Goal: Task Accomplishment & Management: Manage account settings

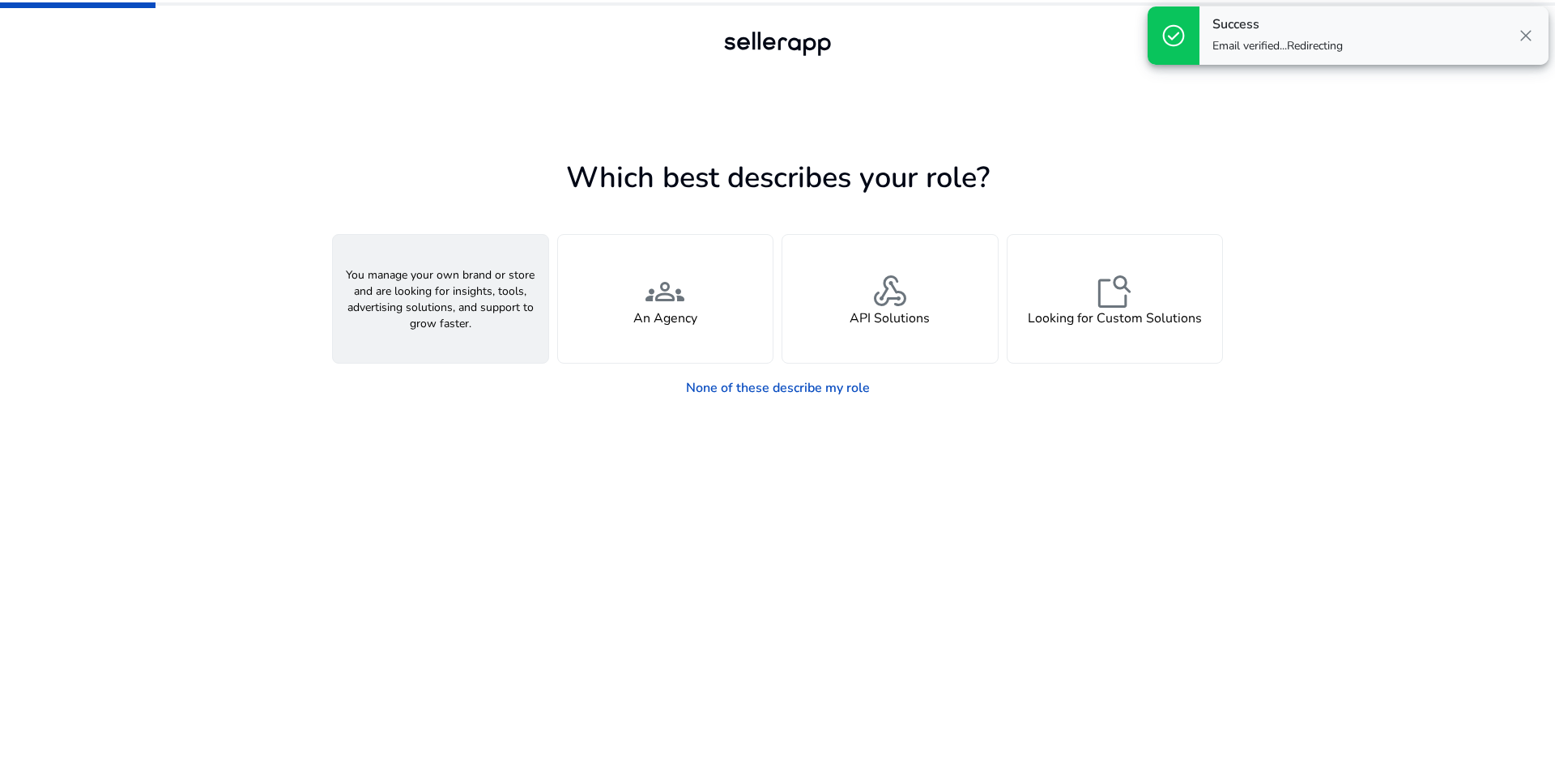
click at [459, 325] on h4 "A Seller" at bounding box center [440, 318] width 49 height 15
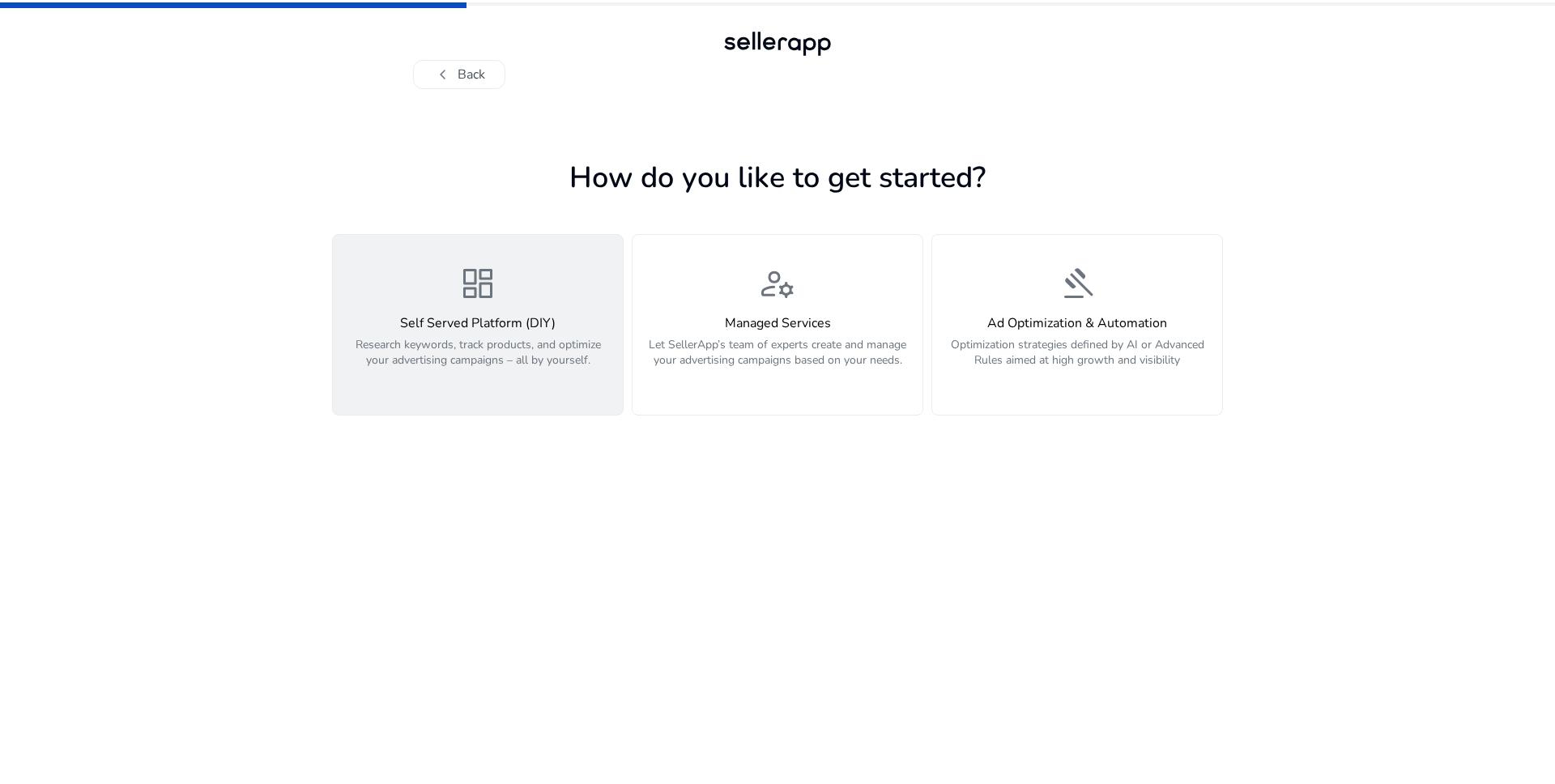
click at [479, 358] on p "Research keywords, track products, and optimize your advertising campaigns – al…" at bounding box center [477, 361] width 271 height 49
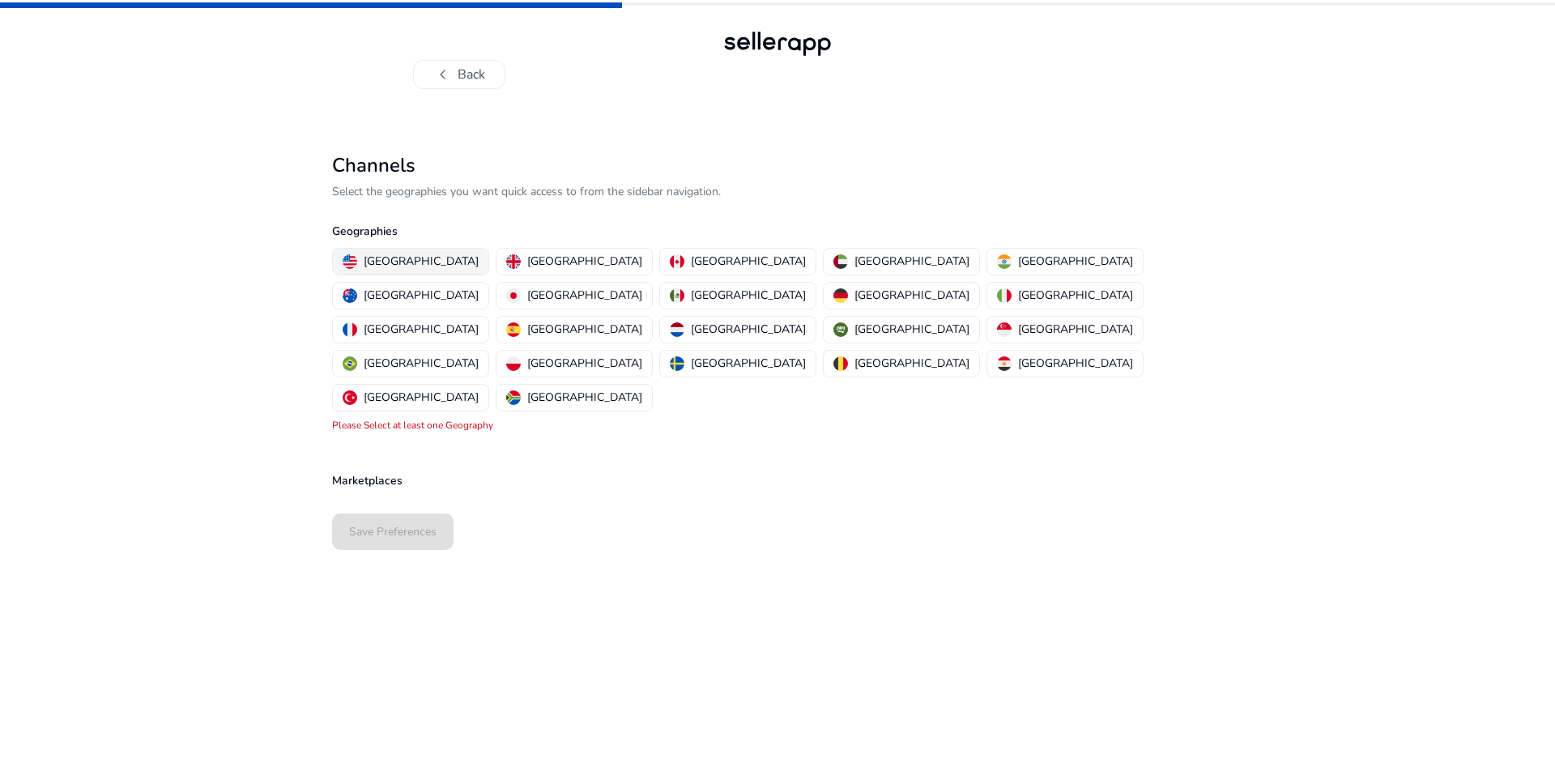
click at [415, 259] on p "[GEOGRAPHIC_DATA]" at bounding box center [421, 261] width 115 height 17
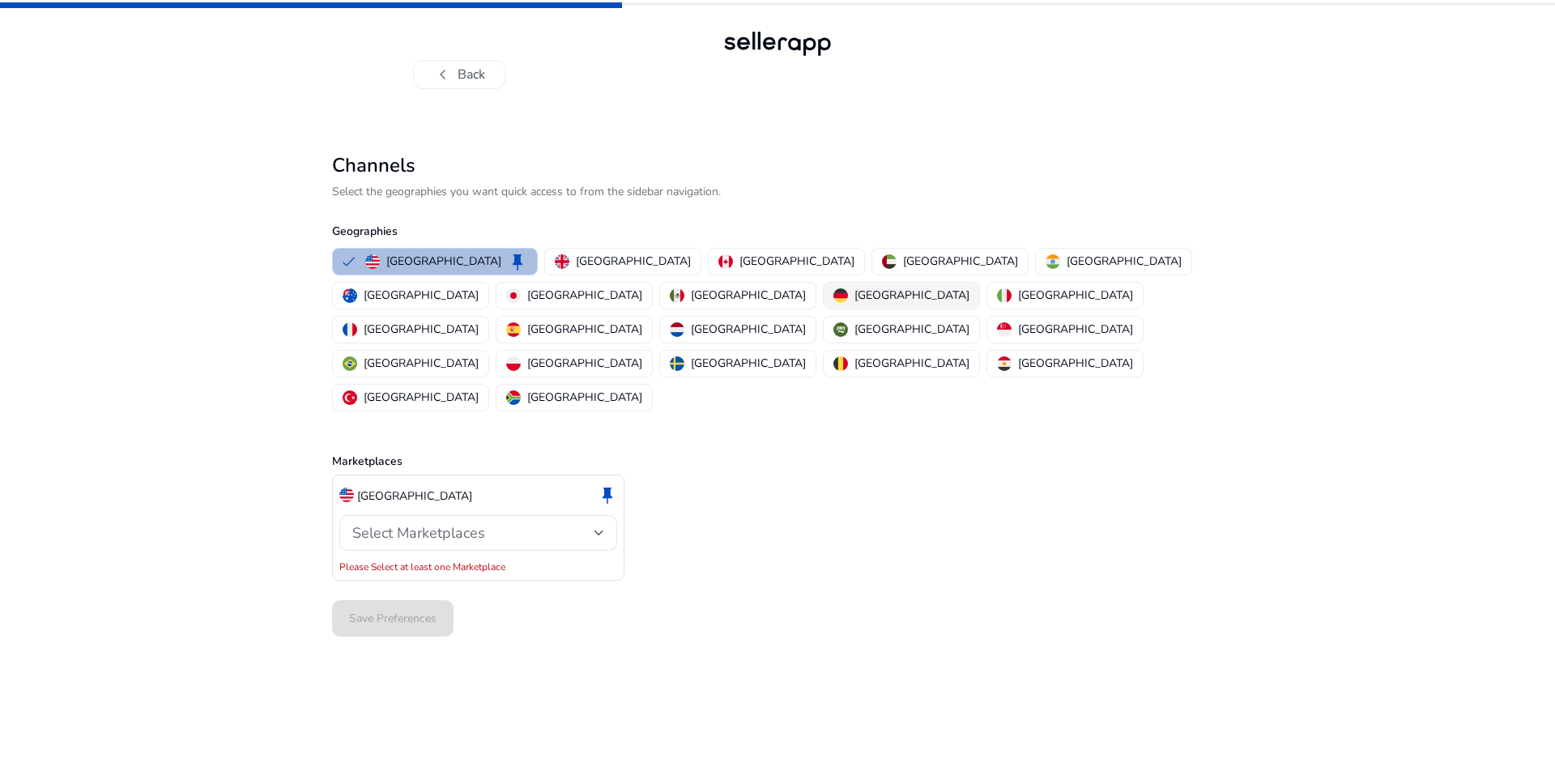
drag, startPoint x: 392, startPoint y: 301, endPoint x: 416, endPoint y: 302, distance: 24.0
click at [855, 301] on p "[GEOGRAPHIC_DATA]" at bounding box center [912, 295] width 115 height 17
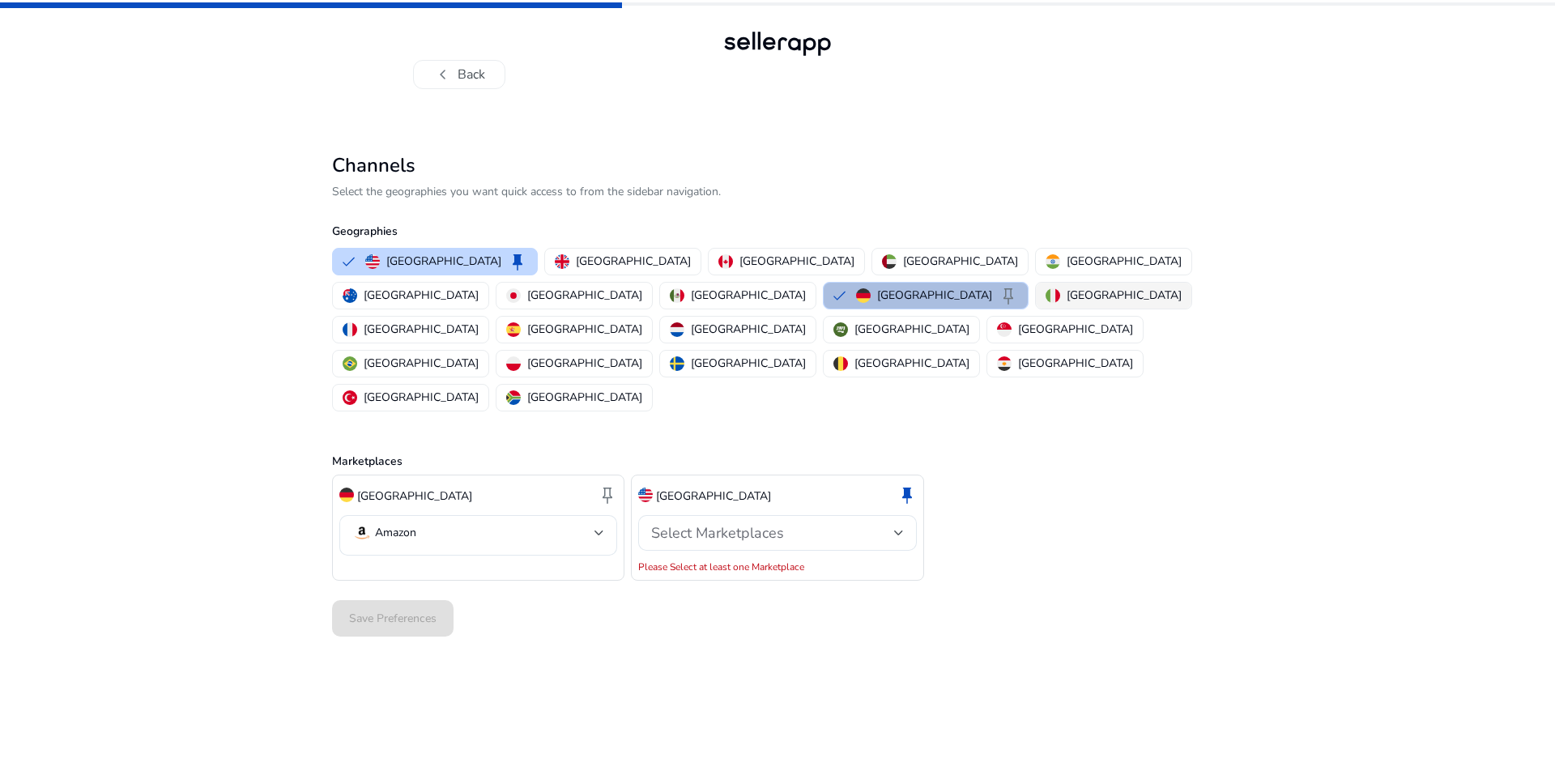
click at [1046, 297] on img "button" at bounding box center [1053, 295] width 15 height 15
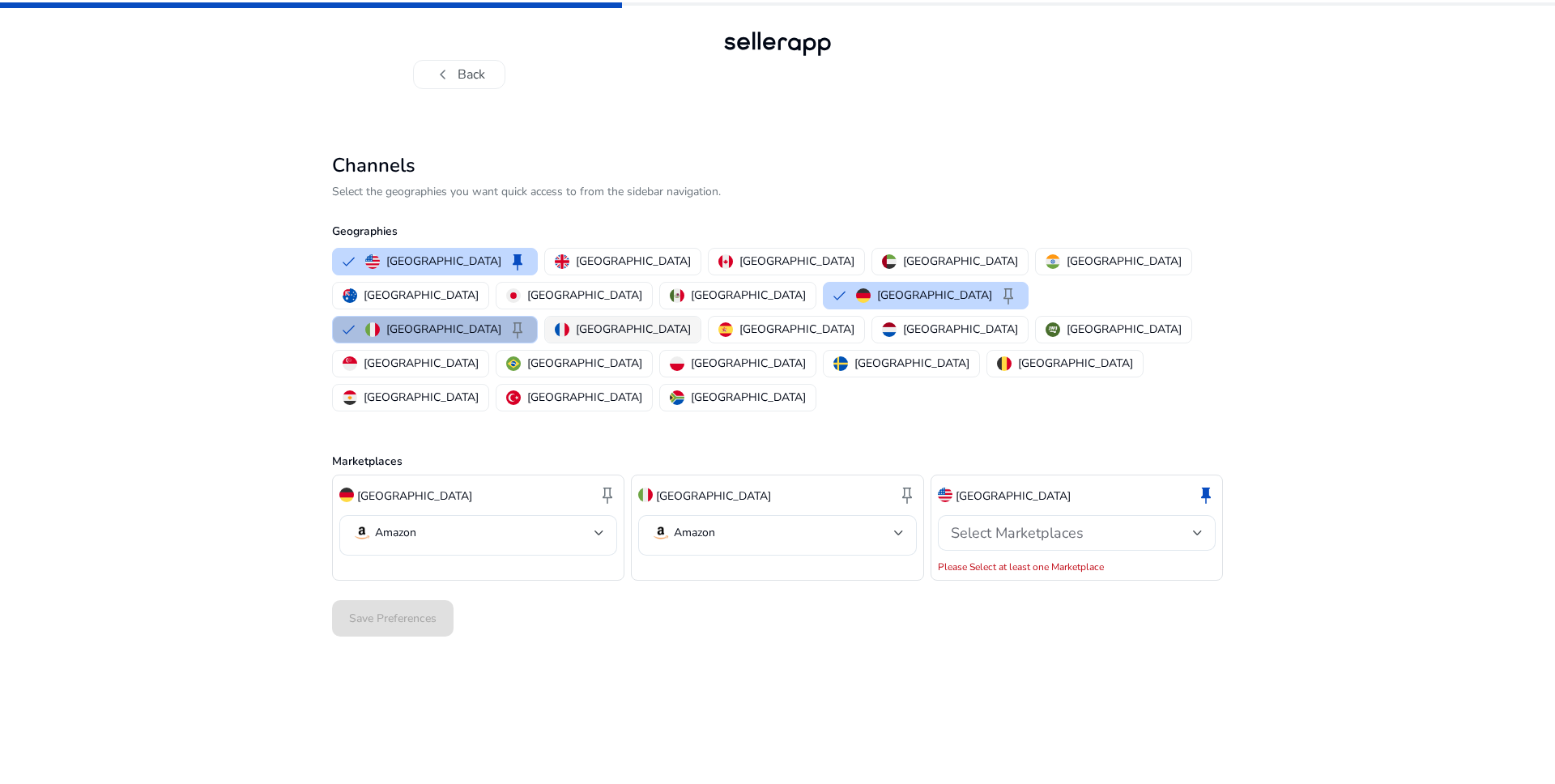
click at [648, 321] on p "[GEOGRAPHIC_DATA]" at bounding box center [633, 329] width 115 height 17
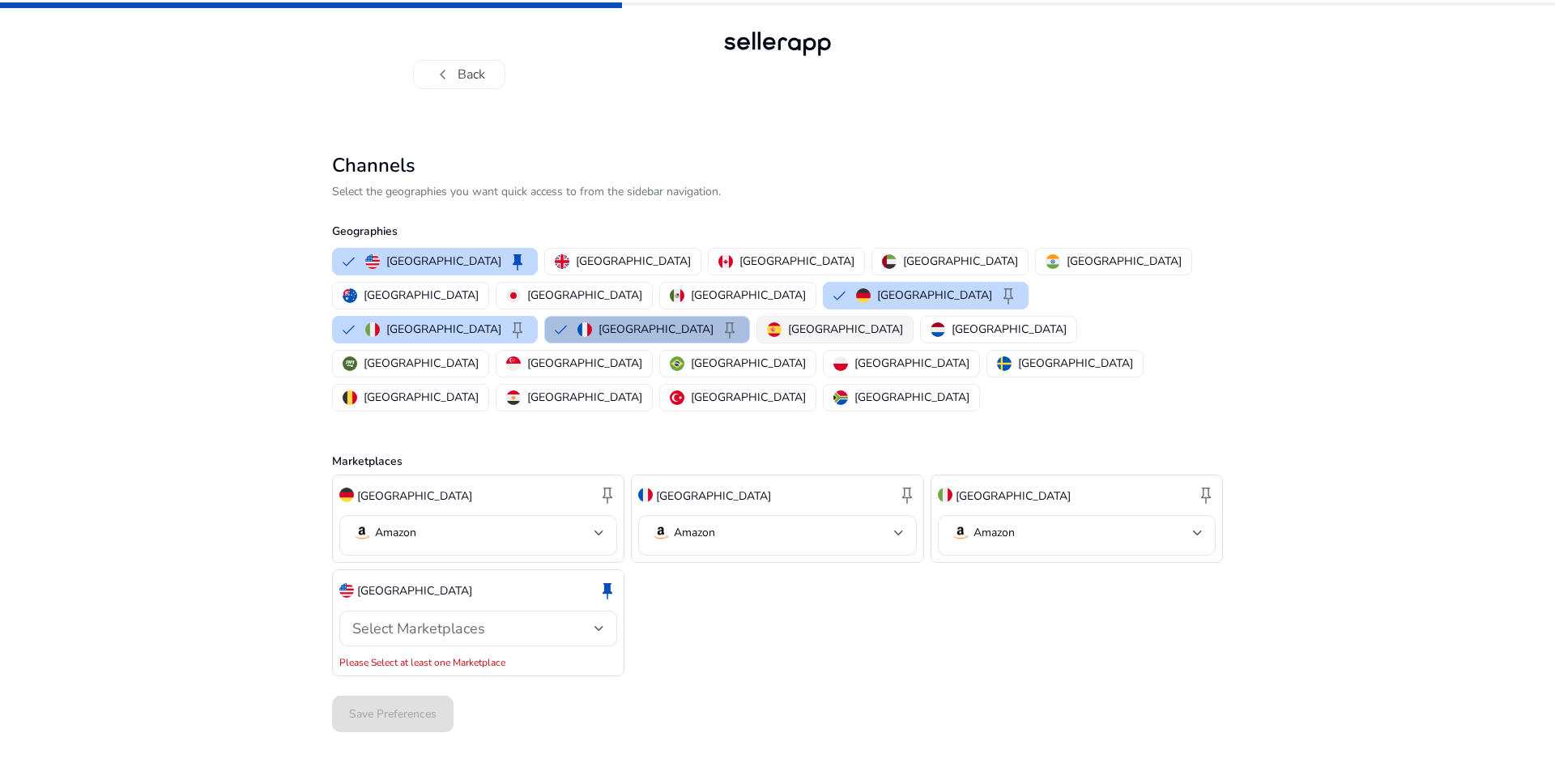
click at [788, 321] on p "[GEOGRAPHIC_DATA]" at bounding box center [845, 329] width 115 height 17
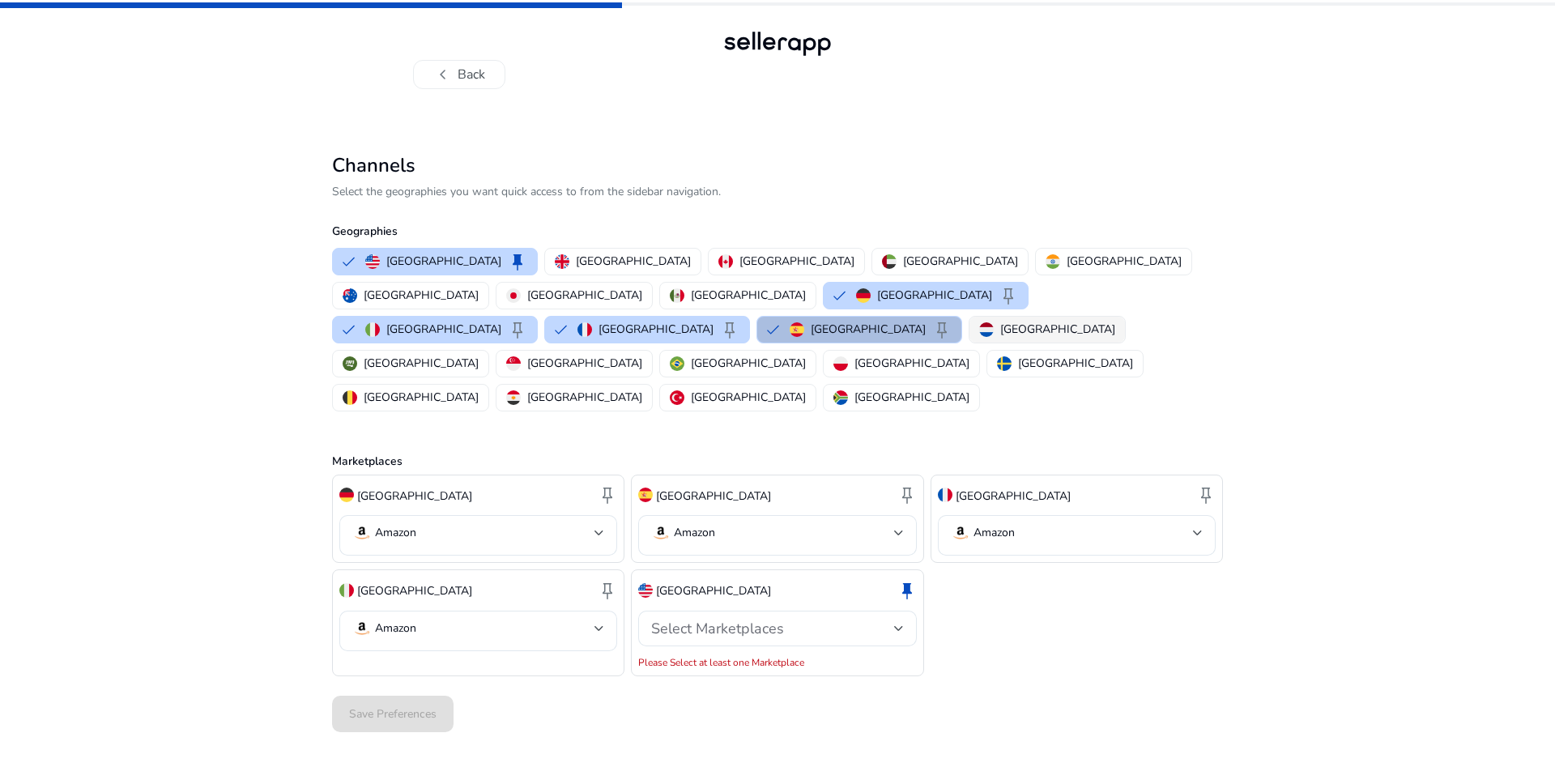
click at [1000, 321] on p "[GEOGRAPHIC_DATA]" at bounding box center [1058, 329] width 115 height 17
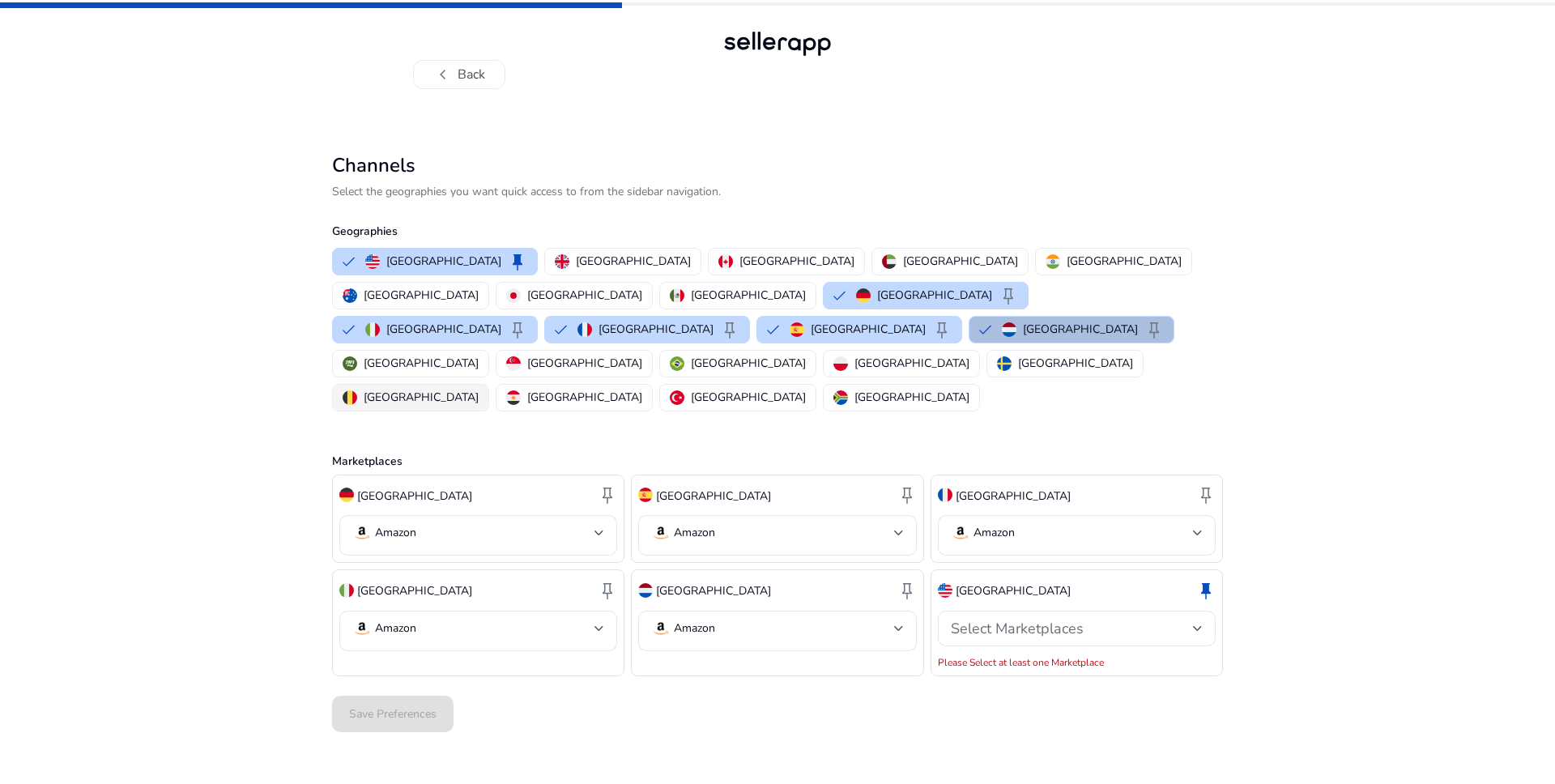
click at [479, 389] on p "[GEOGRAPHIC_DATA]" at bounding box center [421, 397] width 115 height 17
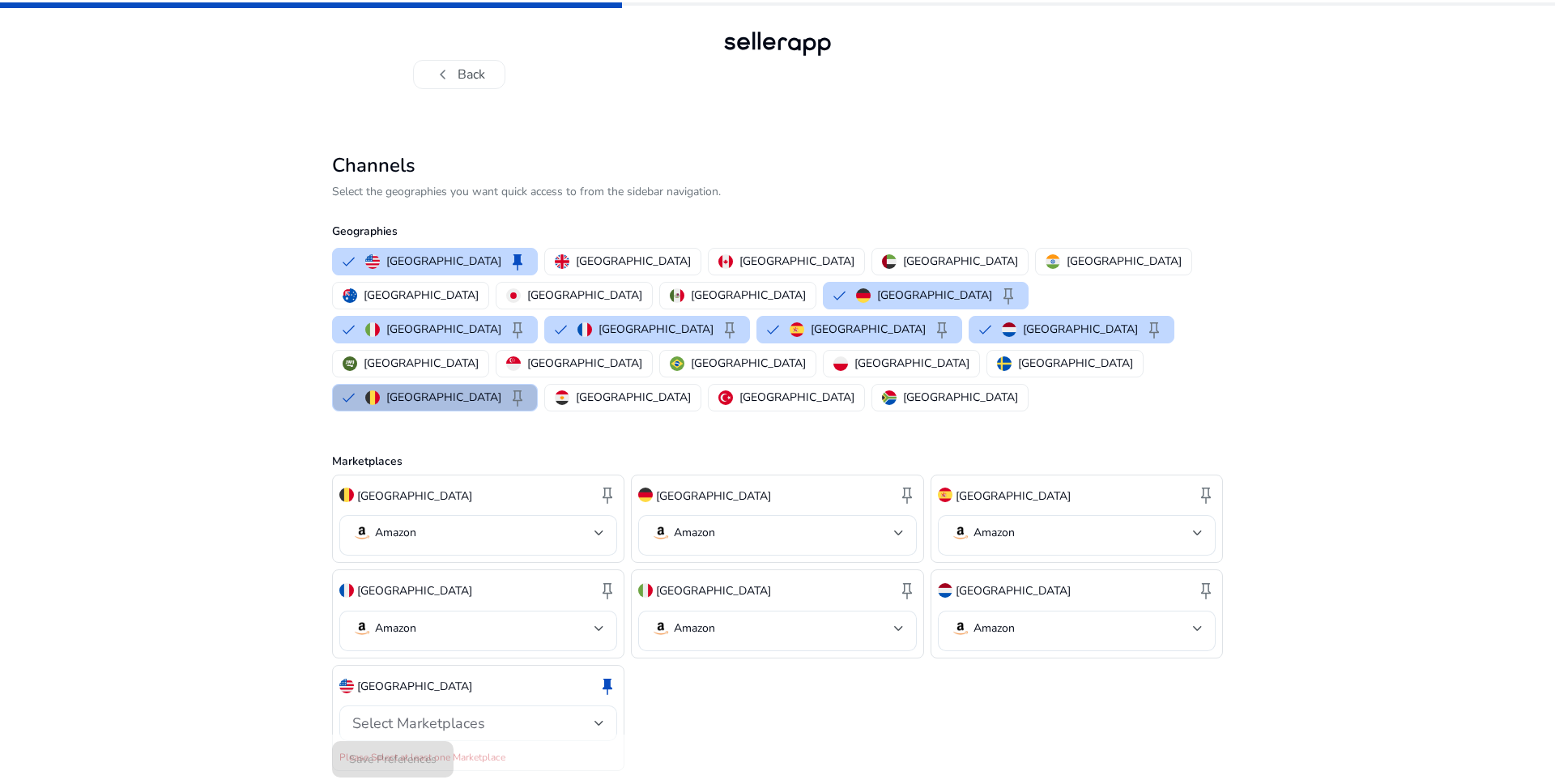
click at [574, 714] on div "Select Marketplaces" at bounding box center [473, 723] width 243 height 18
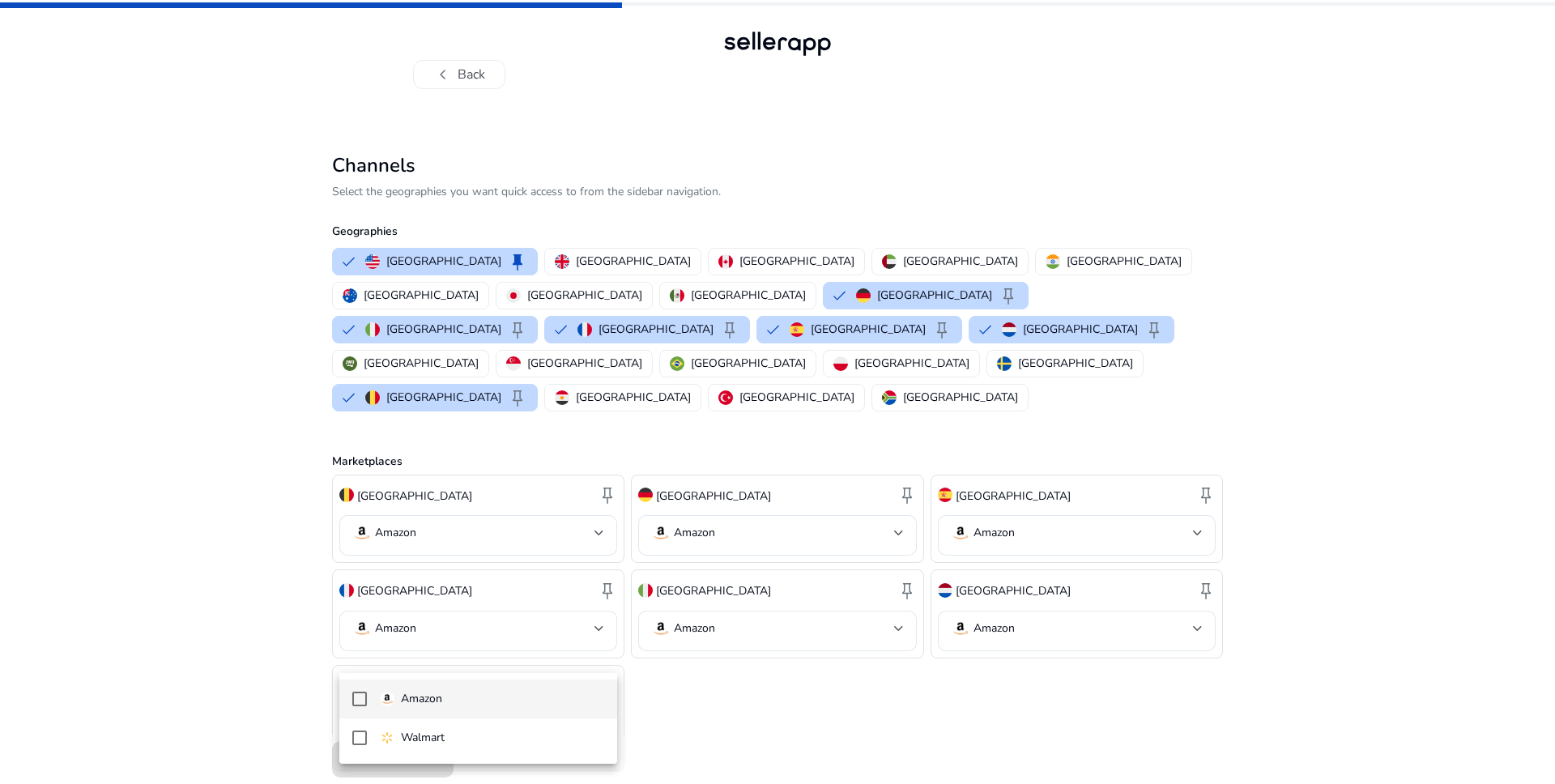
click at [424, 698] on p "Amazon" at bounding box center [422, 698] width 41 height 18
click at [567, 558] on div at bounding box center [777, 392] width 1555 height 784
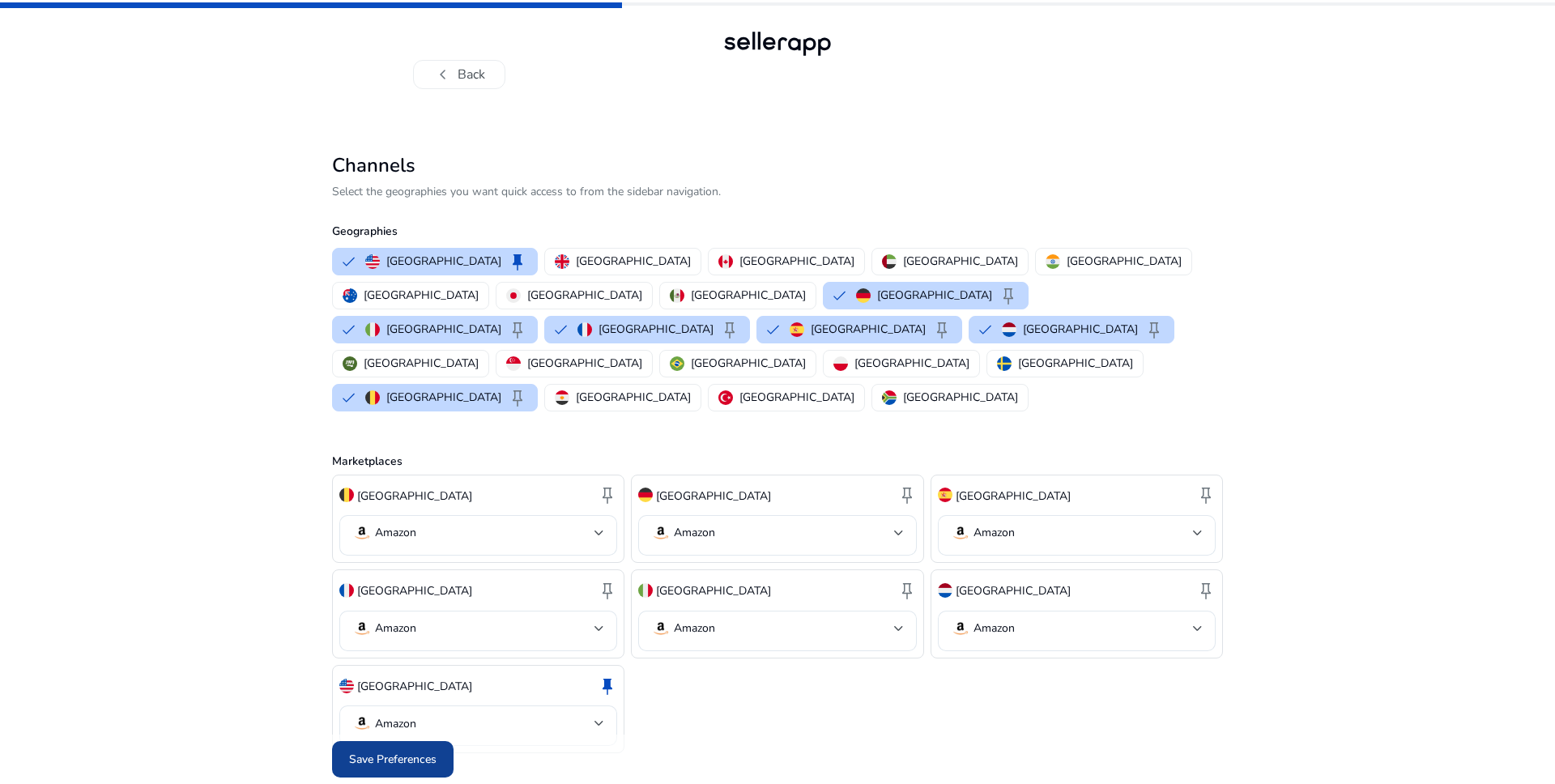
click at [417, 750] on span "Save Preferences" at bounding box center [392, 758] width 87 height 17
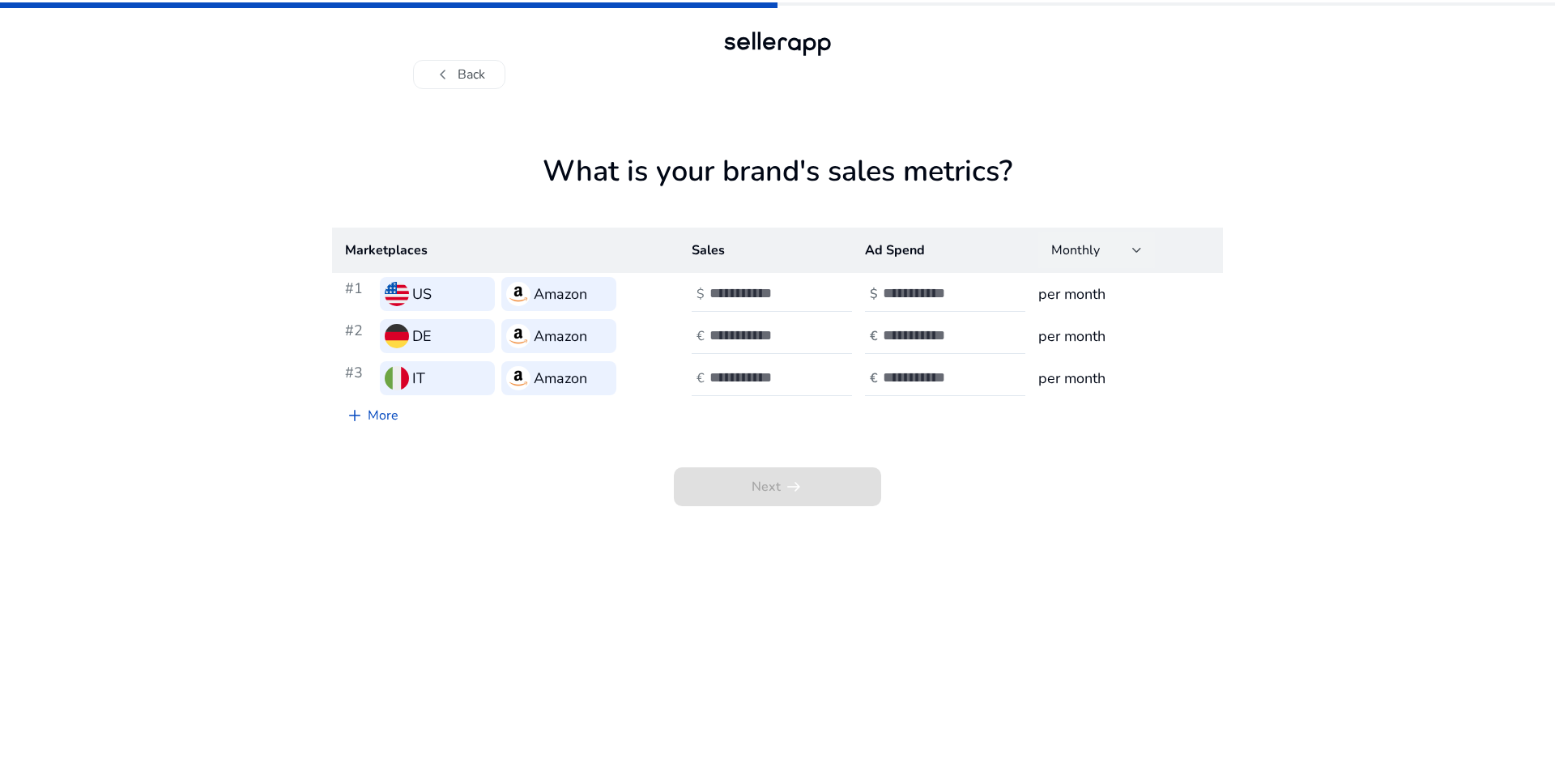
click at [1139, 252] on div at bounding box center [1137, 250] width 10 height 6
click at [1244, 296] on div at bounding box center [777, 392] width 1555 height 784
click at [738, 289] on input "number" at bounding box center [764, 293] width 109 height 18
type input "****"
click at [941, 288] on input "number" at bounding box center [938, 293] width 109 height 18
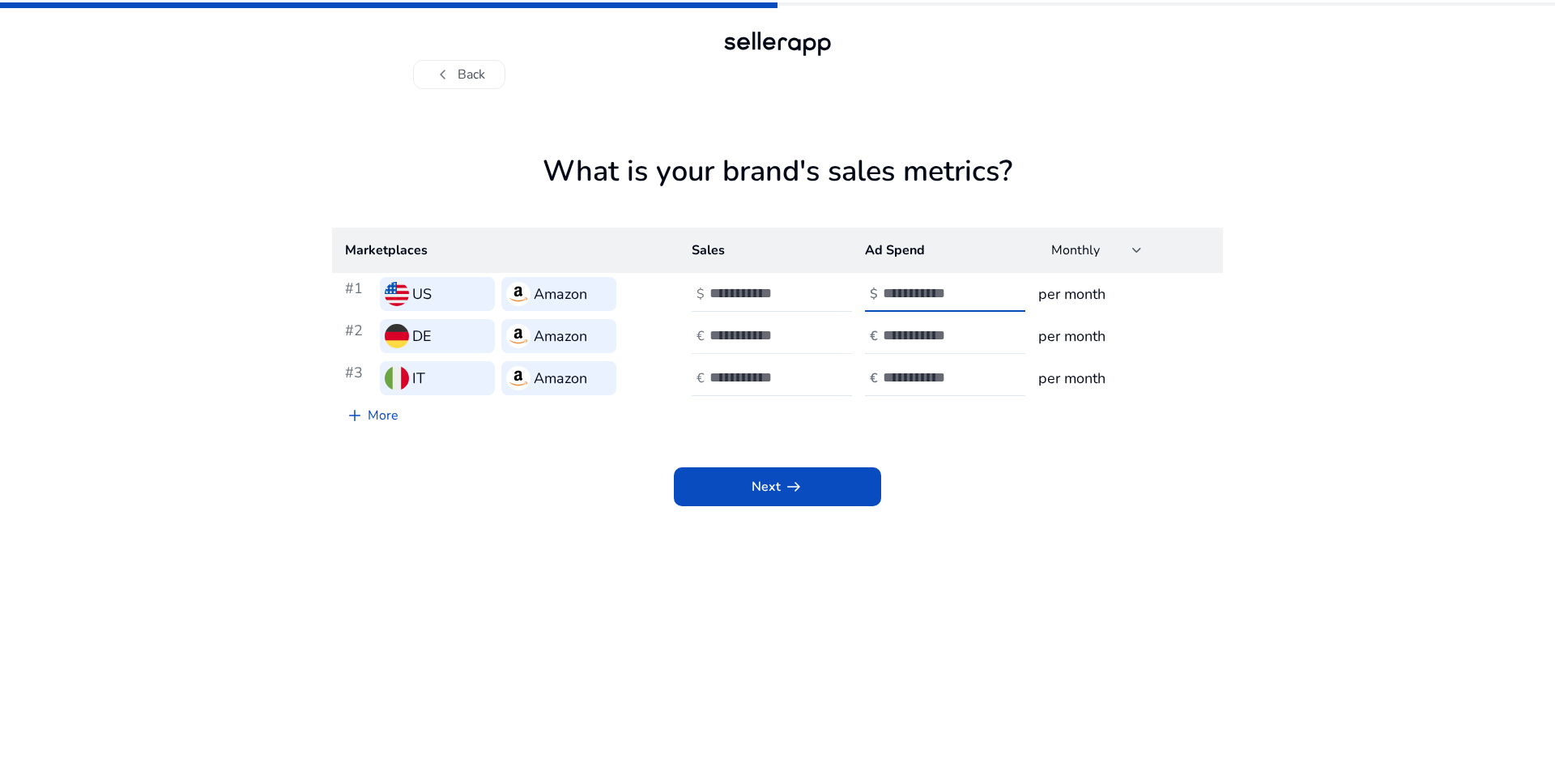
type input "****"
click at [760, 333] on input "number" at bounding box center [764, 335] width 109 height 18
click at [739, 336] on input "number" at bounding box center [764, 335] width 109 height 18
type input "*****"
click at [911, 337] on input "number" at bounding box center [938, 335] width 109 height 18
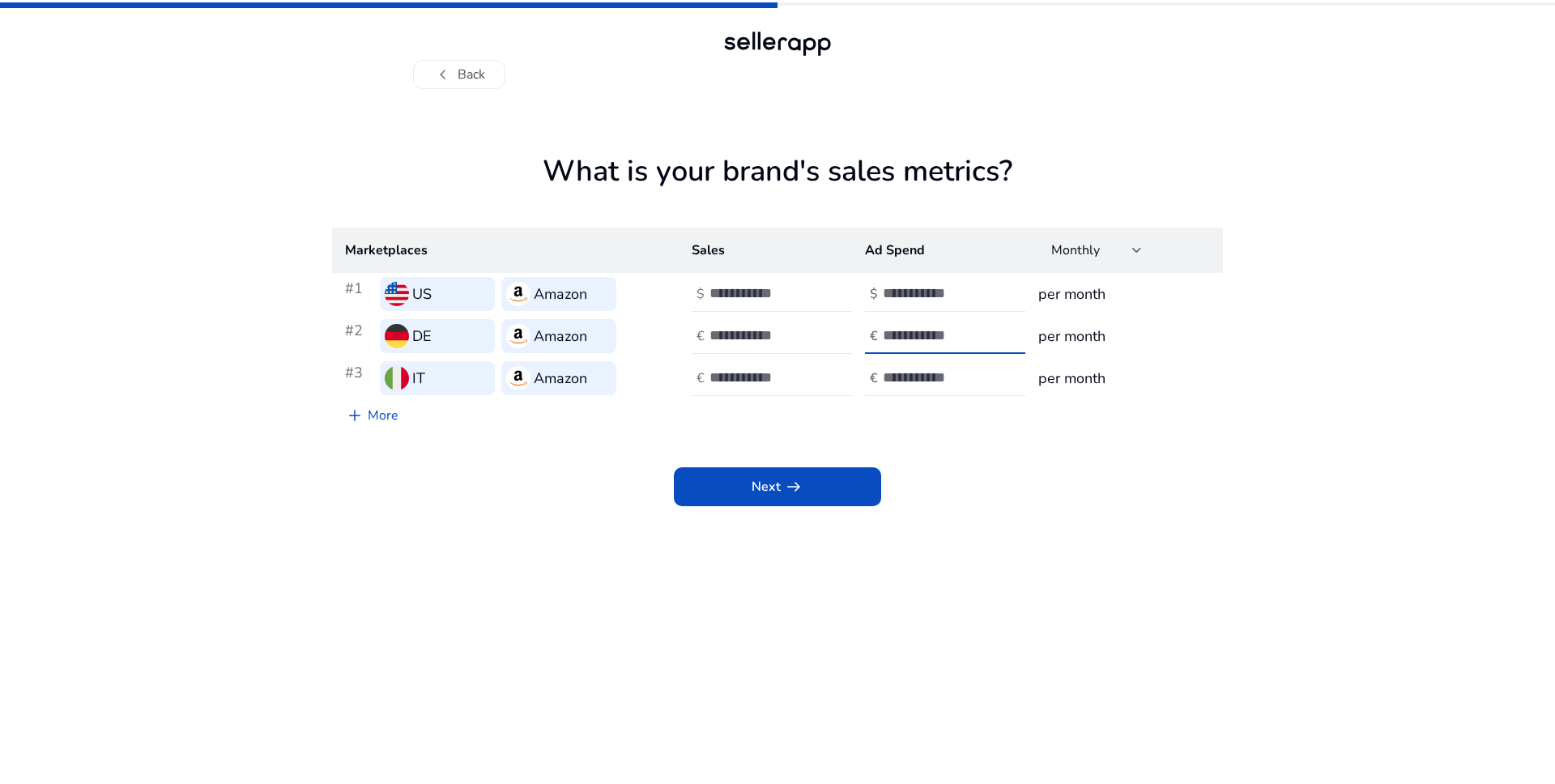
type input "****"
click at [1058, 455] on div "Next arrow_right_alt" at bounding box center [777, 468] width 891 height 74
click at [802, 495] on span "arrow_right_alt" at bounding box center [794, 487] width 19 height 19
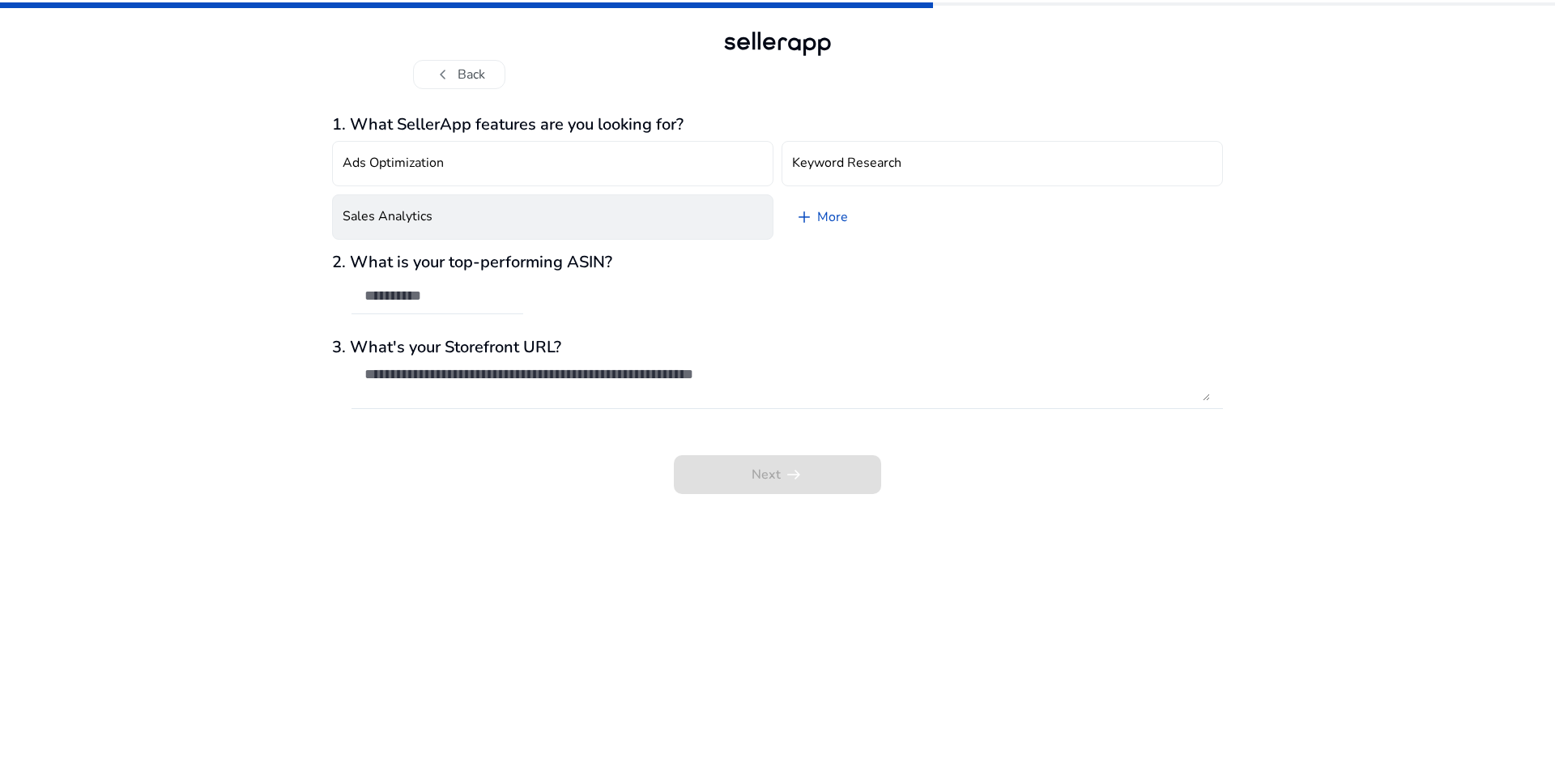
click at [558, 206] on button "Sales Analytics" at bounding box center [552, 216] width 441 height 45
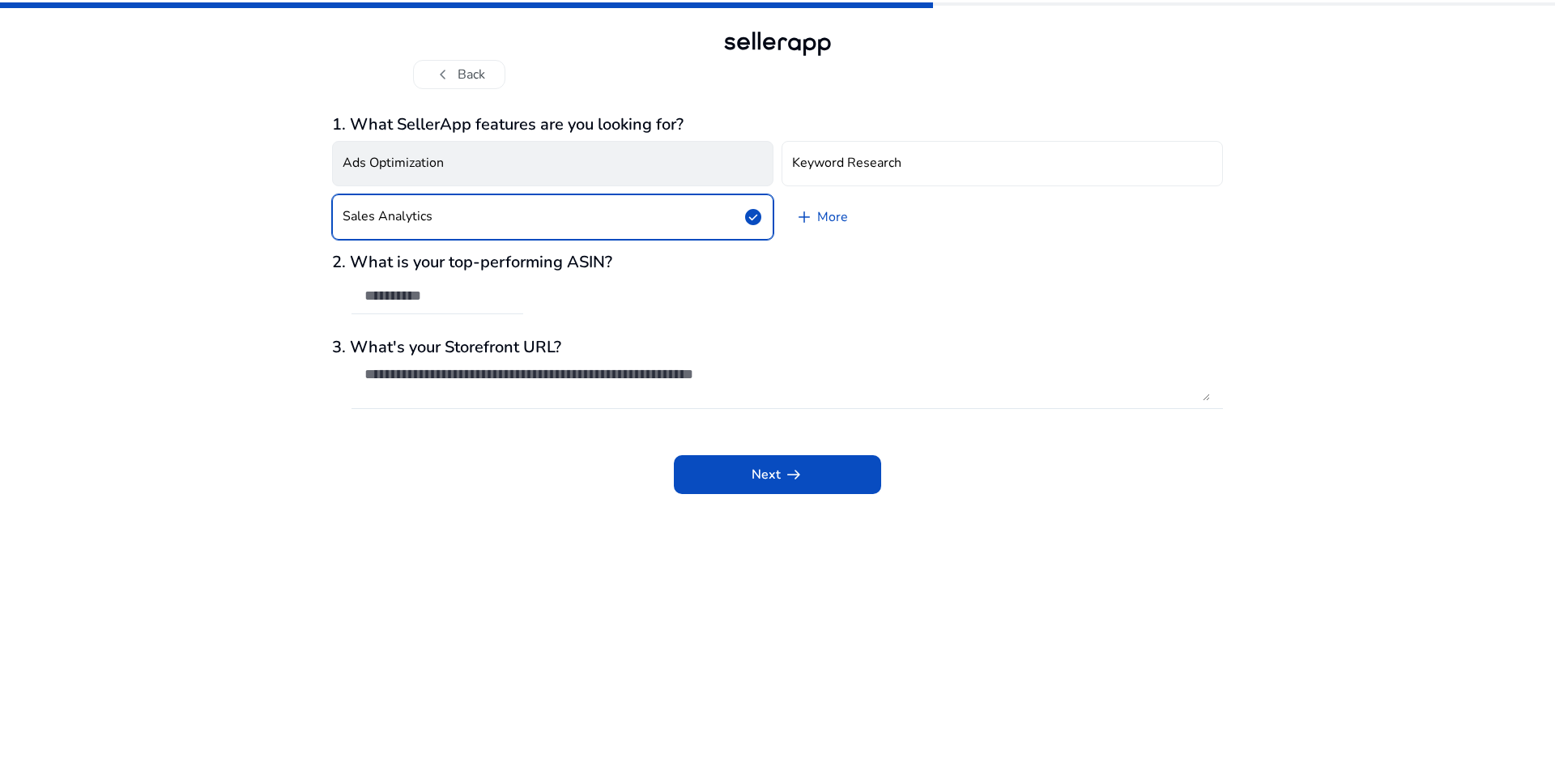
click at [590, 175] on button "Ads Optimization" at bounding box center [552, 163] width 441 height 45
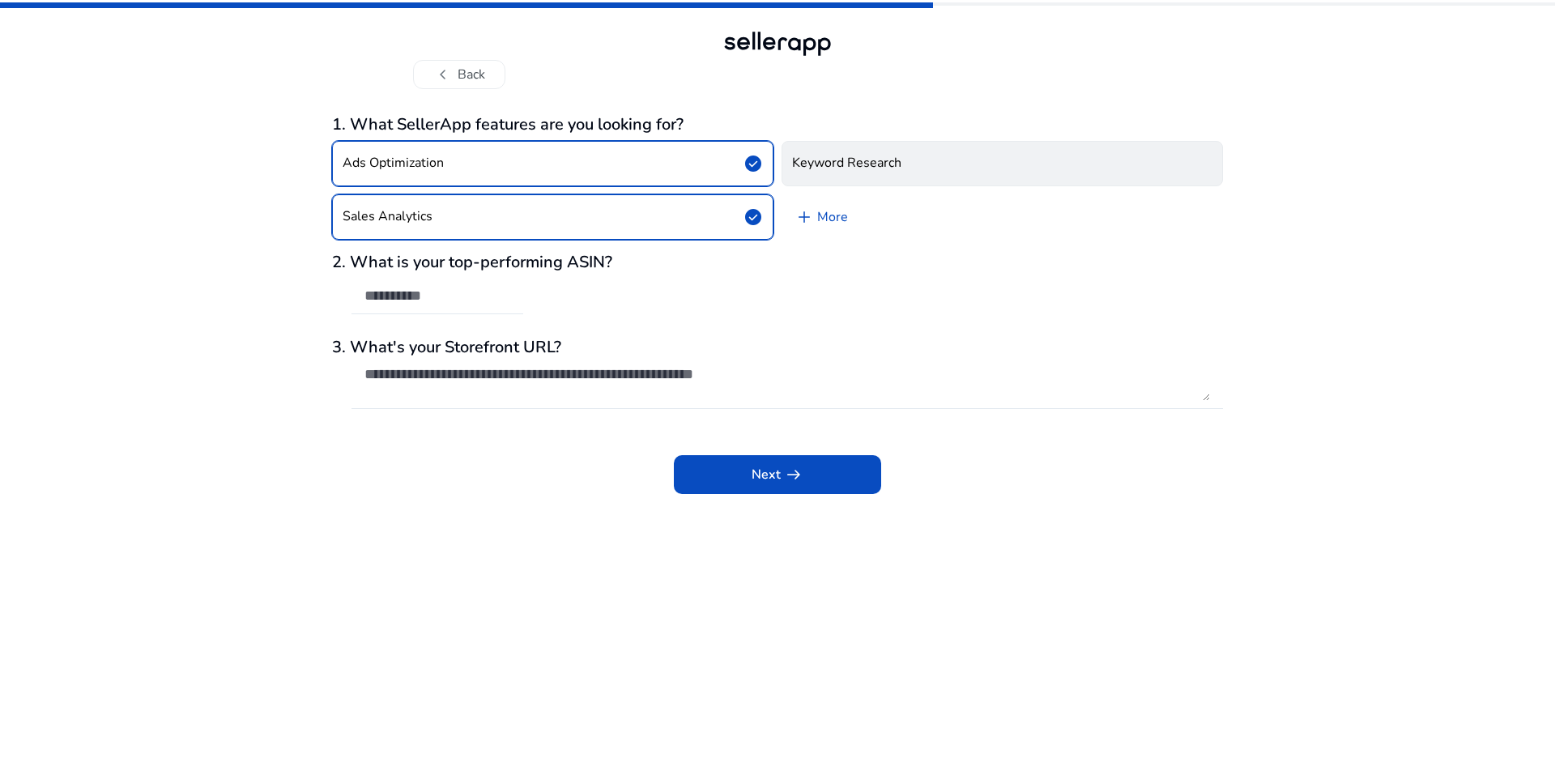
click at [817, 163] on h4 "Keyword Research" at bounding box center [847, 162] width 109 height 15
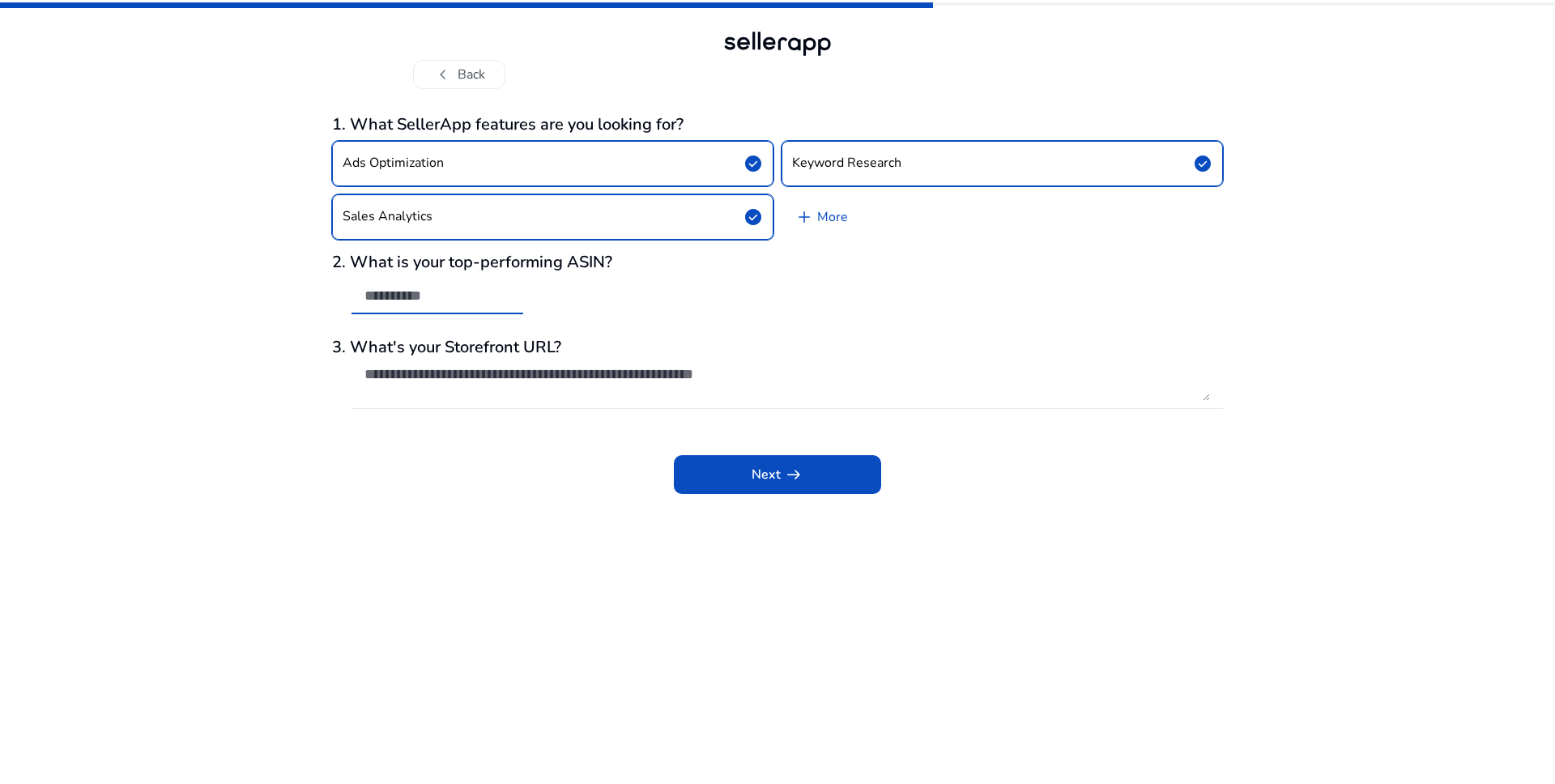
click at [441, 294] on input "text" at bounding box center [437, 295] width 146 height 18
paste input "**********"
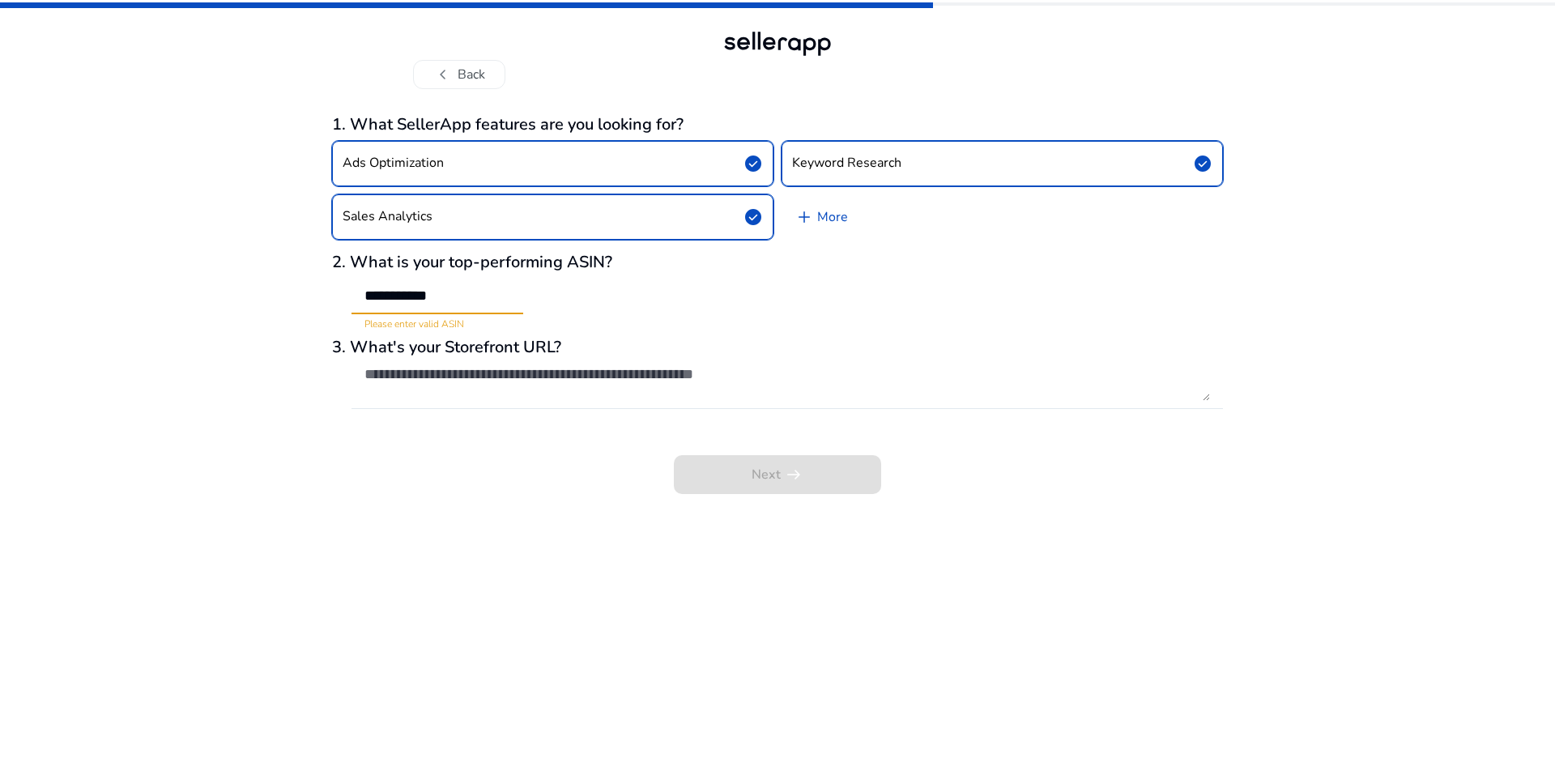
click at [370, 293] on input "**********" at bounding box center [437, 295] width 146 height 18
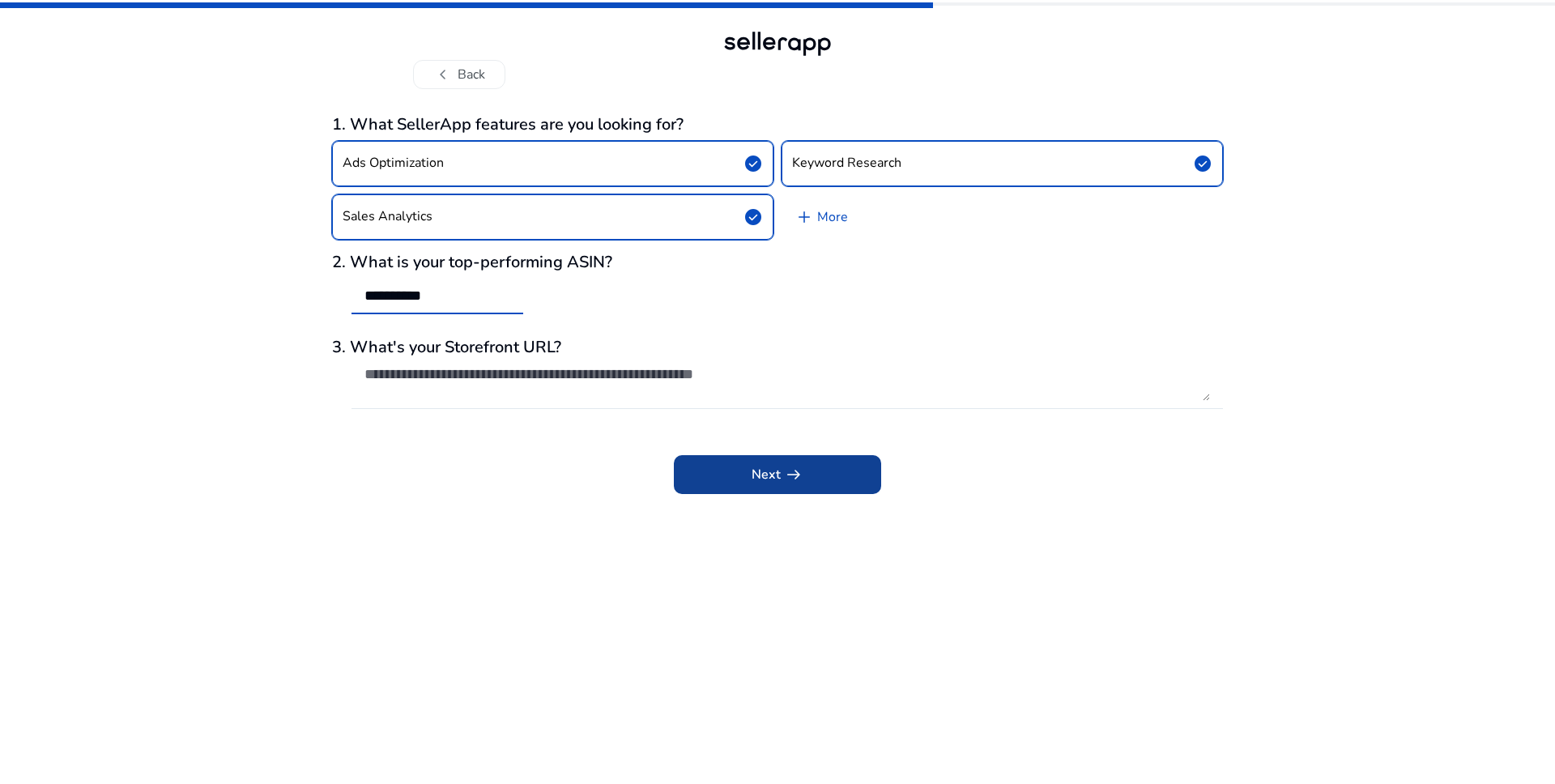
type input "**********"
click at [737, 459] on span at bounding box center [777, 474] width 207 height 39
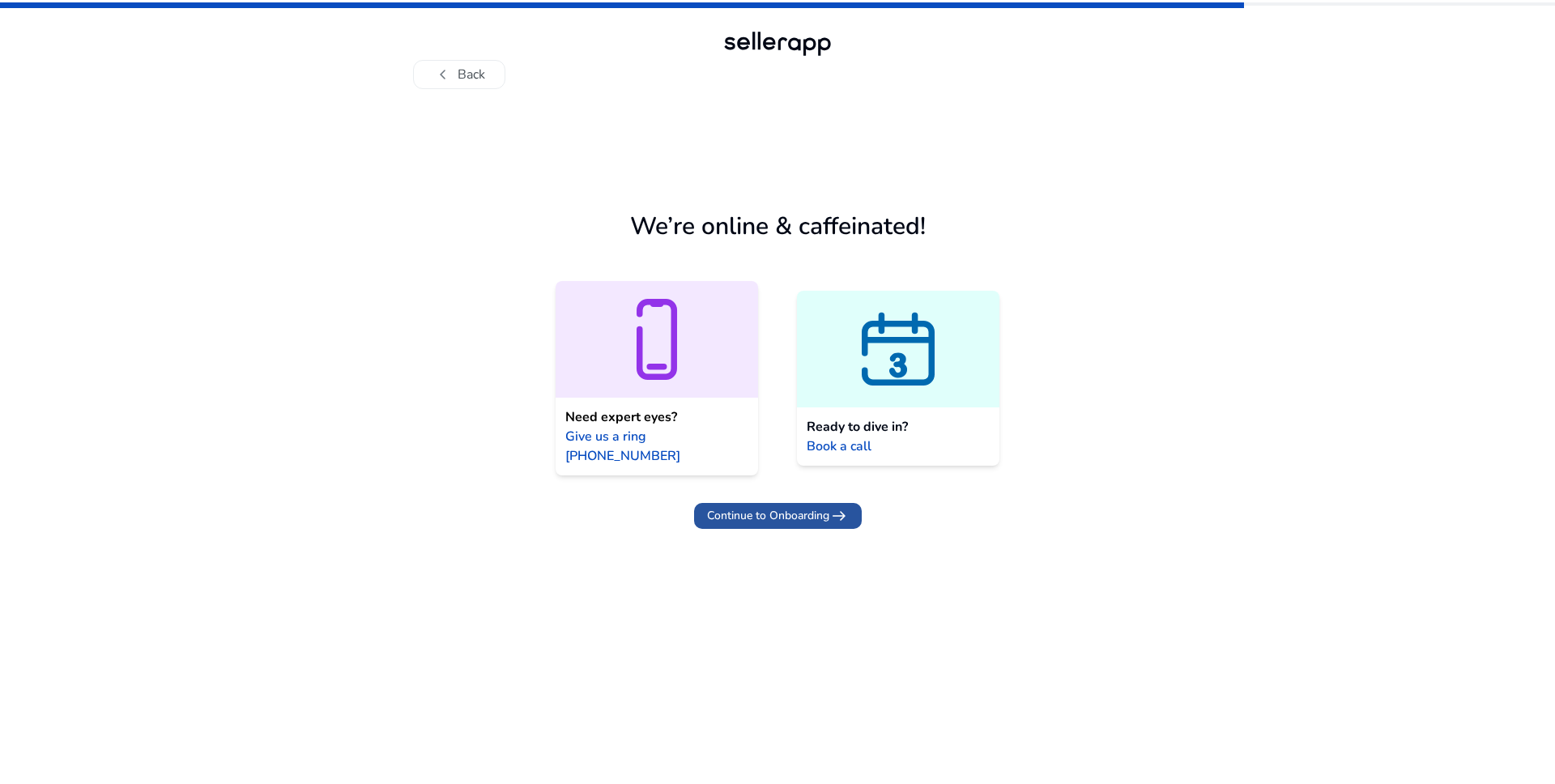
click at [762, 507] on span "Continue to Onboarding" at bounding box center [768, 515] width 123 height 17
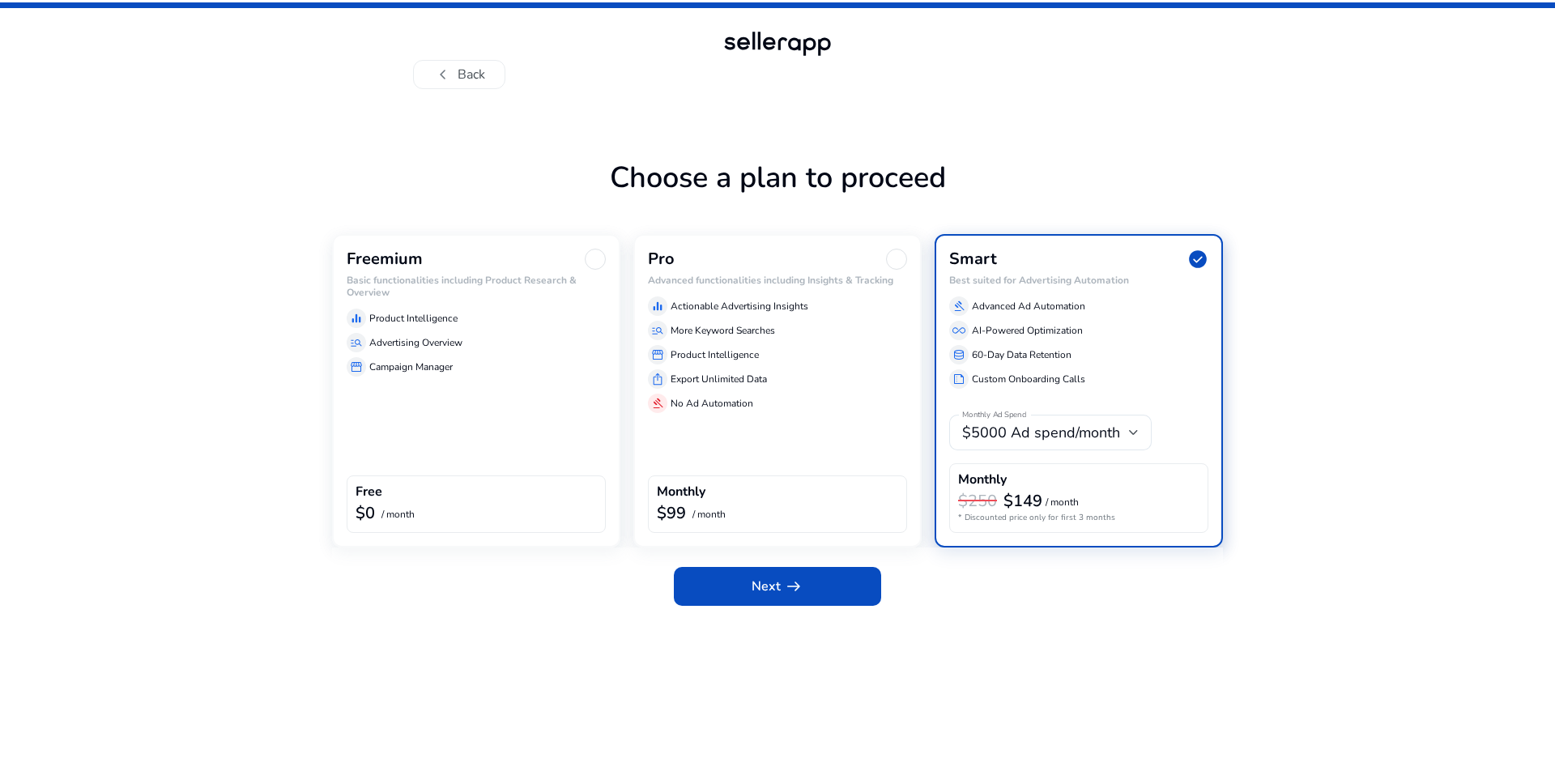
click at [890, 256] on div at bounding box center [897, 259] width 21 height 21
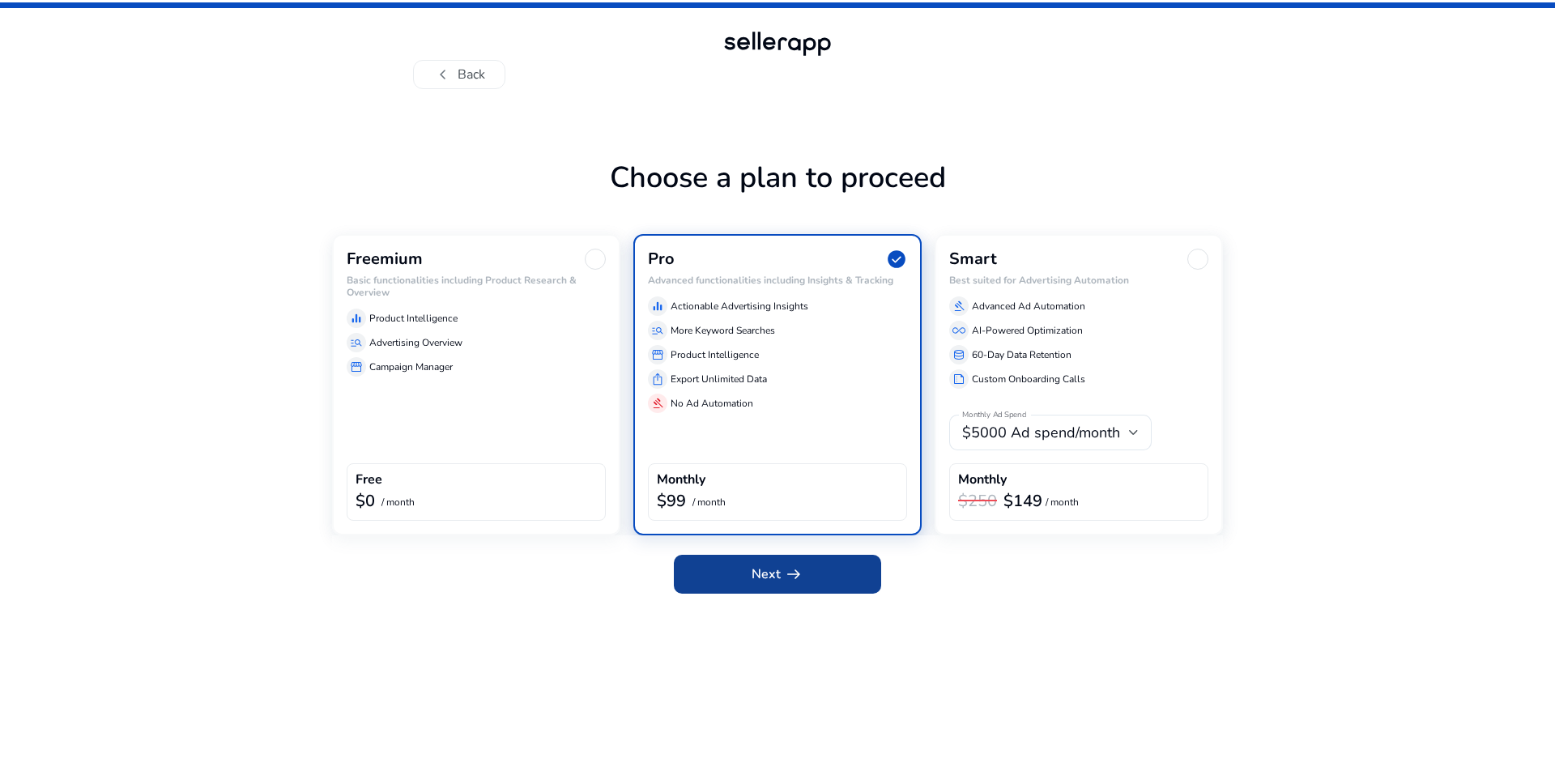
click at [808, 570] on span at bounding box center [777, 574] width 207 height 39
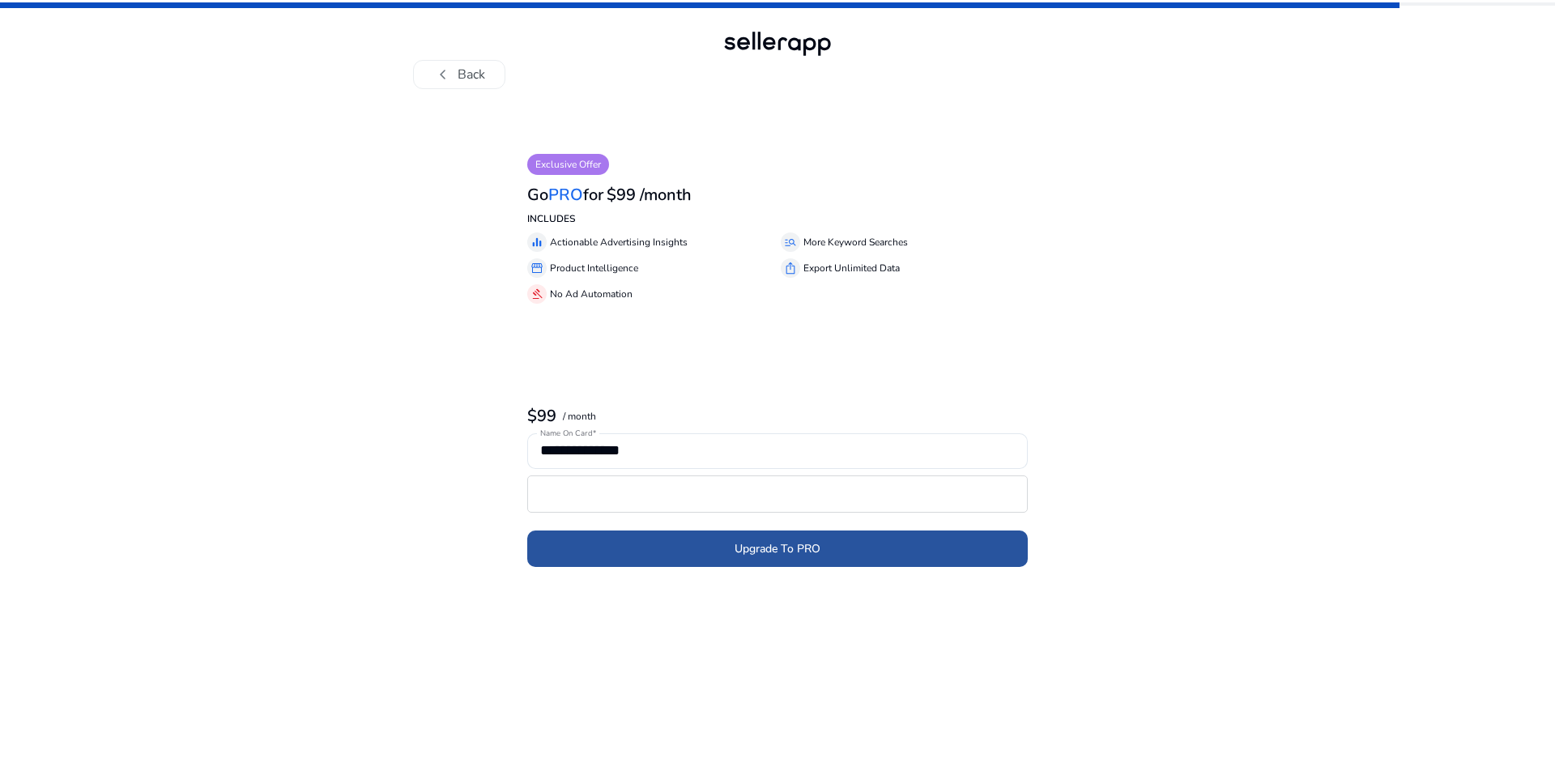
click at [863, 542] on span "submit" at bounding box center [778, 549] width 501 height 39
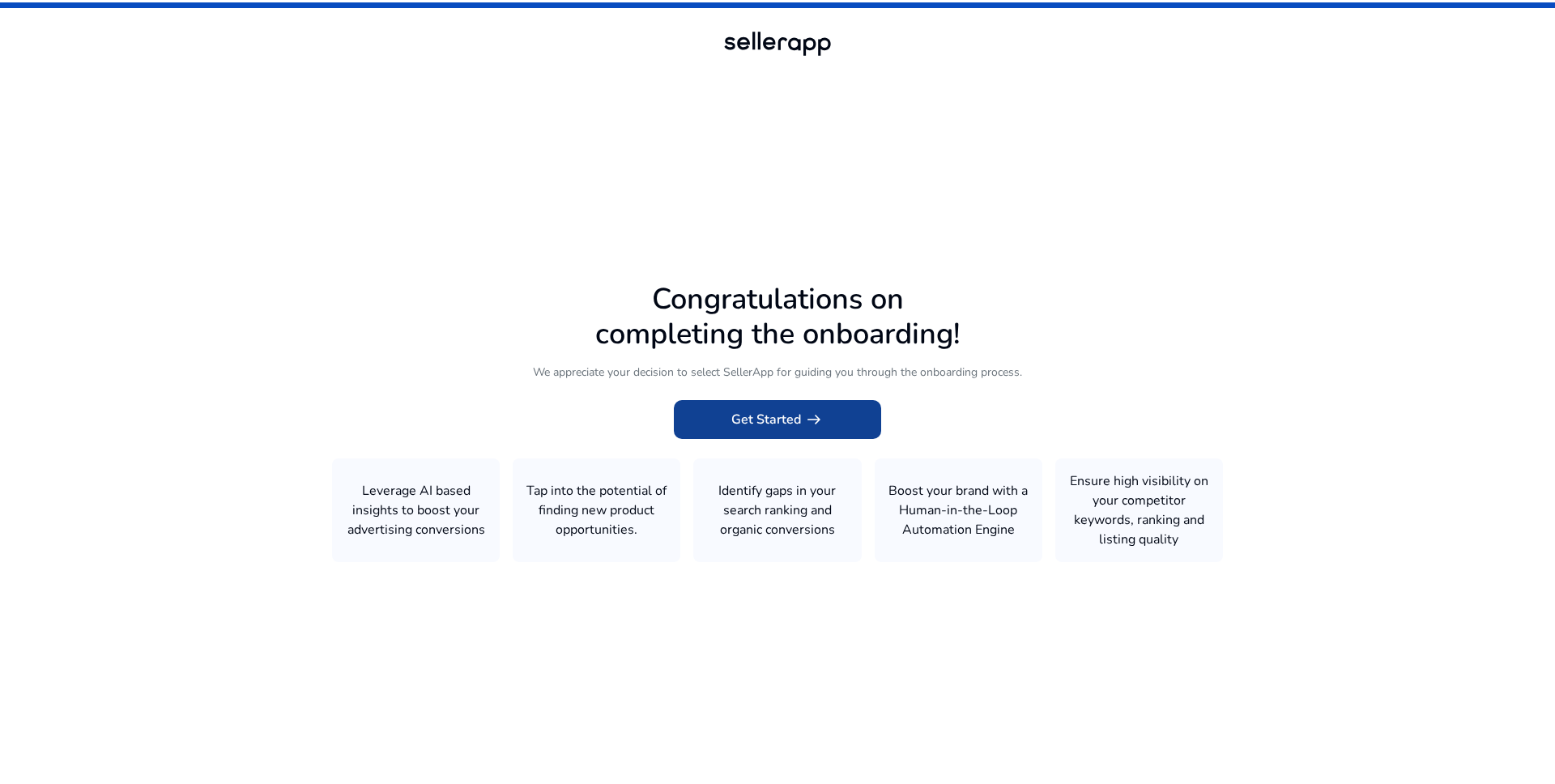
click at [778, 424] on span "Get Started arrow_right_alt" at bounding box center [777, 420] width 93 height 19
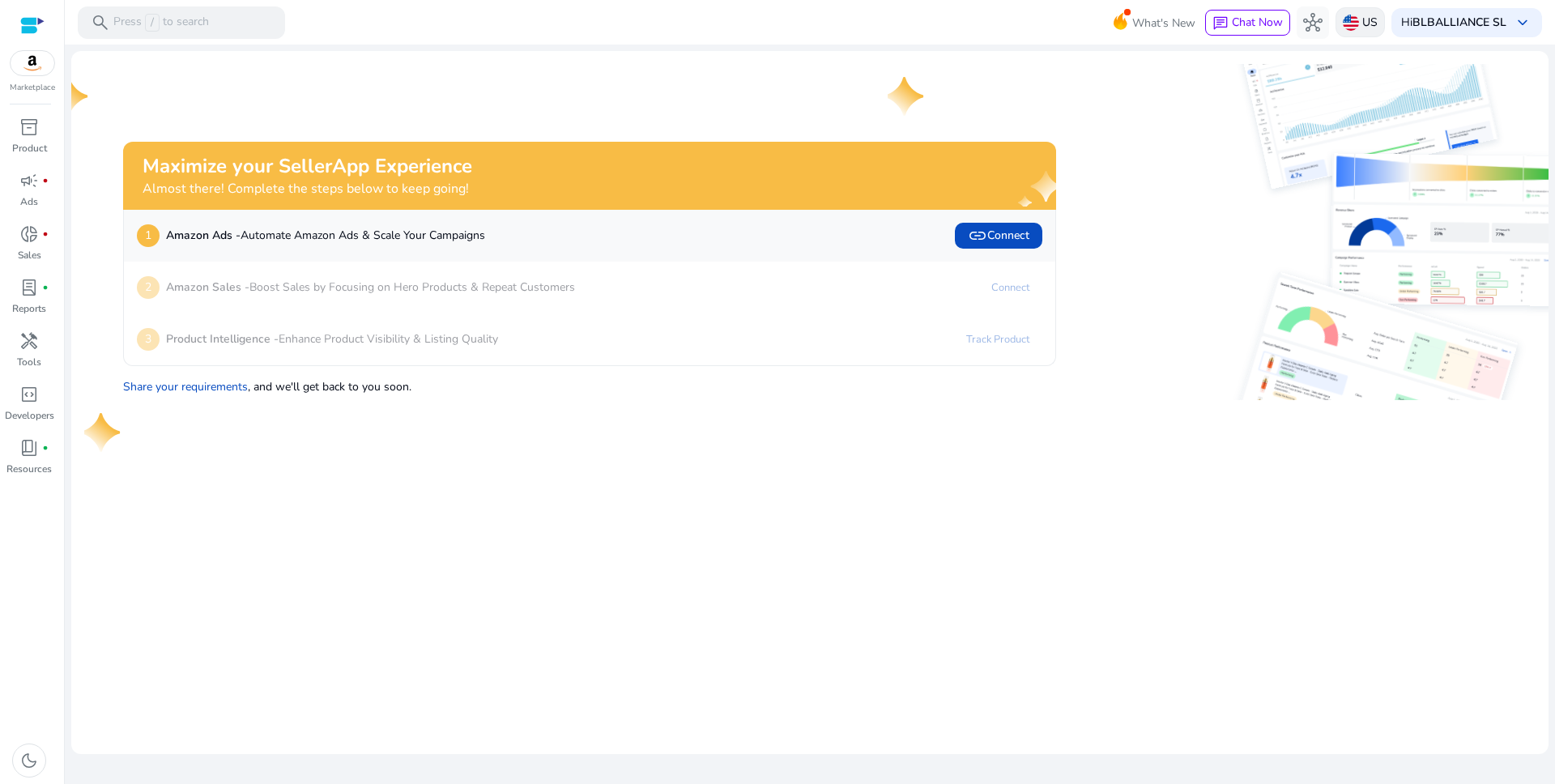
click at [1352, 26] on img at bounding box center [1351, 23] width 16 height 16
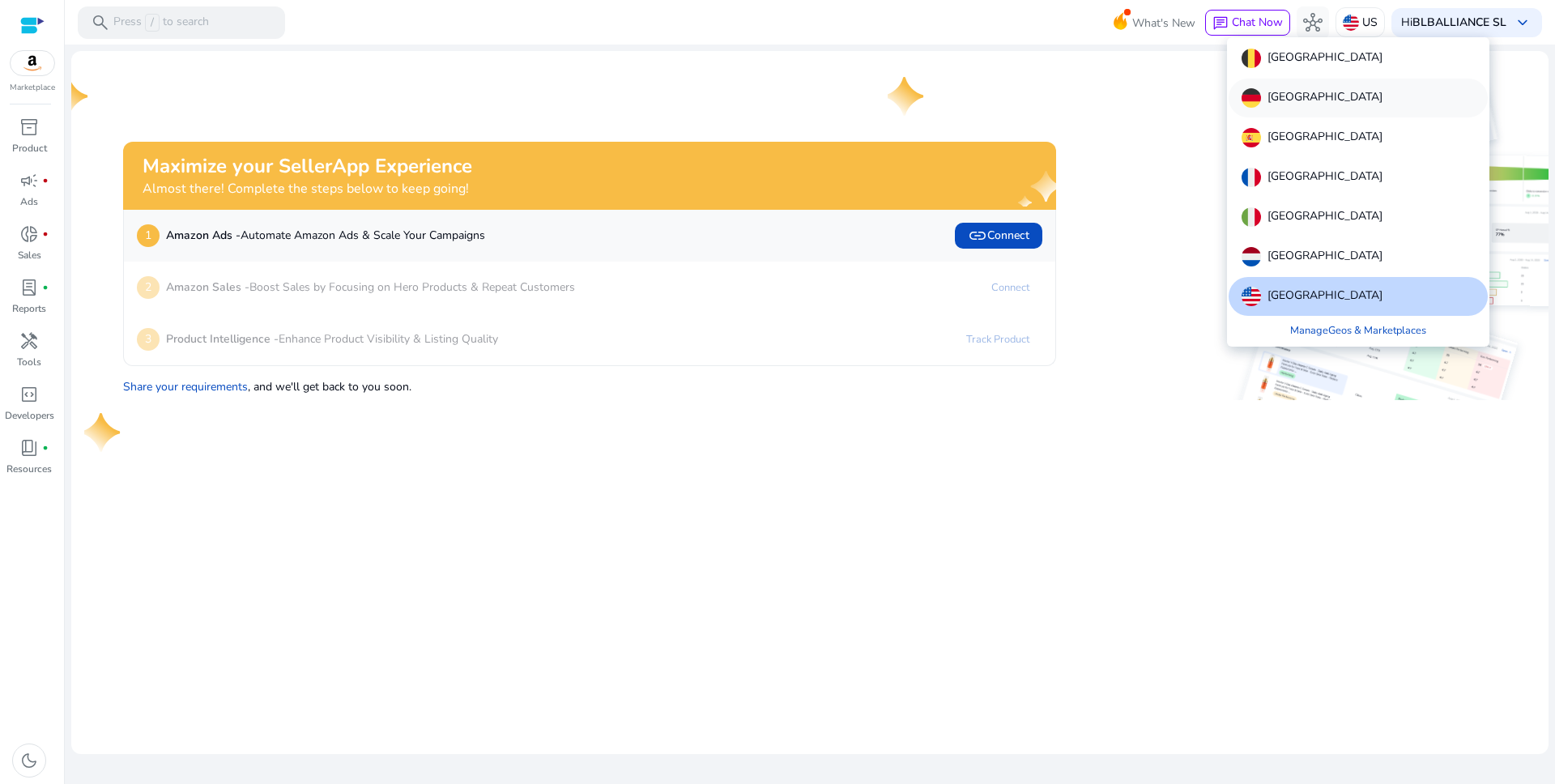
click at [1319, 102] on div "[GEOGRAPHIC_DATA]" at bounding box center [1358, 98] width 259 height 39
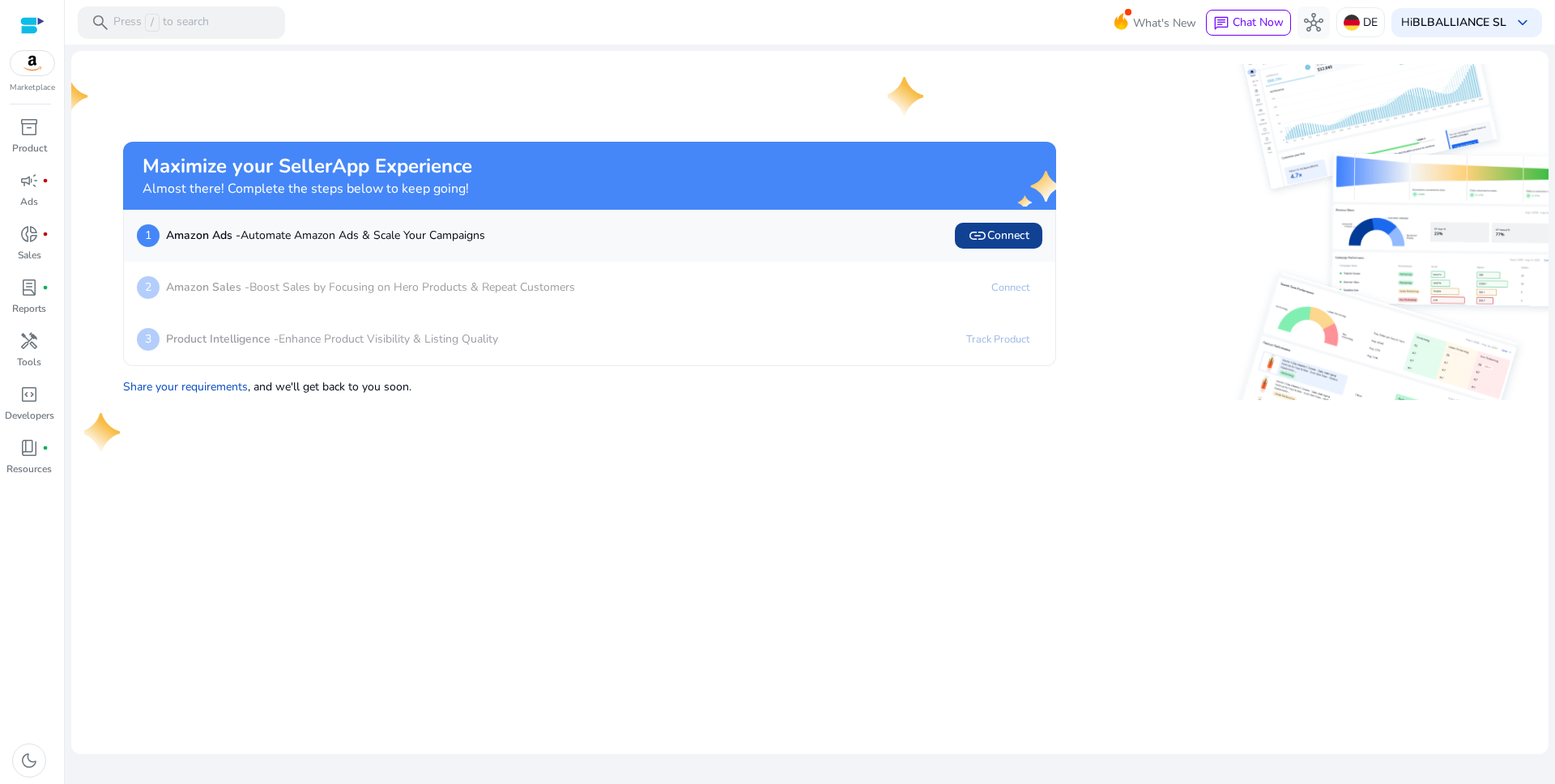
click at [1015, 233] on span "link Connect" at bounding box center [998, 235] width 62 height 19
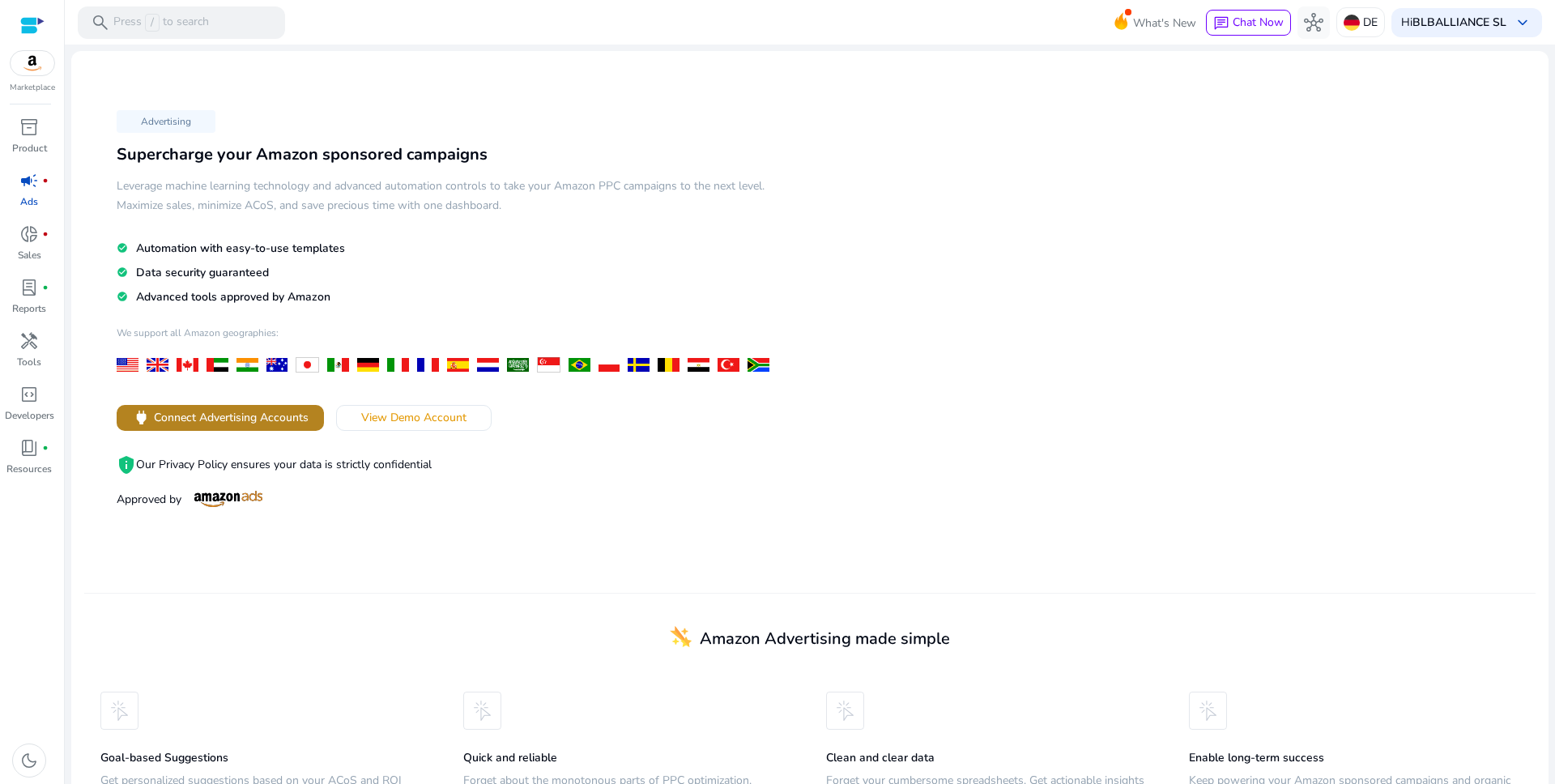
click at [265, 417] on span "Connect Advertising Accounts" at bounding box center [230, 417] width 154 height 17
click at [1520, 18] on span "keyboard_arrow_down" at bounding box center [1522, 23] width 19 height 19
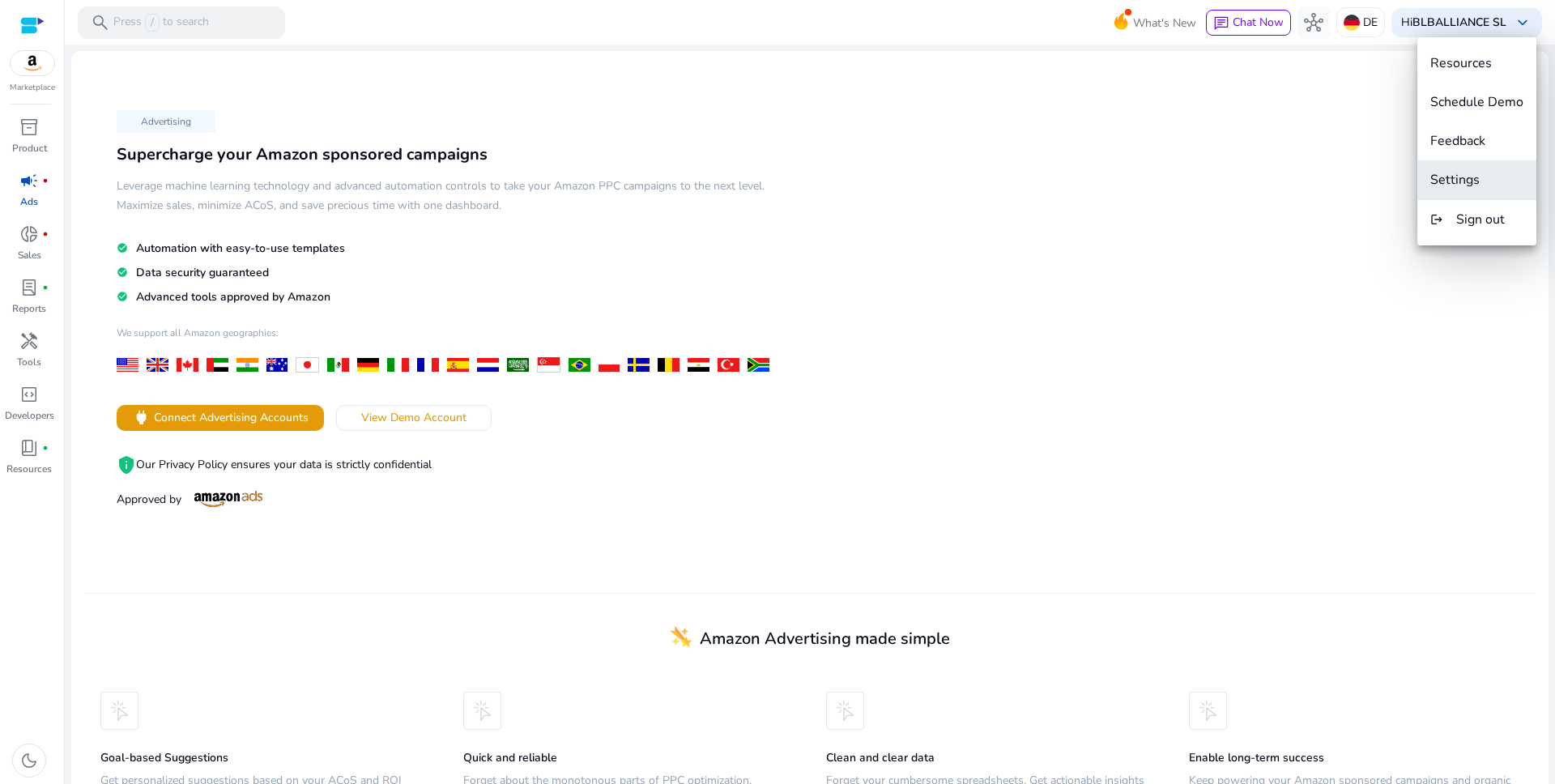
click at [1474, 168] on button "Settings" at bounding box center [1477, 180] width 119 height 39
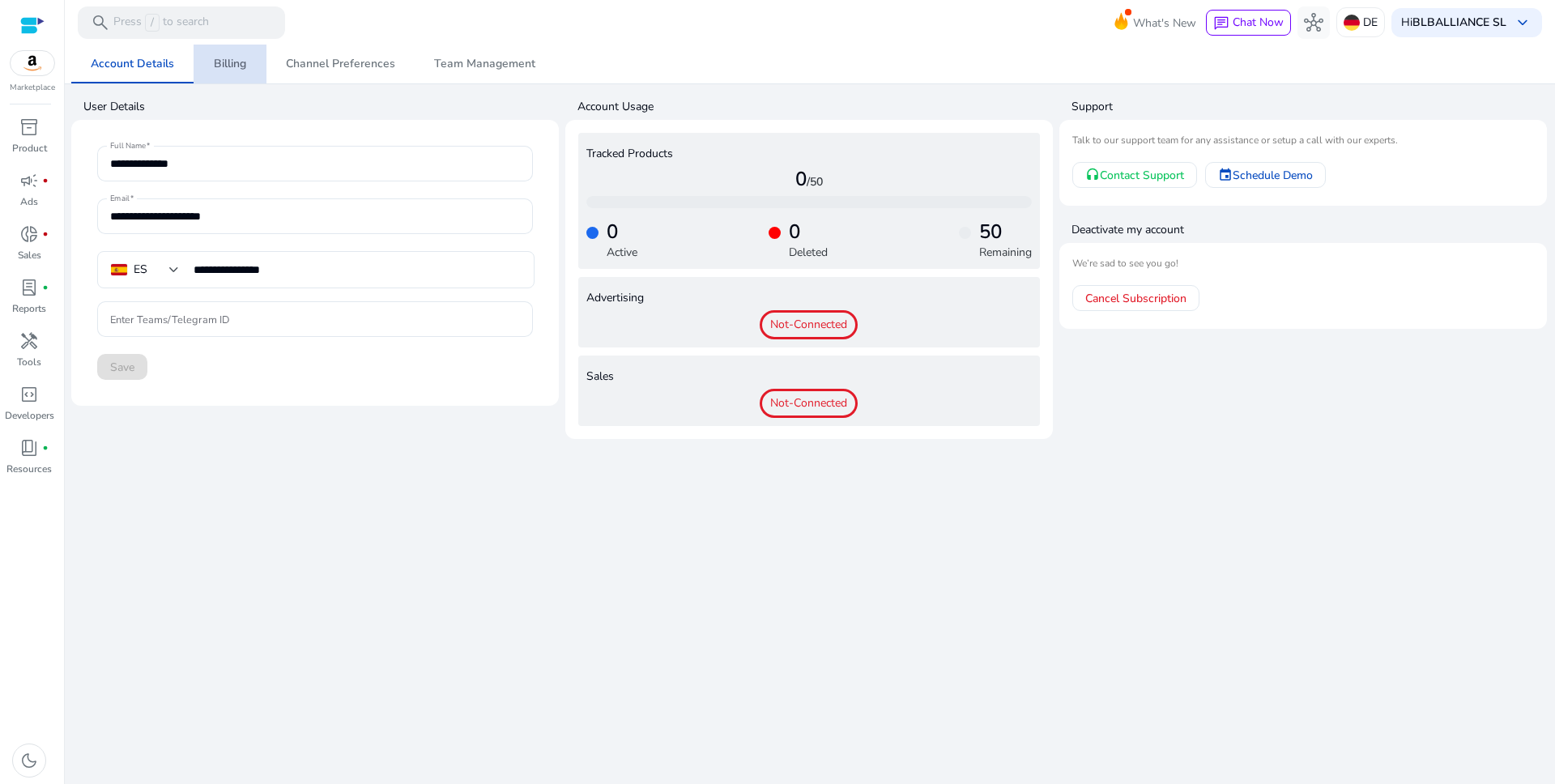
click at [239, 62] on span "Billing" at bounding box center [229, 63] width 33 height 11
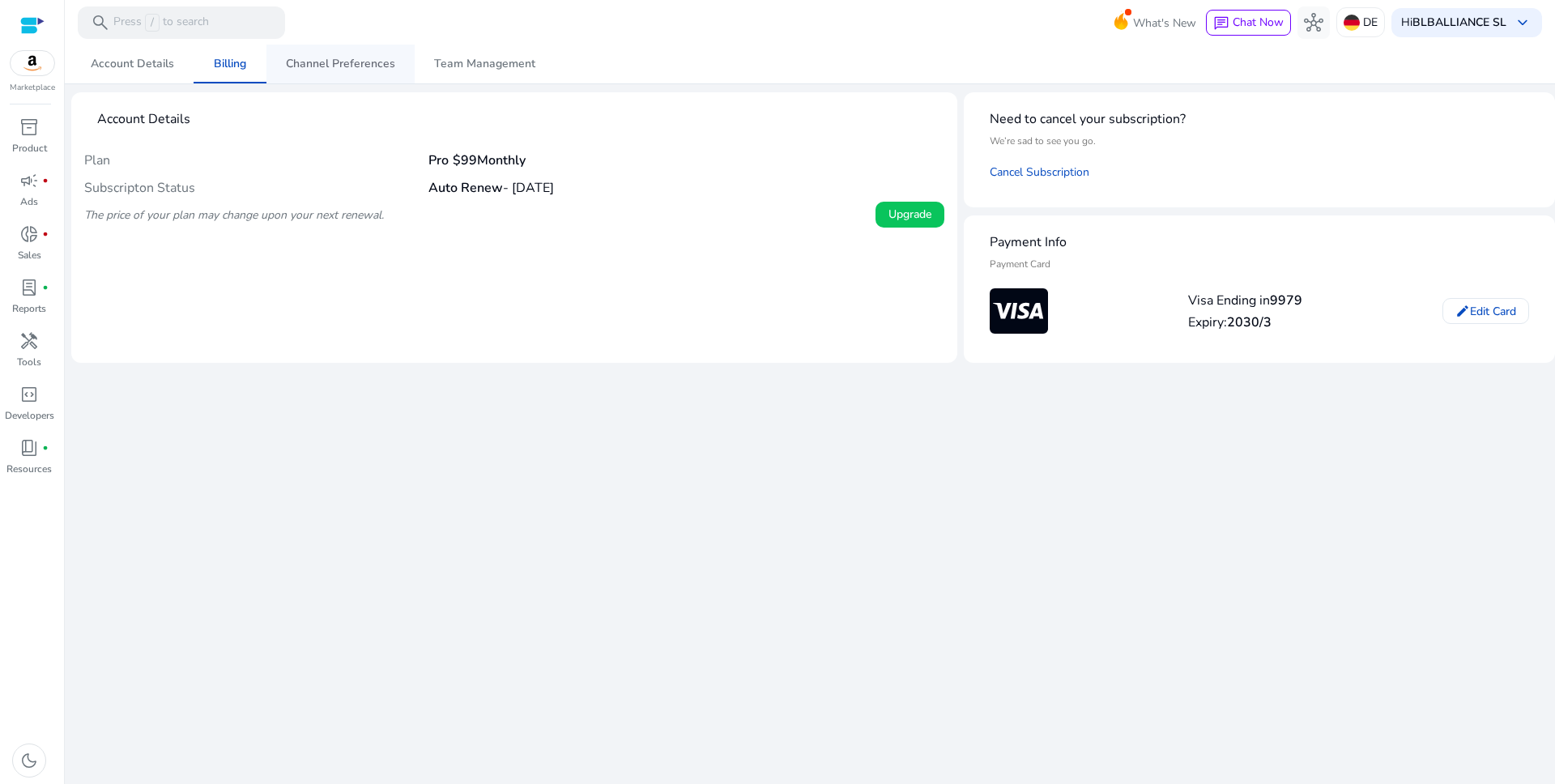
click at [394, 76] on link "Channel Preferences" at bounding box center [340, 64] width 148 height 39
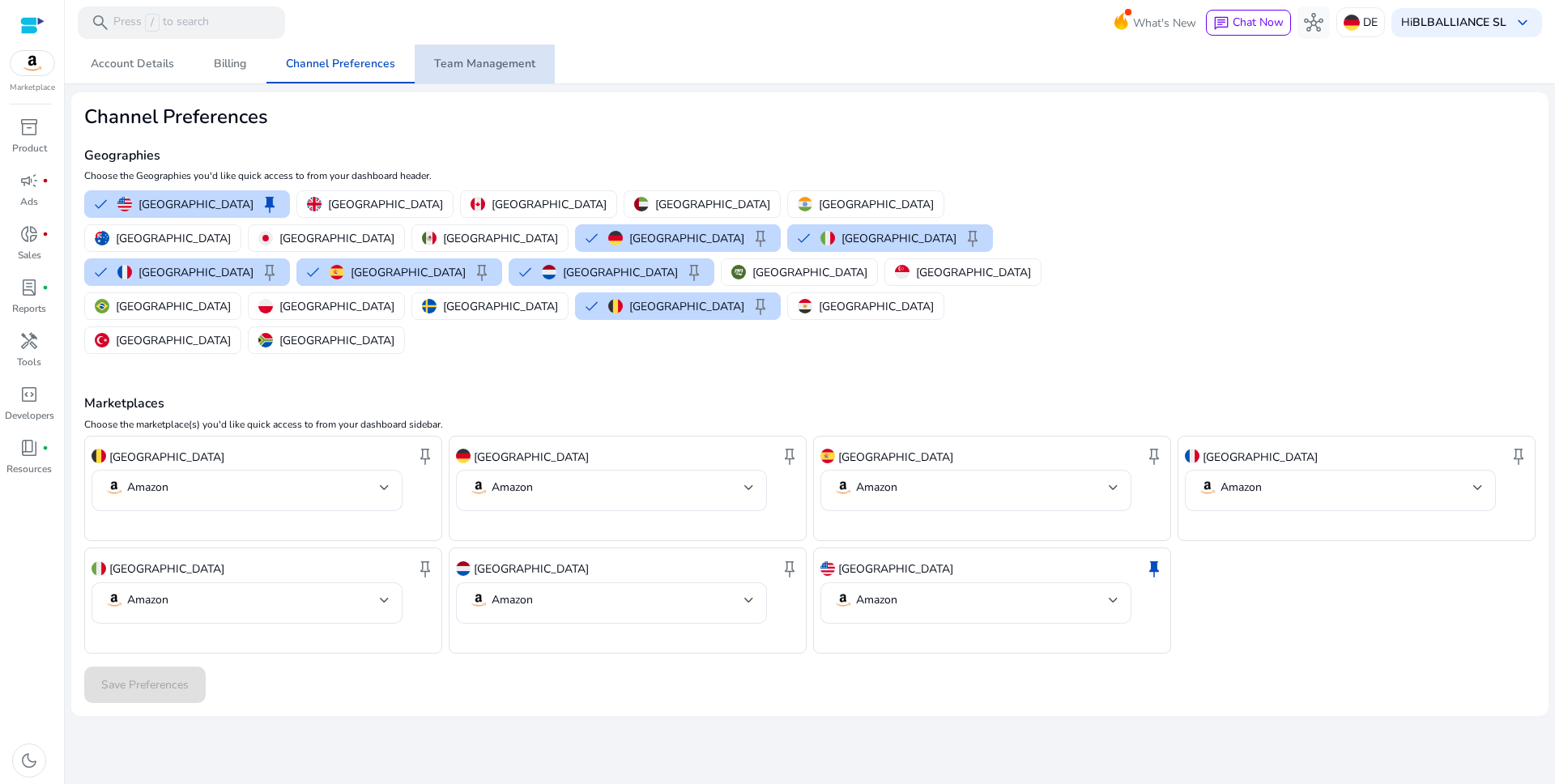
click at [501, 66] on span "Team Management" at bounding box center [484, 63] width 101 height 11
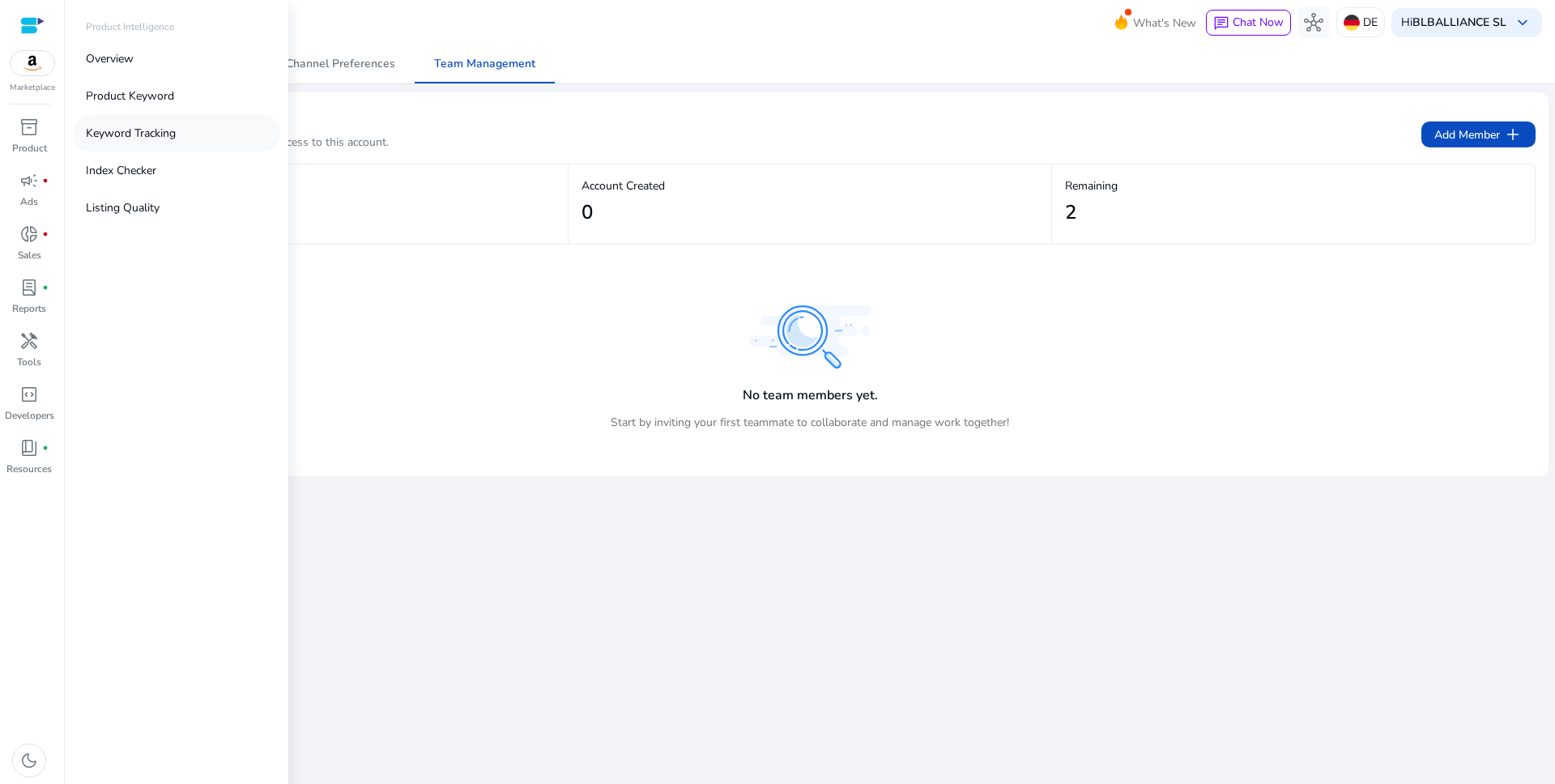
click at [127, 131] on p "Keyword Tracking" at bounding box center [131, 132] width 90 height 17
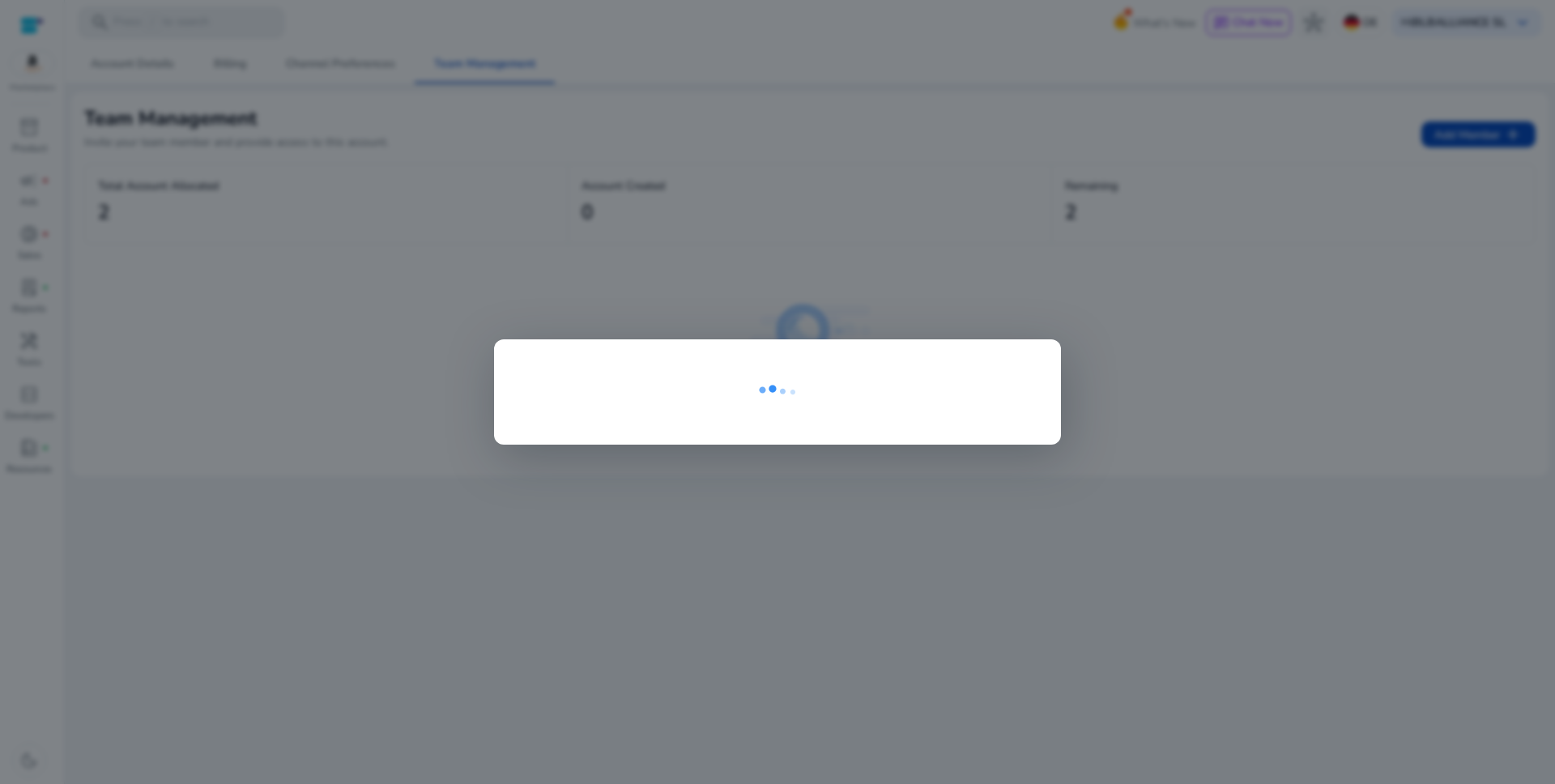
click at [1029, 270] on div at bounding box center [777, 392] width 1555 height 784
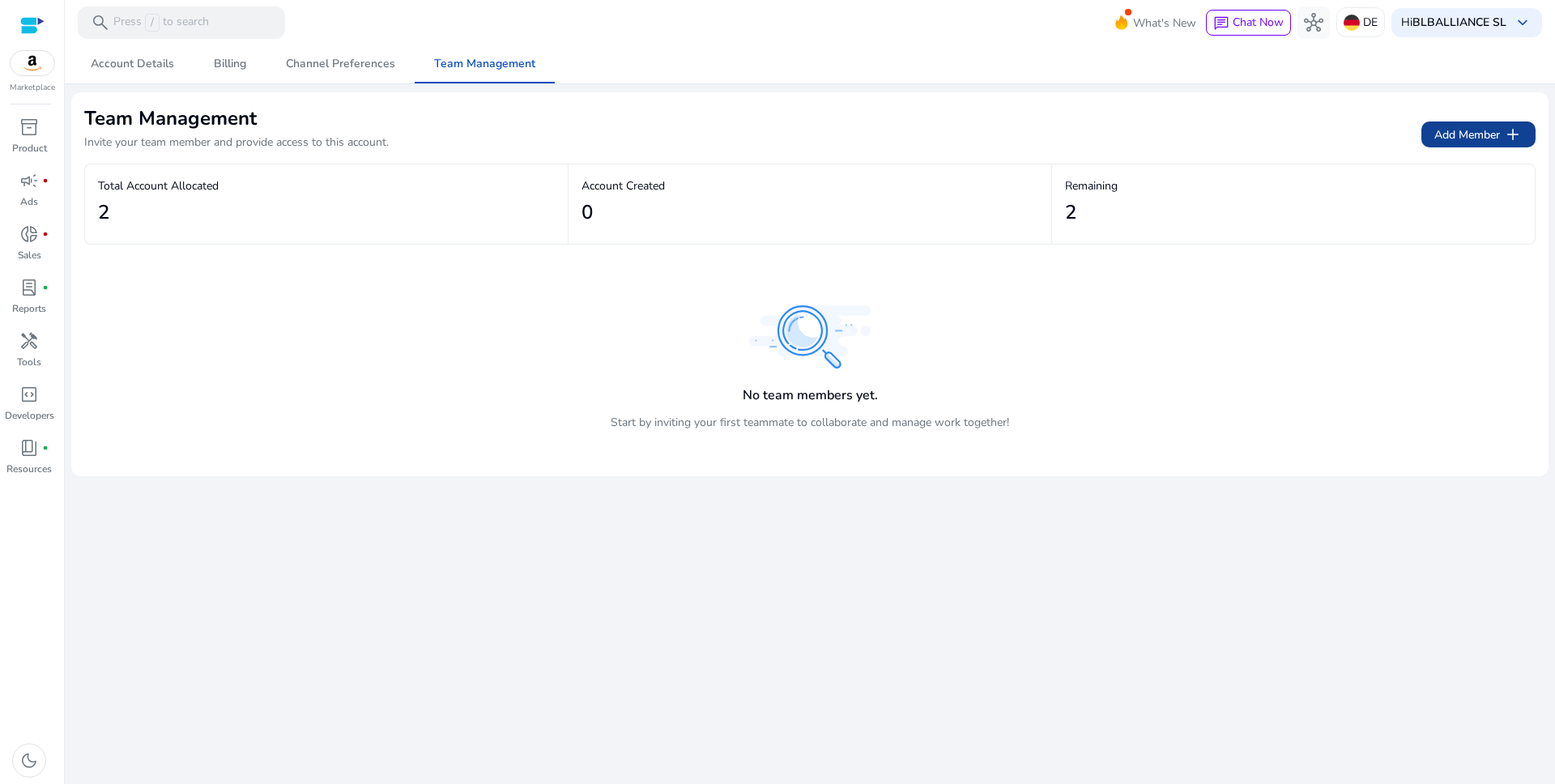
click at [1479, 139] on span "Add Member add" at bounding box center [1478, 134] width 88 height 19
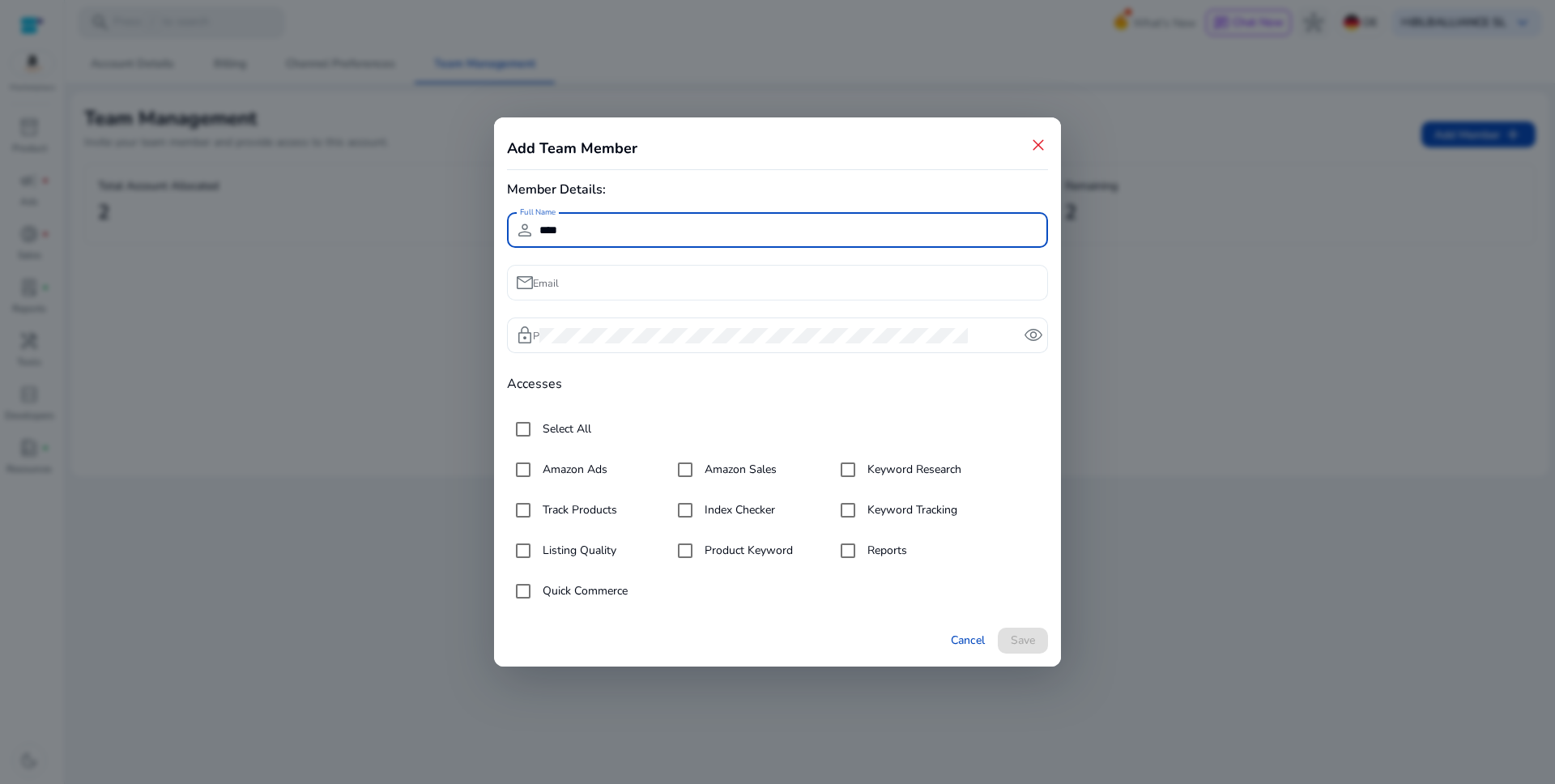
type input "****"
click at [664, 275] on input "Email" at bounding box center [788, 282] width 496 height 18
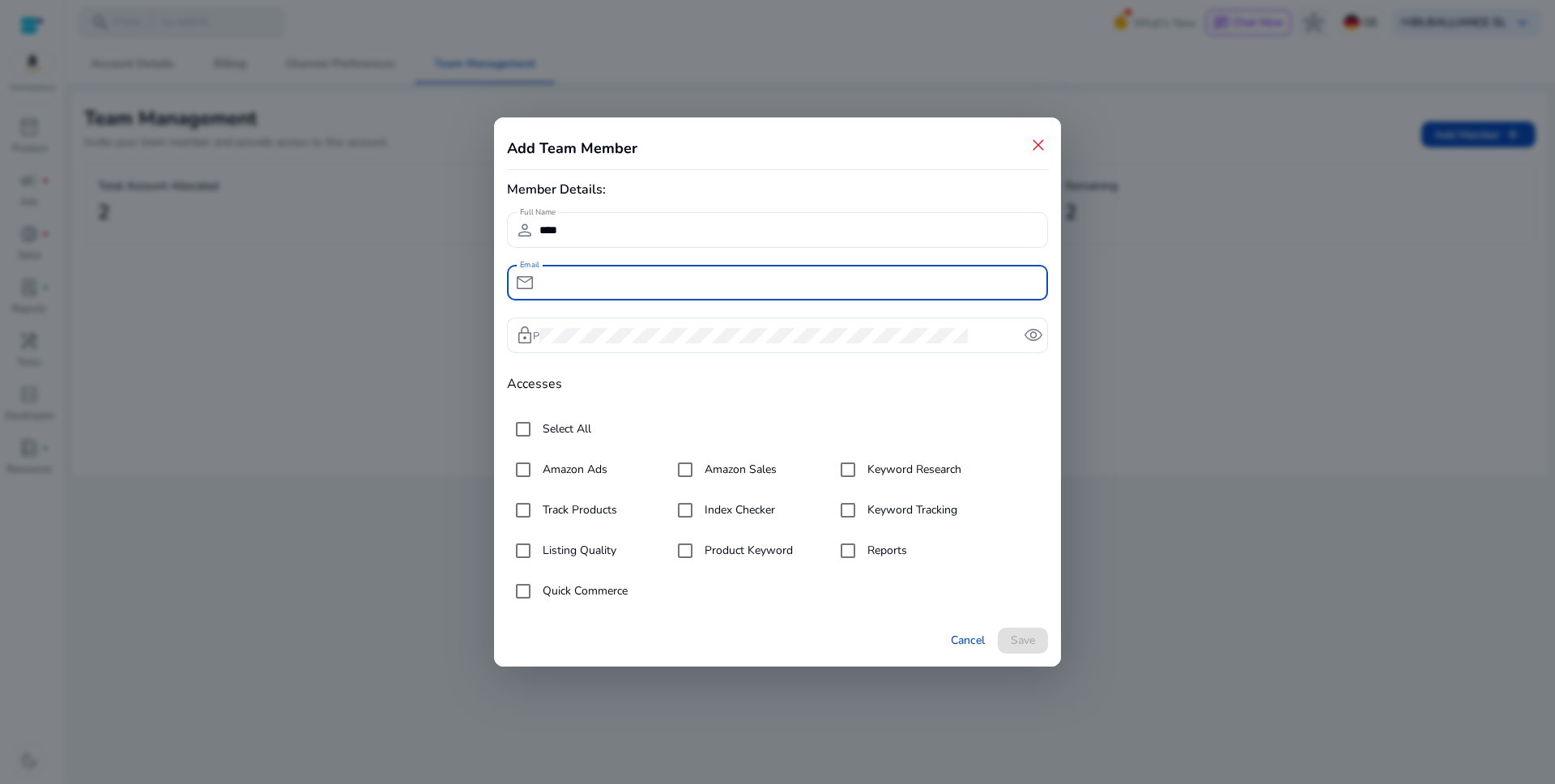
paste input "**********"
type input "**********"
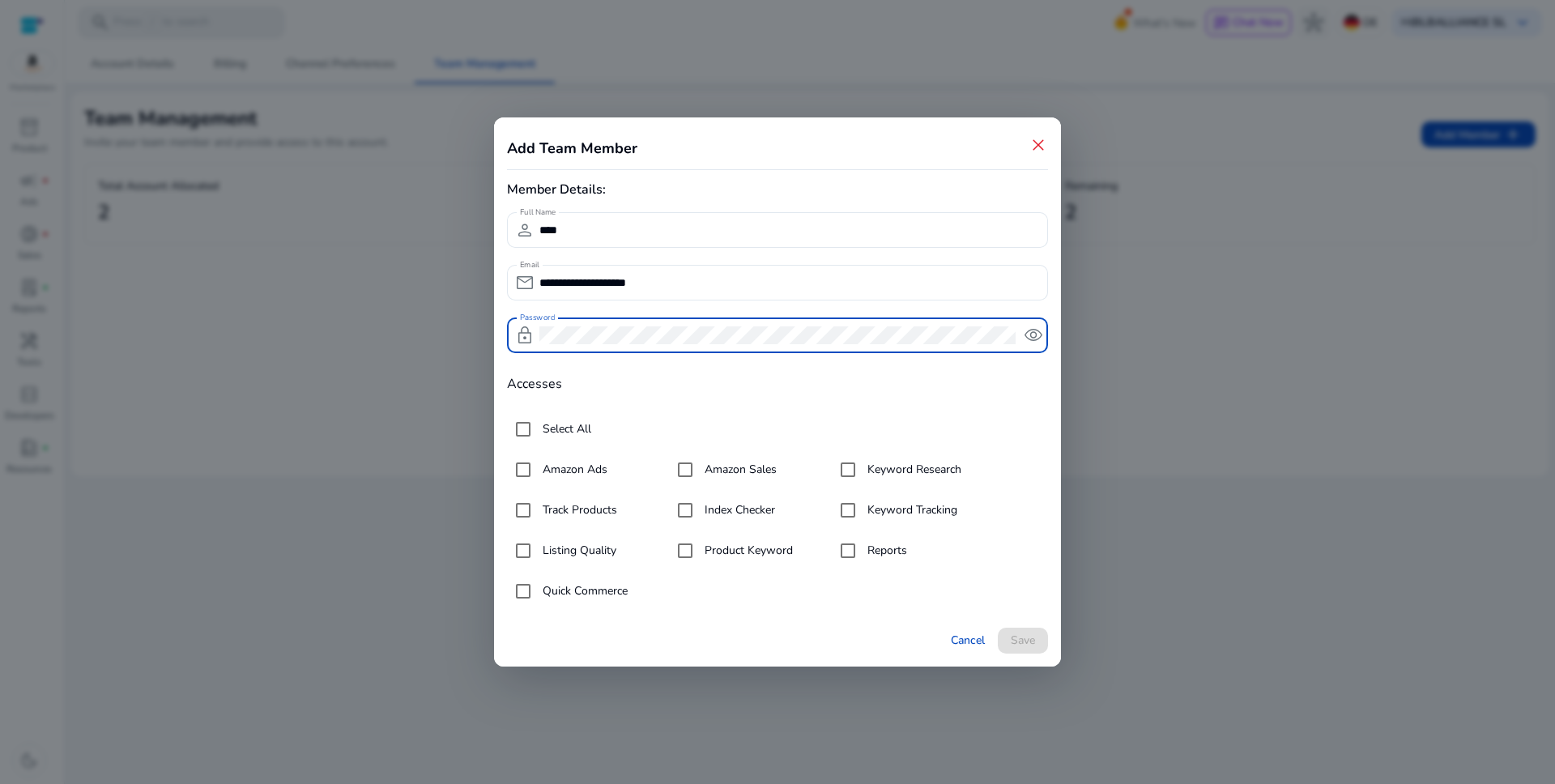
click at [1024, 334] on span "remove_red_eye" at bounding box center [1034, 335] width 19 height 19
click at [524, 333] on div "Password lock visibility_off" at bounding box center [777, 335] width 541 height 35
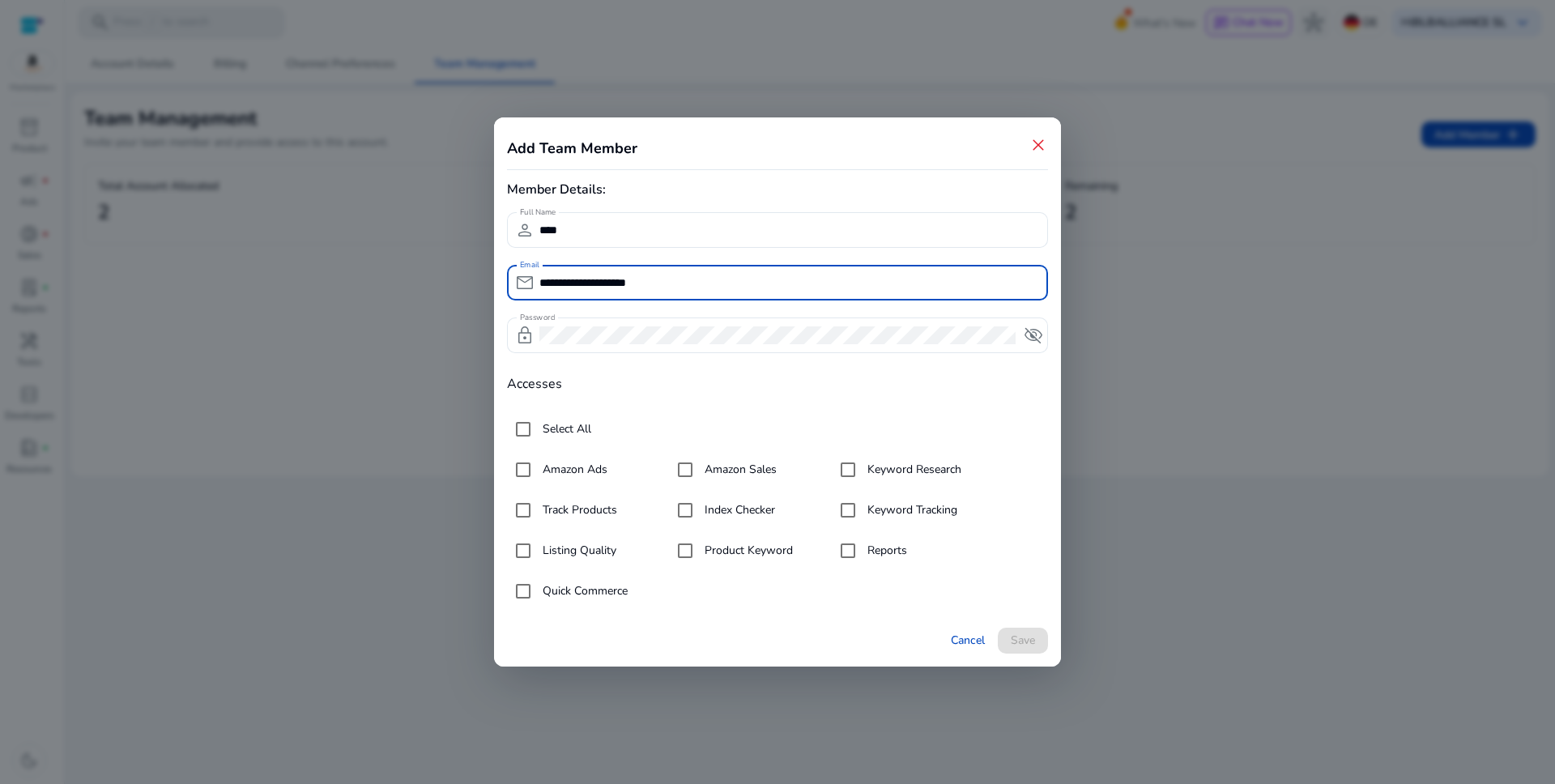
drag, startPoint x: 679, startPoint y: 282, endPoint x: 529, endPoint y: 288, distance: 150.1
click at [529, 288] on div "**********" at bounding box center [771, 282] width 528 height 35
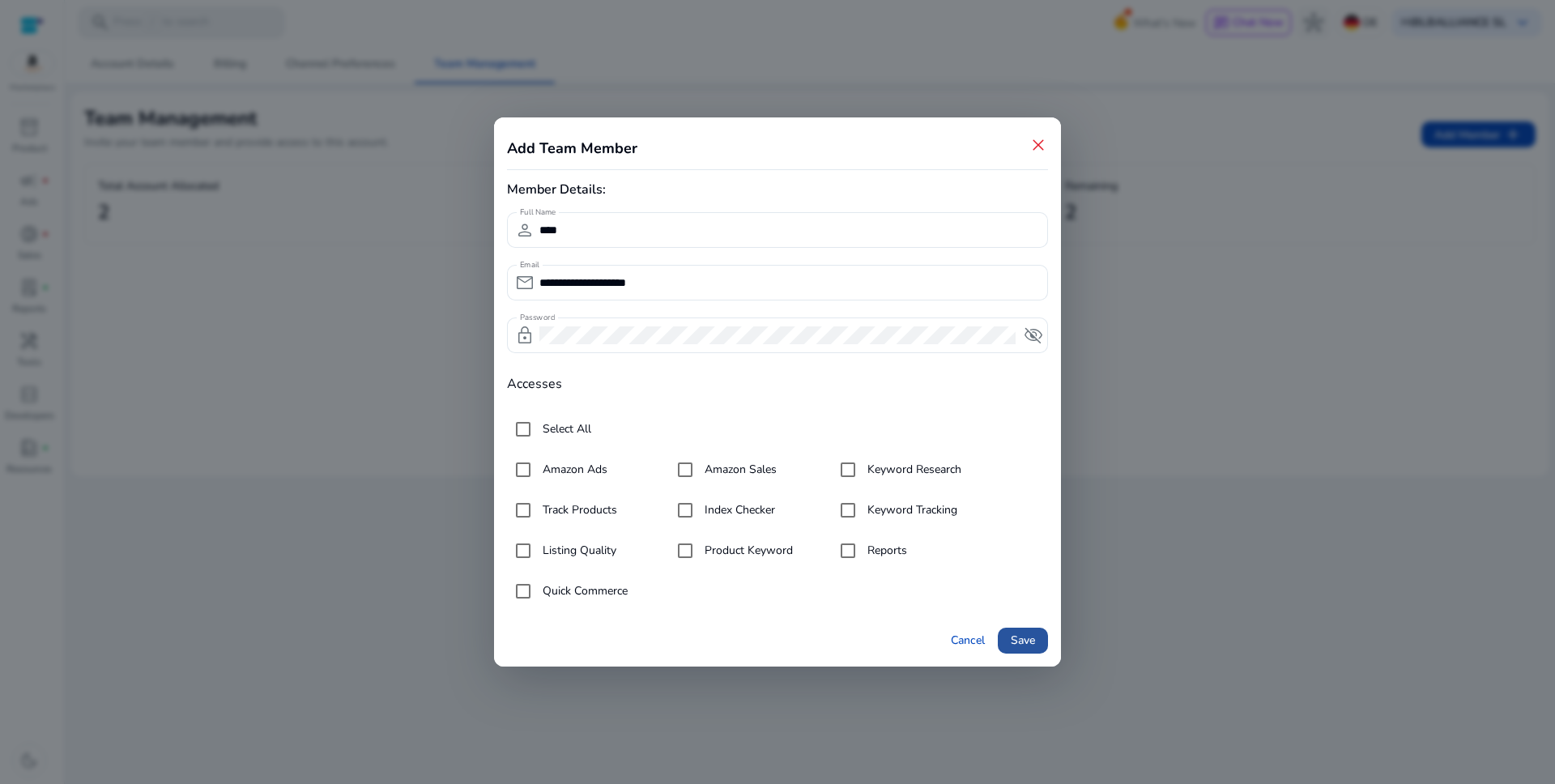
click at [1026, 639] on span "Save" at bounding box center [1023, 639] width 25 height 17
click at [1036, 151] on span "close" at bounding box center [1038, 145] width 19 height 19
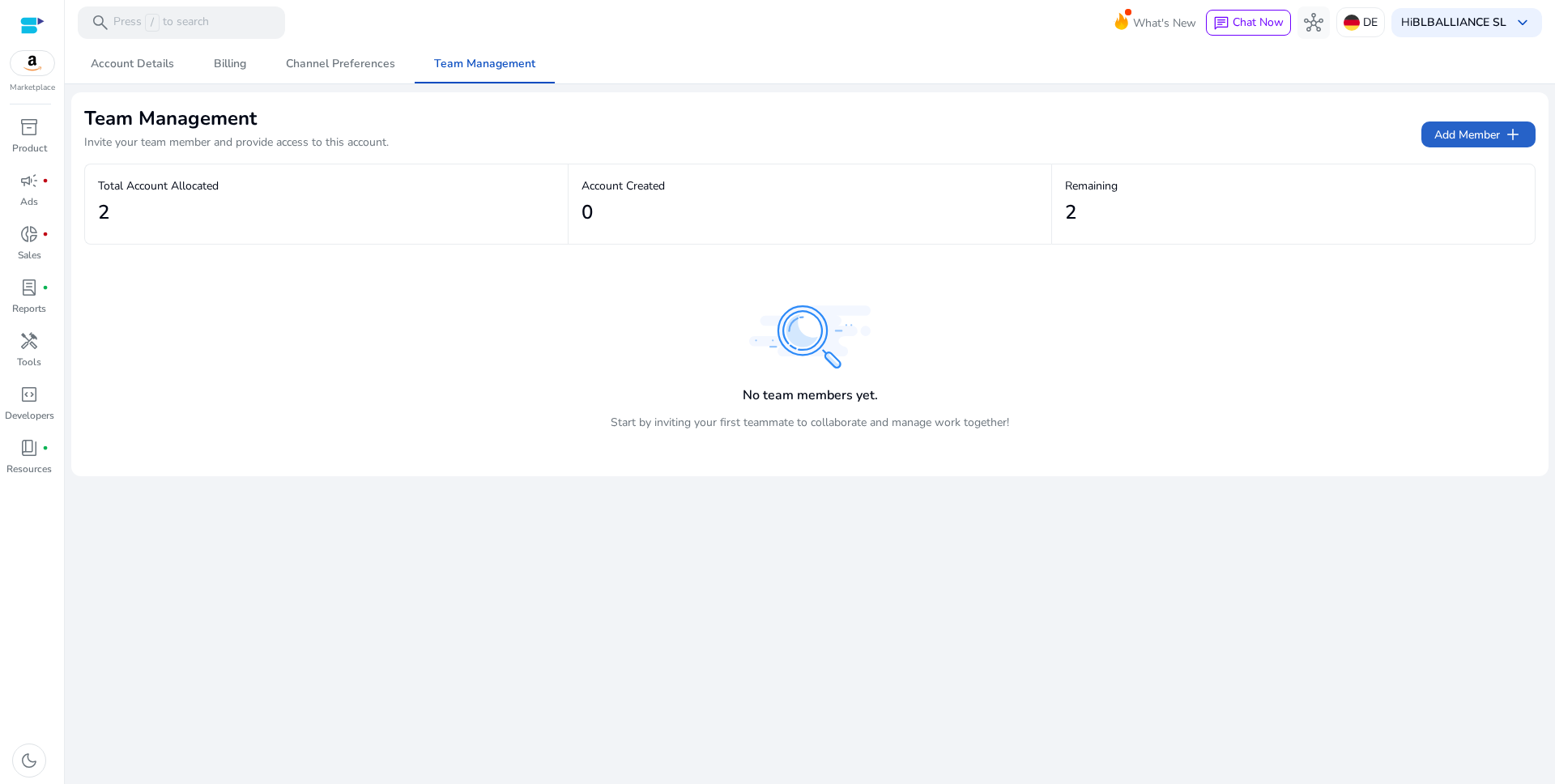
click at [105, 217] on h2 "2" at bounding box center [103, 213] width 11 height 24
click at [25, 243] on span "donut_small" at bounding box center [29, 234] width 19 height 19
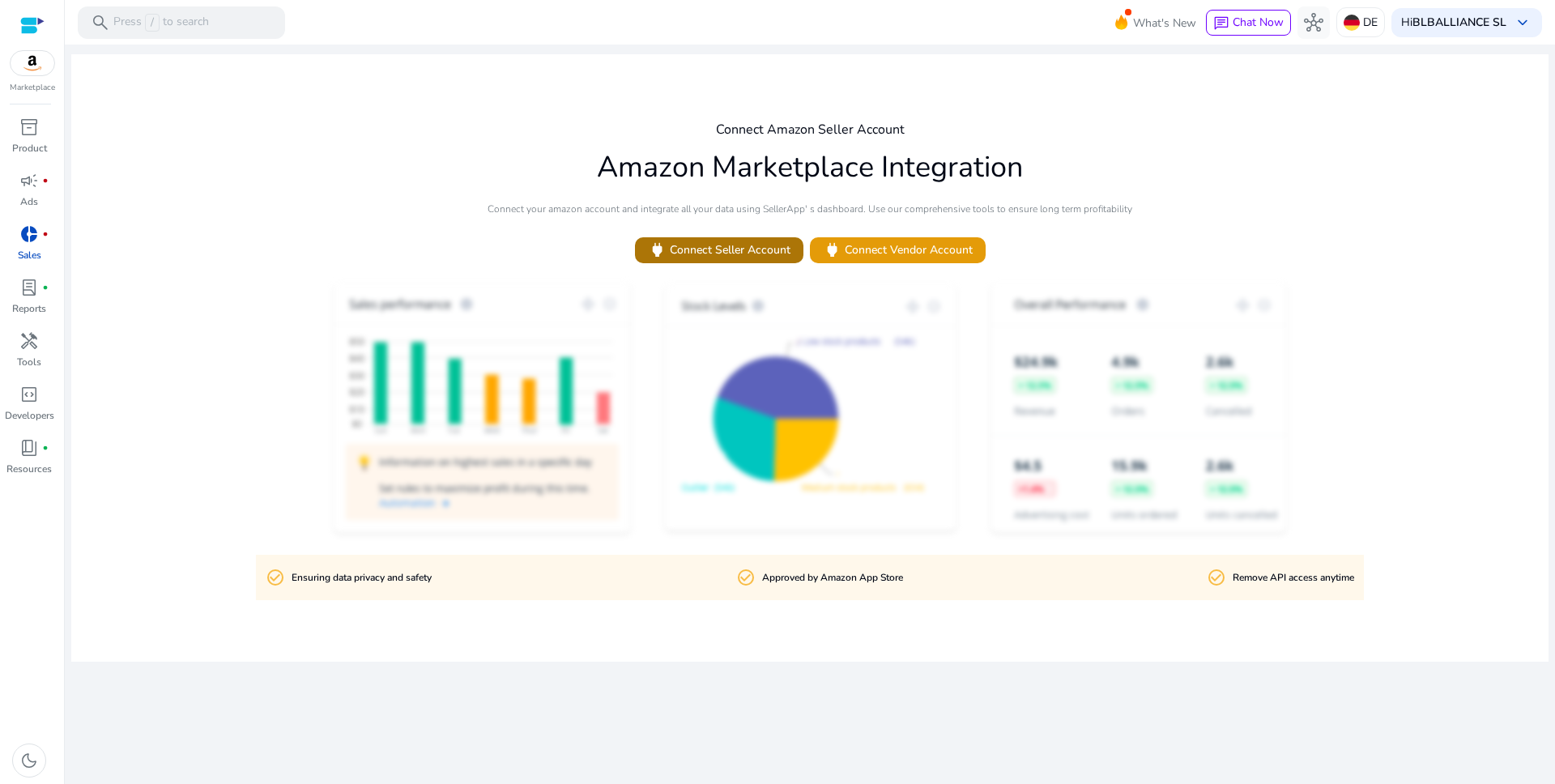
click at [751, 258] on span "power Connect Seller Account" at bounding box center [720, 250] width 143 height 19
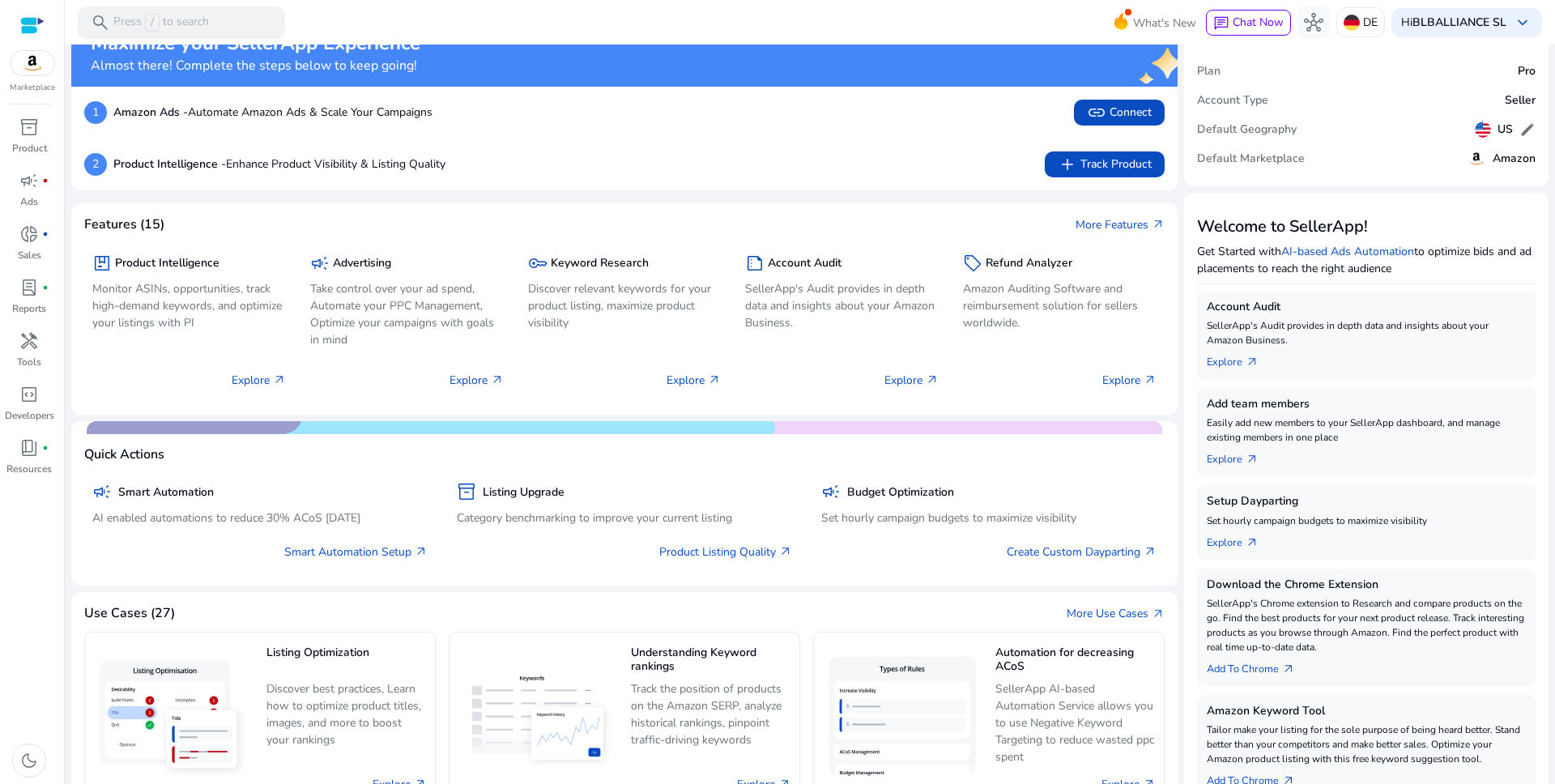
scroll to position [35, 0]
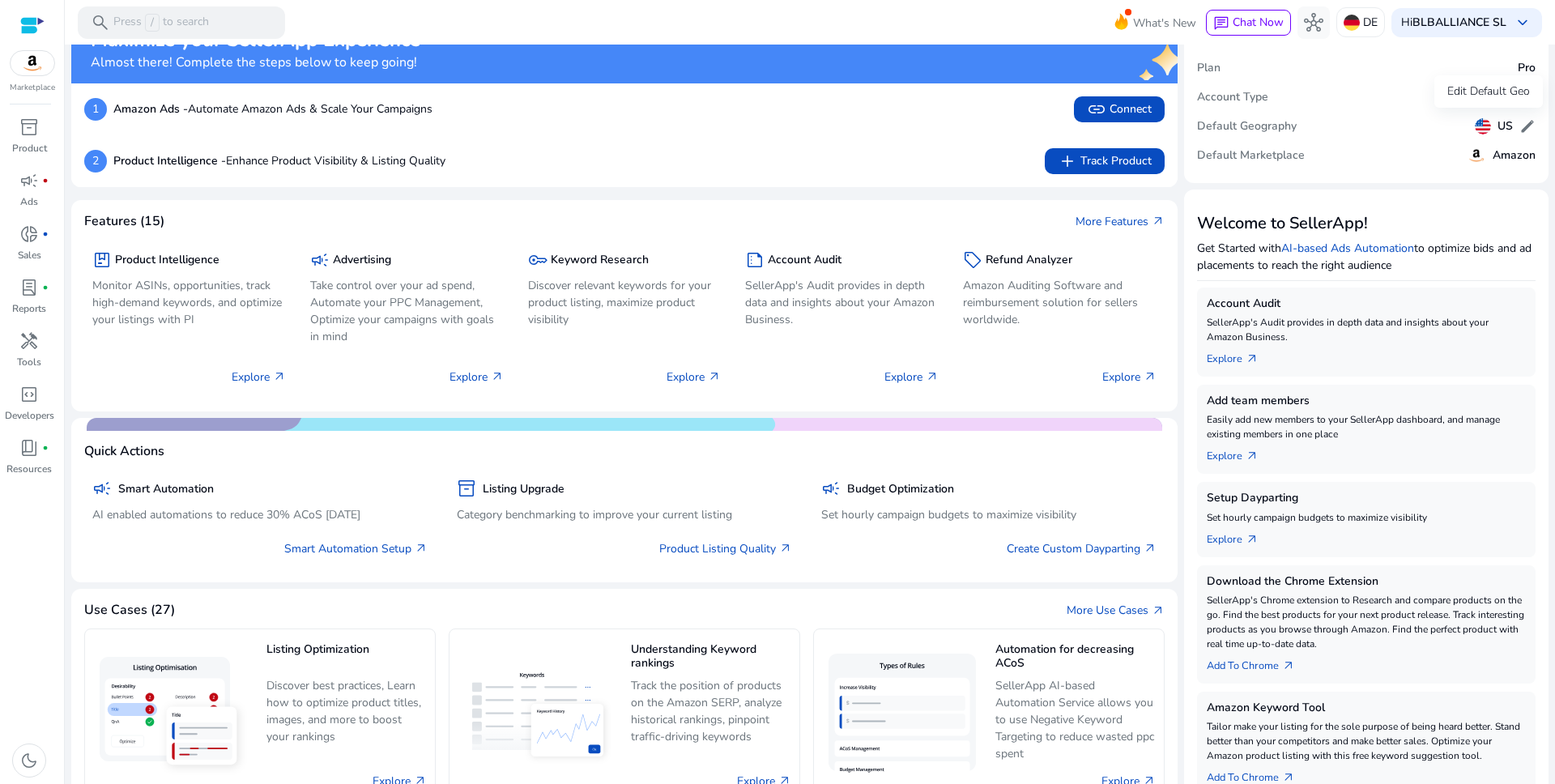
click at [1490, 102] on div "Edit Default Geo" at bounding box center [1488, 91] width 108 height 33
click at [1487, 99] on div "Edit Default Geo" at bounding box center [1488, 91] width 108 height 33
click at [1482, 93] on div "Edit Default Geo" at bounding box center [1488, 91] width 108 height 33
click at [1475, 123] on img at bounding box center [1483, 126] width 16 height 16
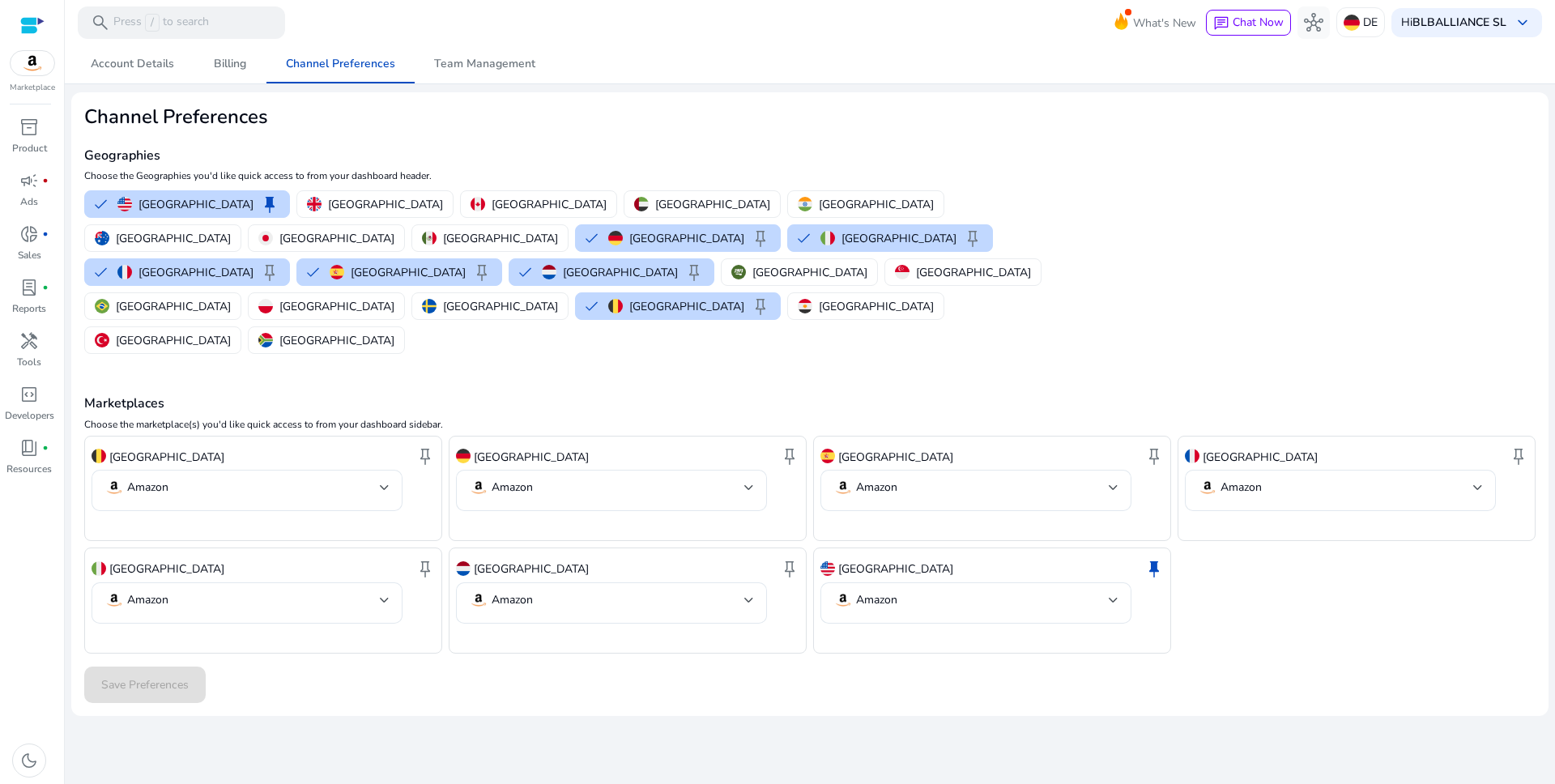
click at [1232, 236] on mat-card "Channel Preferences Geographies Choose the Geographies you'd like quick access …" at bounding box center [810, 404] width 1477 height 623
click at [1330, 168] on mat-card "Channel Preferences Geographies Choose the Geographies you'd like quick access …" at bounding box center [810, 404] width 1477 height 623
click at [479, 80] on span "Team Management" at bounding box center [484, 64] width 101 height 39
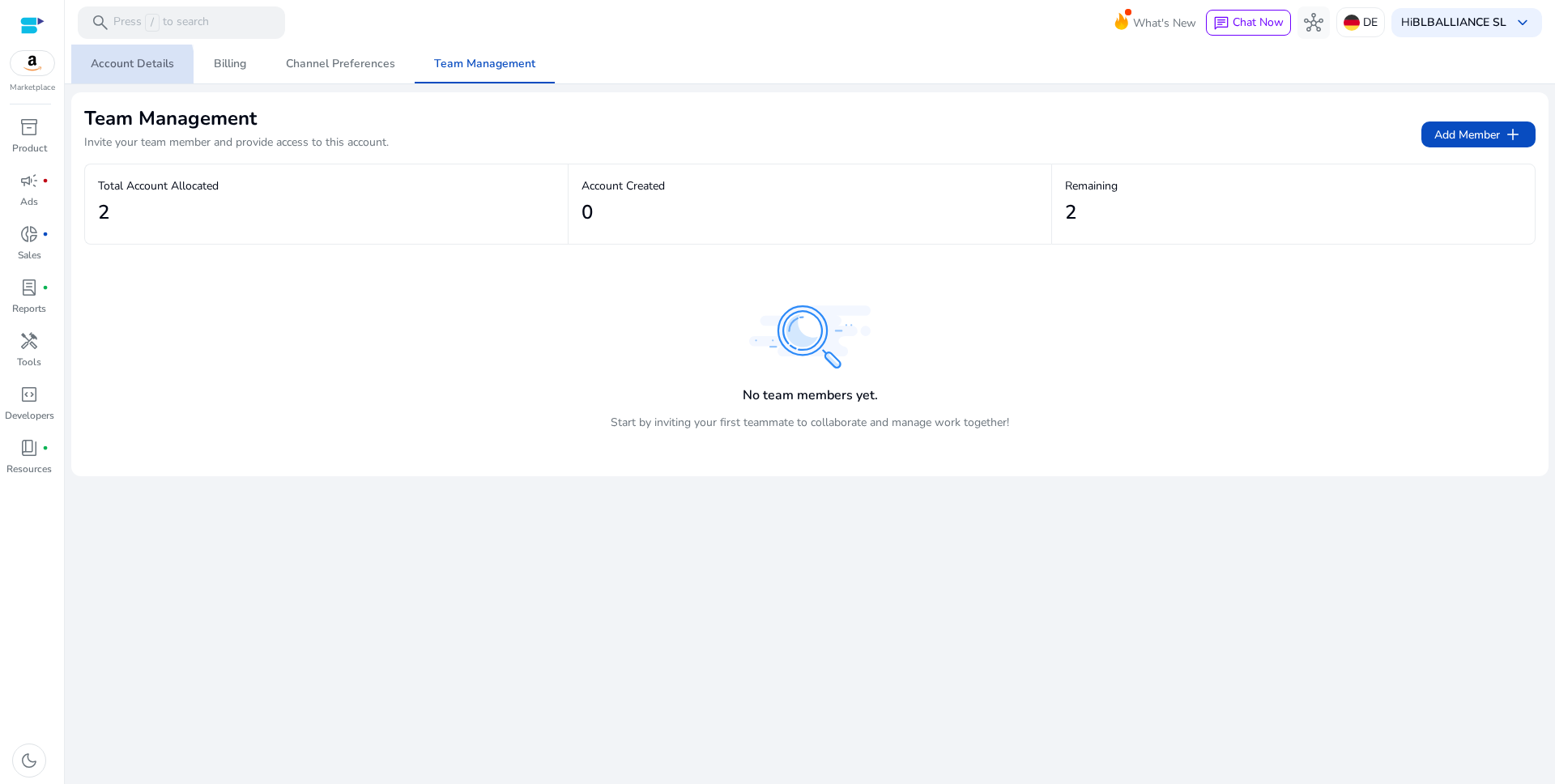
click at [104, 69] on span "Account Details" at bounding box center [132, 63] width 84 height 11
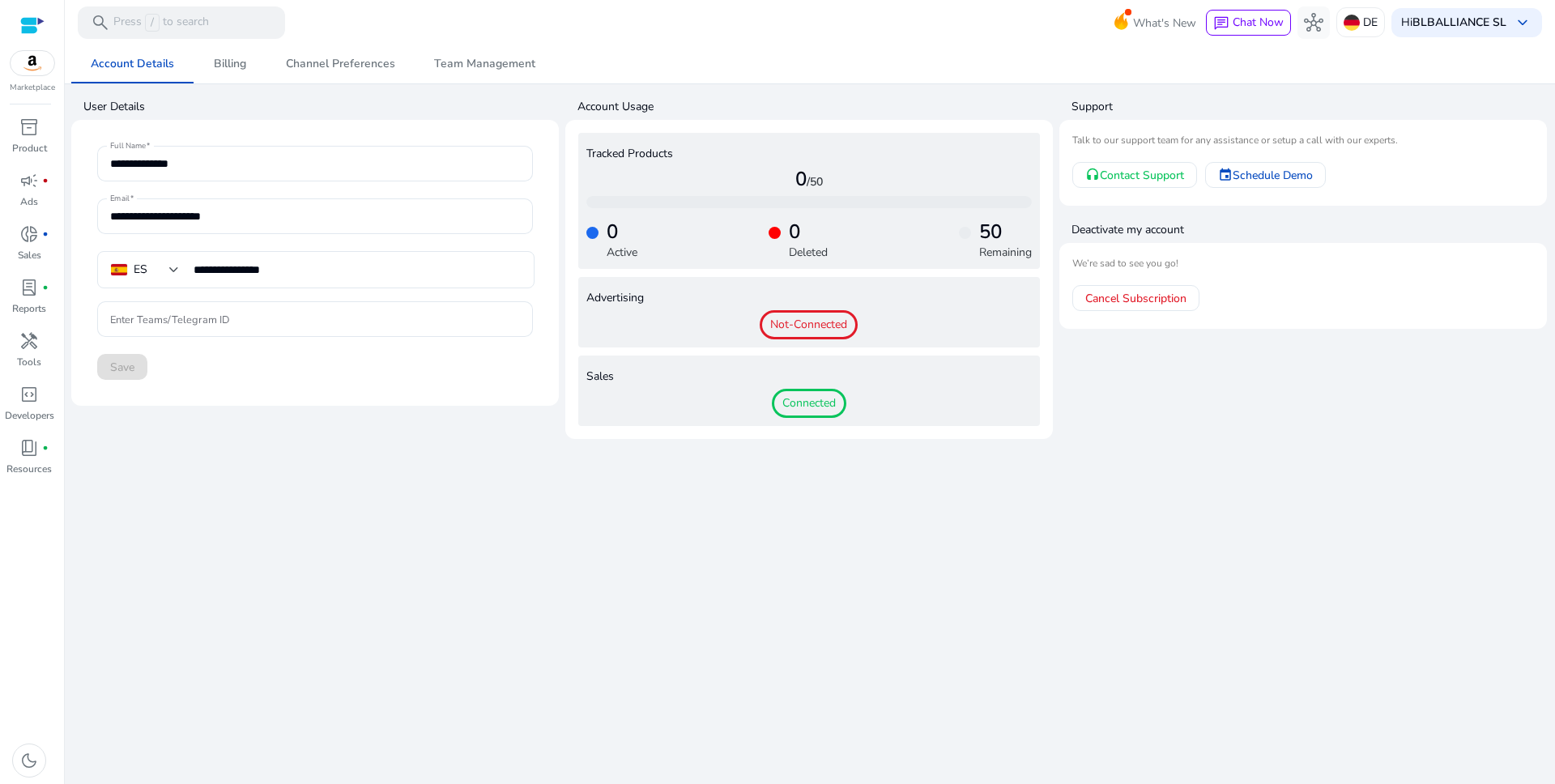
click at [808, 329] on span "Not-Connected" at bounding box center [808, 325] width 98 height 29
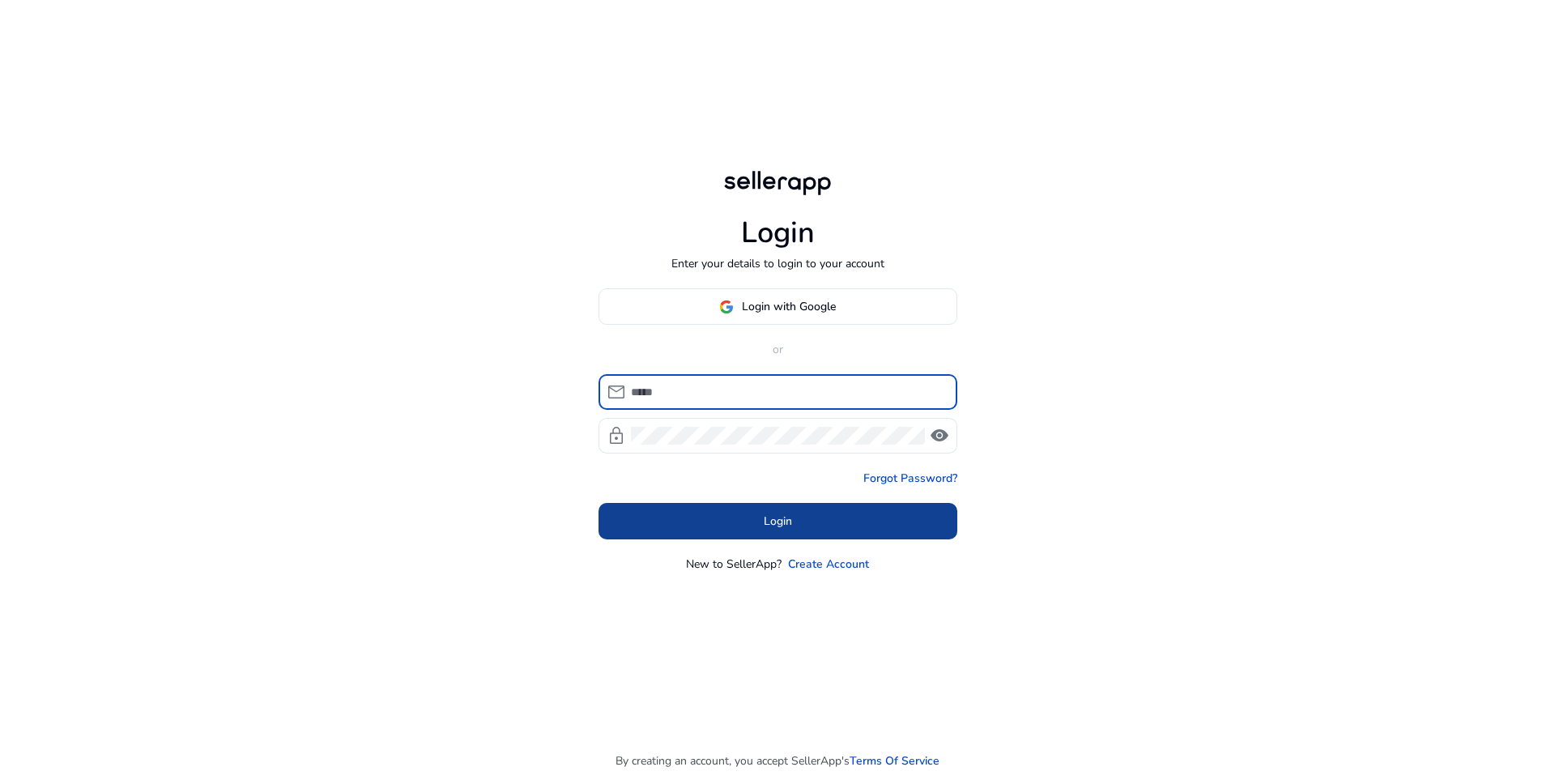
type input "**********"
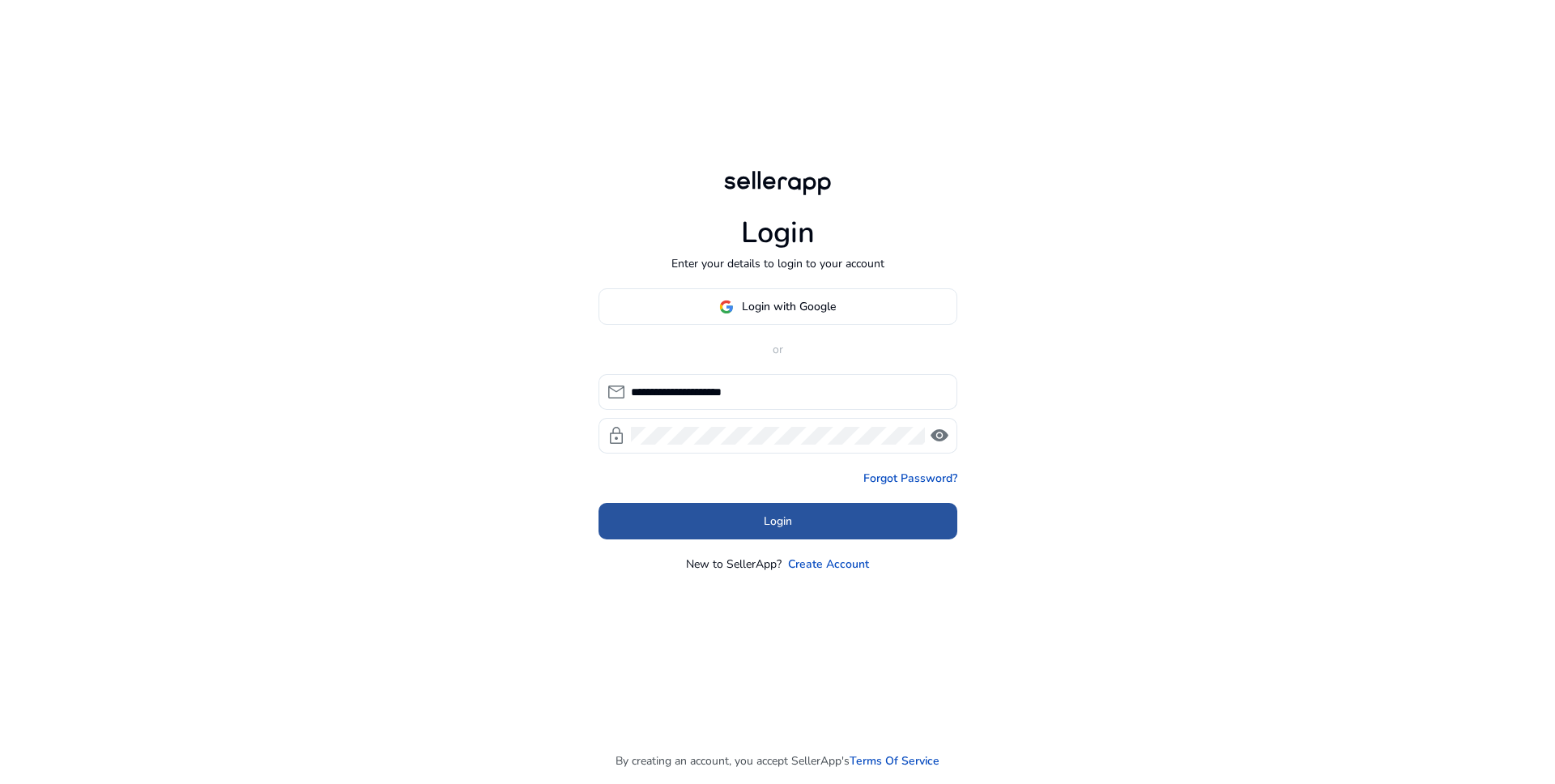
click at [766, 512] on span "Login" at bounding box center [778, 520] width 28 height 17
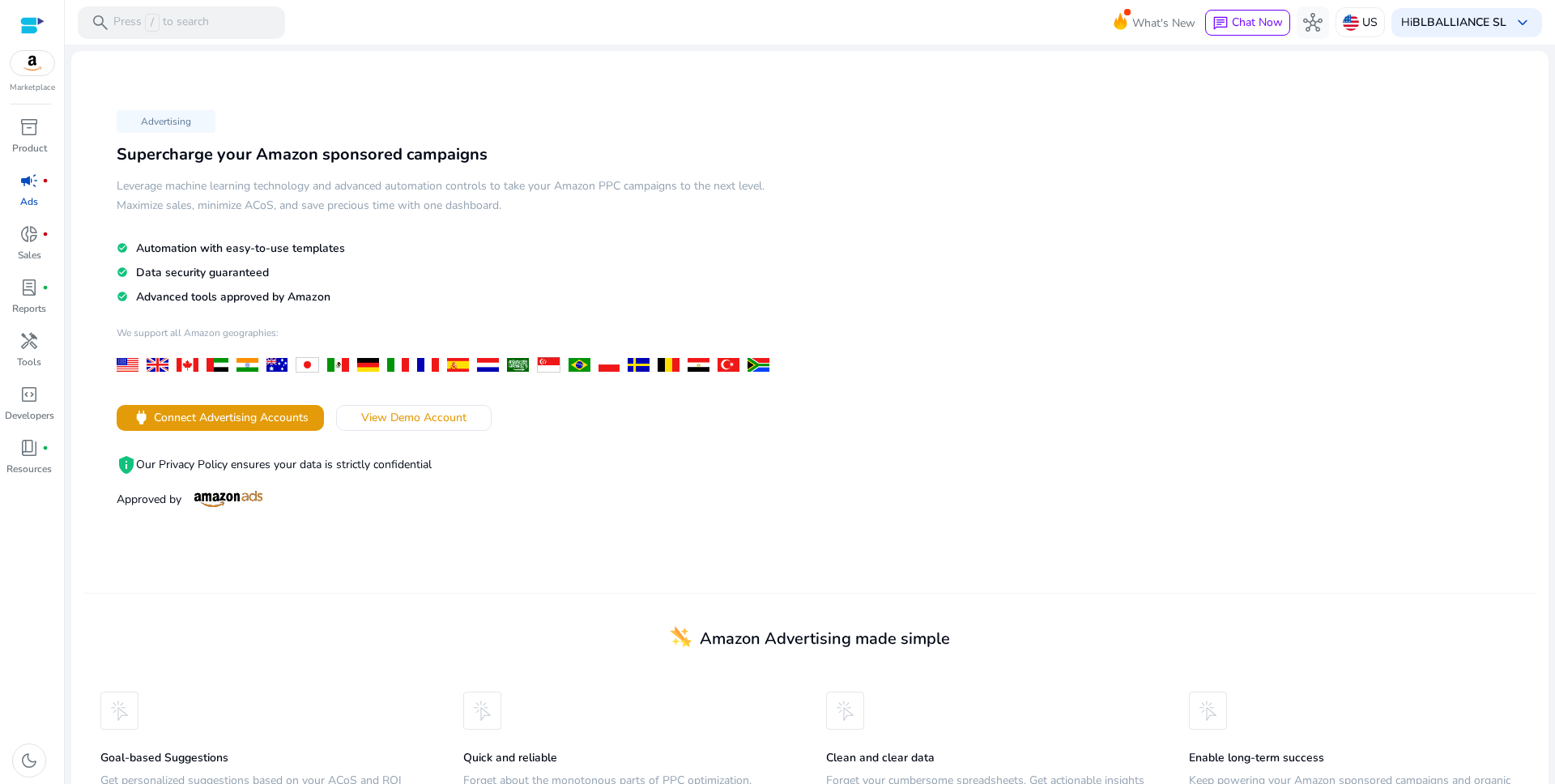
scroll to position [79, 0]
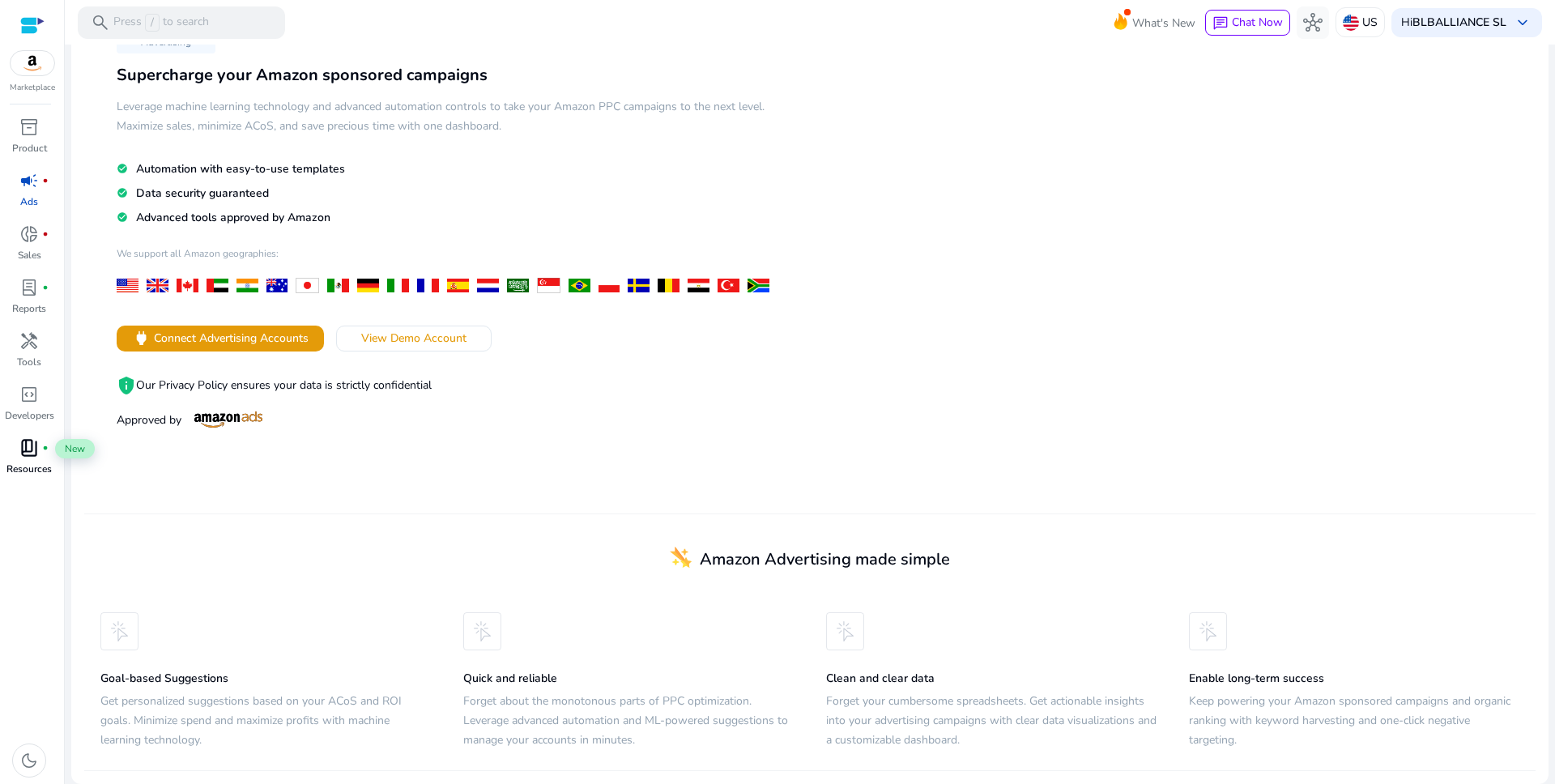
click at [25, 452] on span "book_4" at bounding box center [29, 448] width 19 height 19
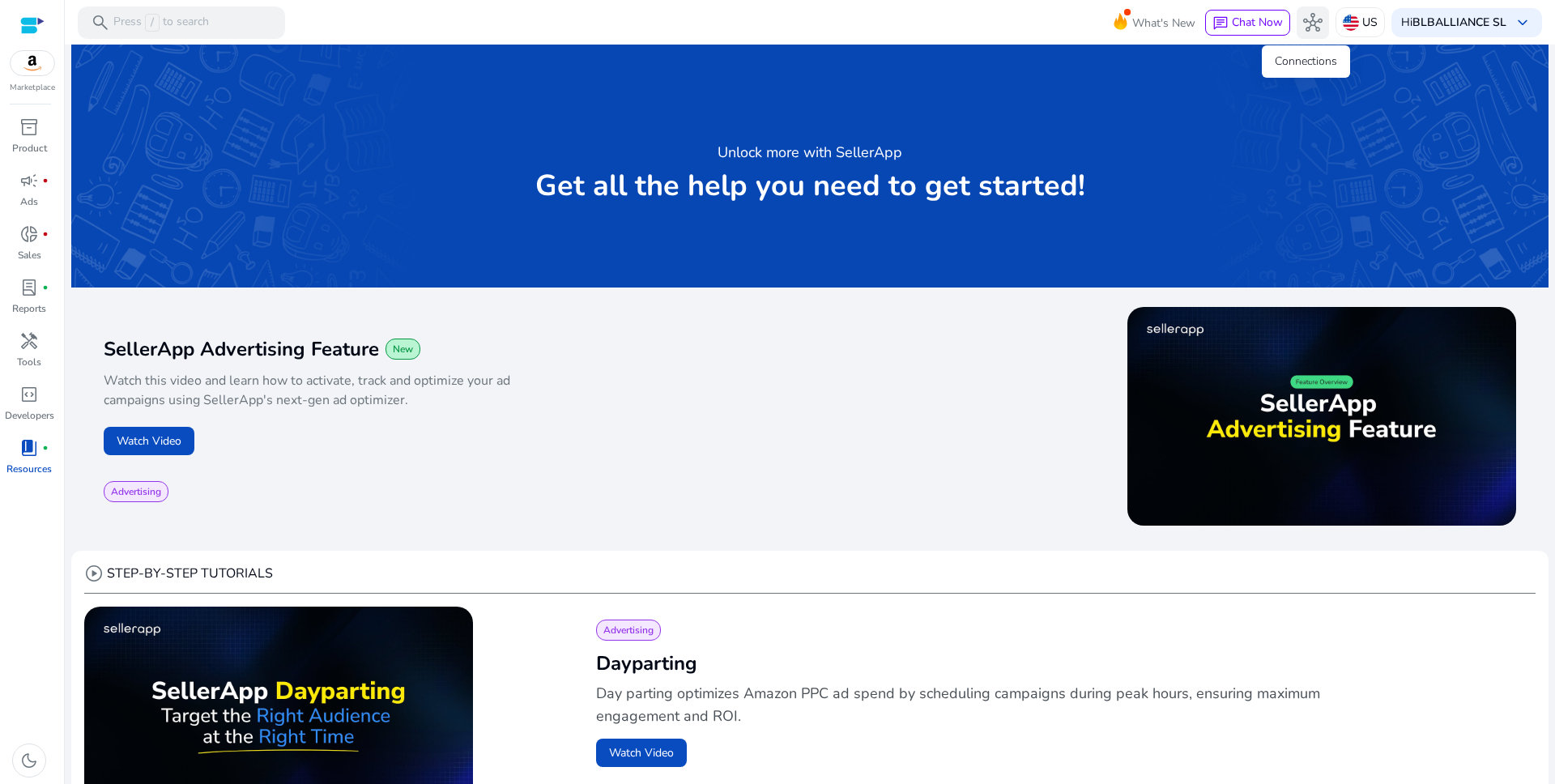
click at [1304, 25] on span "hub" at bounding box center [1313, 23] width 19 height 19
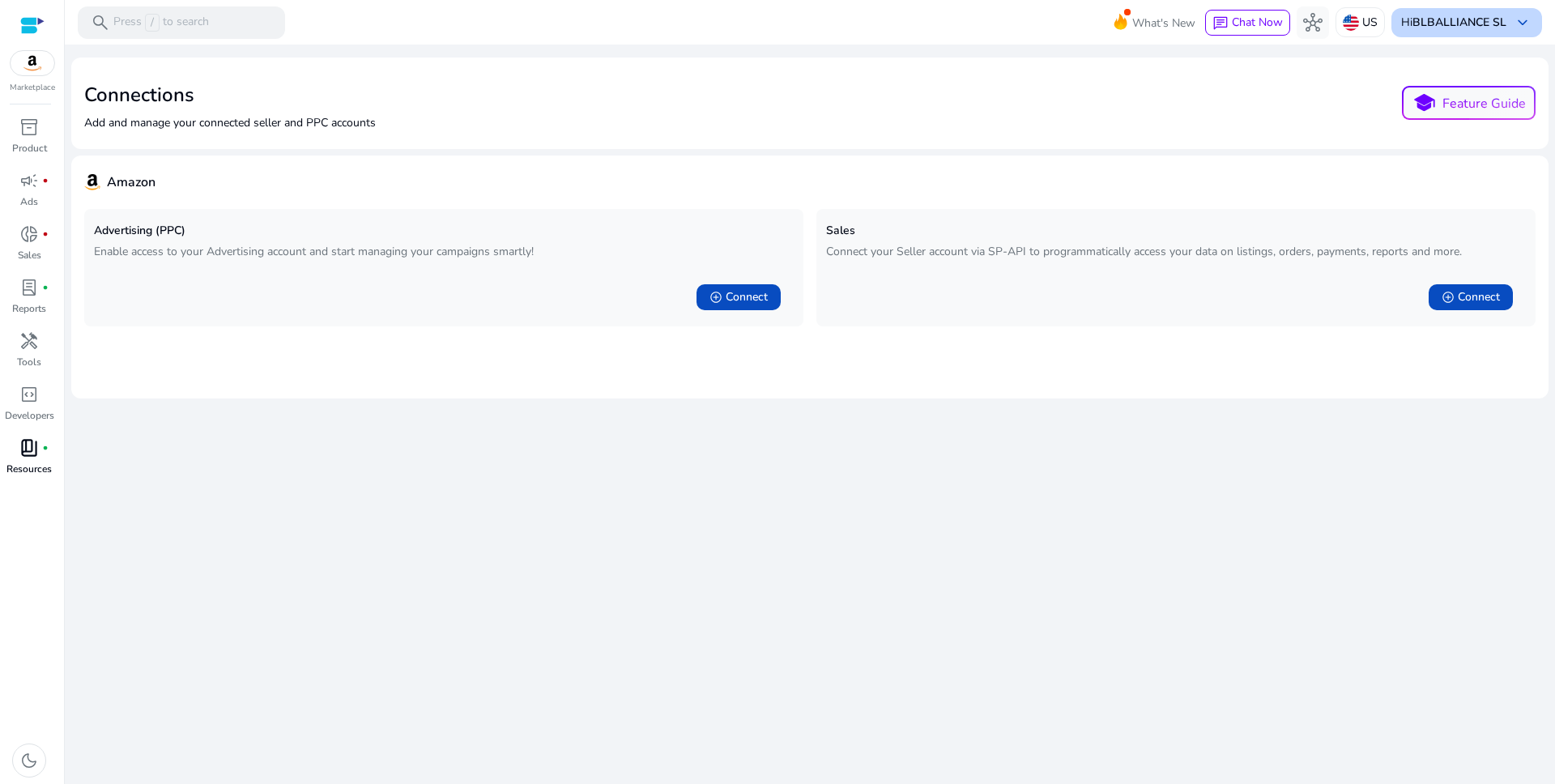
click at [1513, 15] on span "keyboard_arrow_down" at bounding box center [1522, 23] width 19 height 19
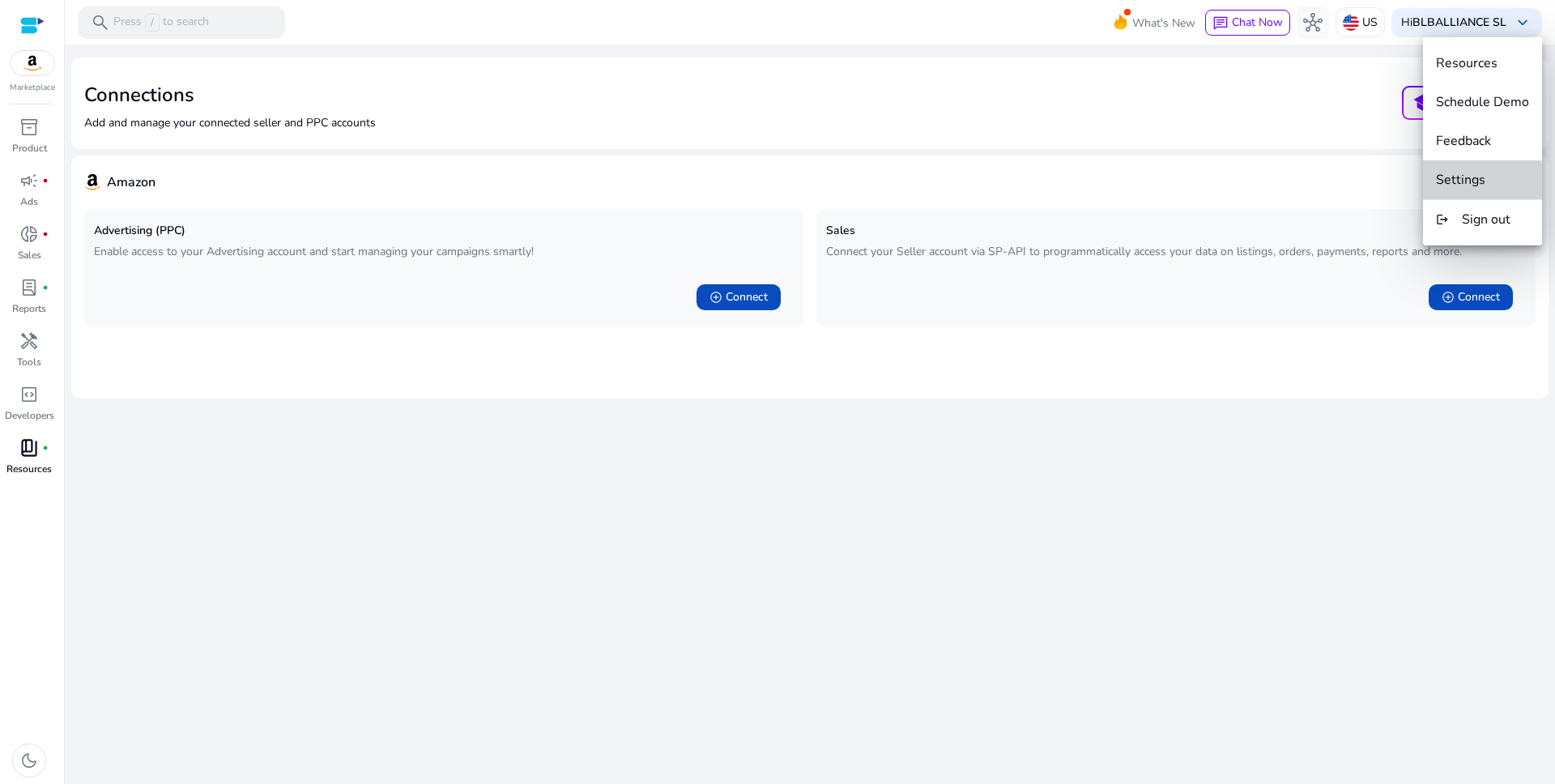
click at [1479, 187] on span "Settings" at bounding box center [1461, 180] width 49 height 18
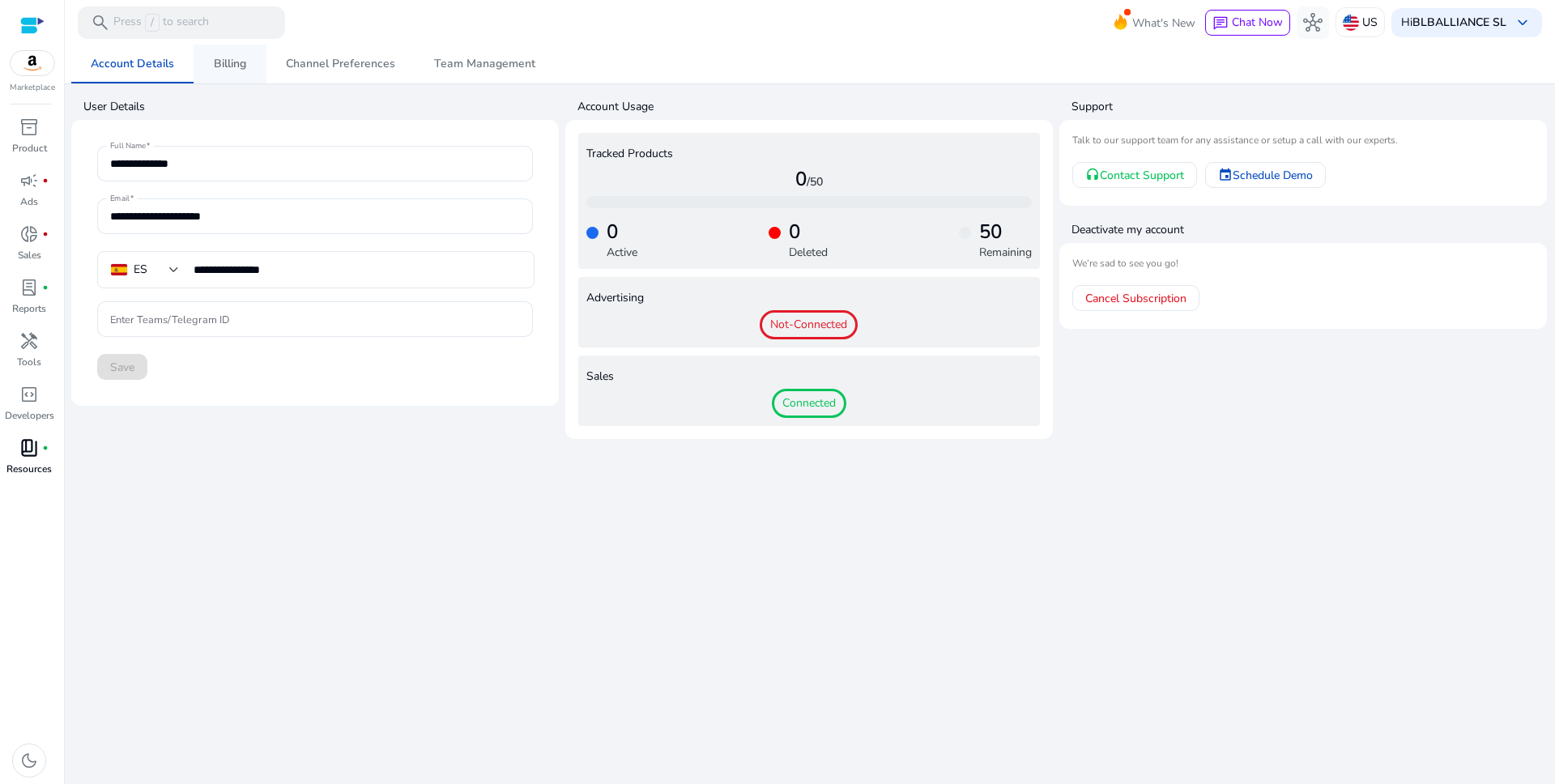
click at [230, 64] on span "Billing" at bounding box center [229, 63] width 33 height 11
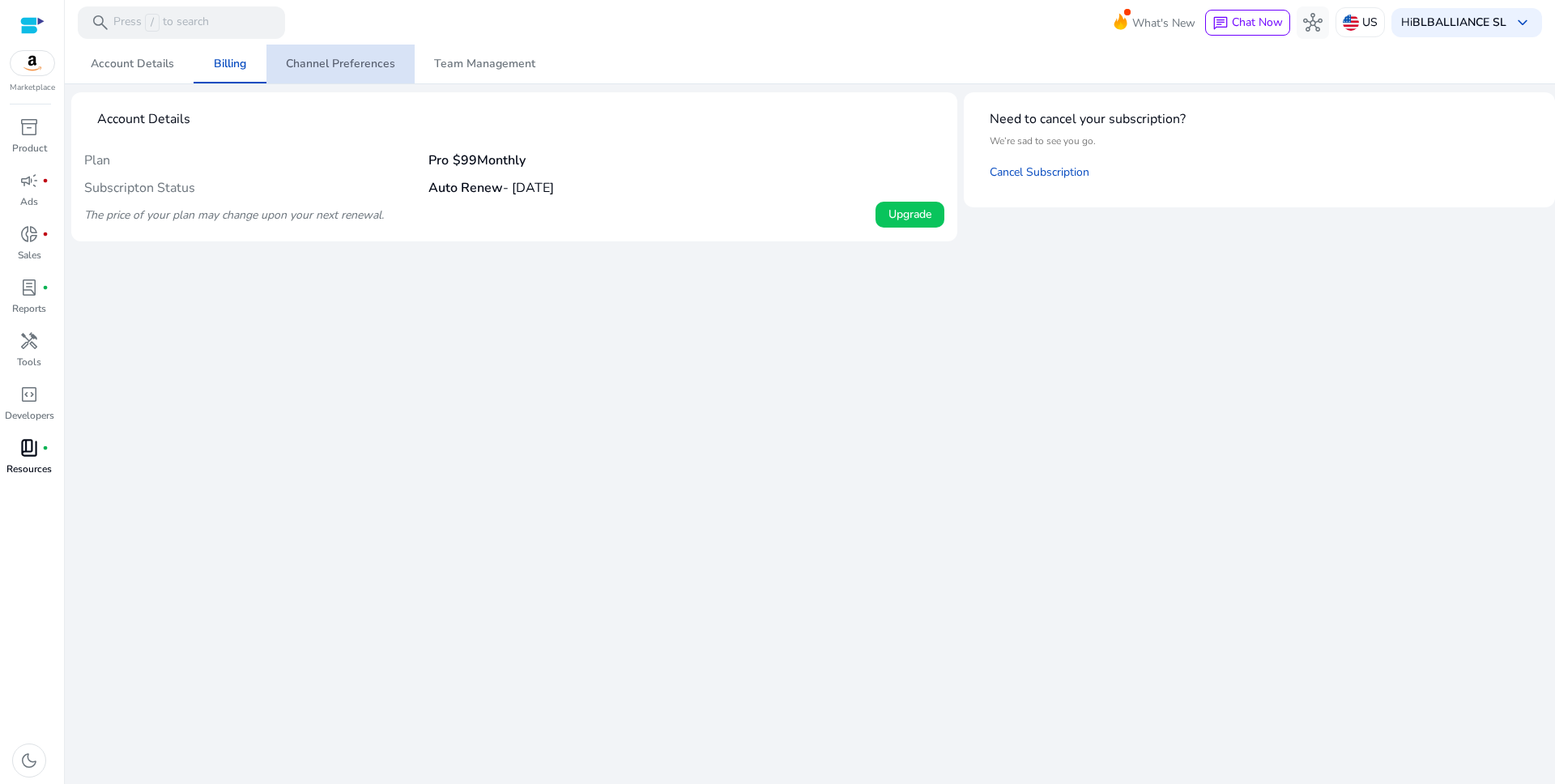
click at [343, 64] on span "Channel Preferences" at bounding box center [340, 63] width 109 height 11
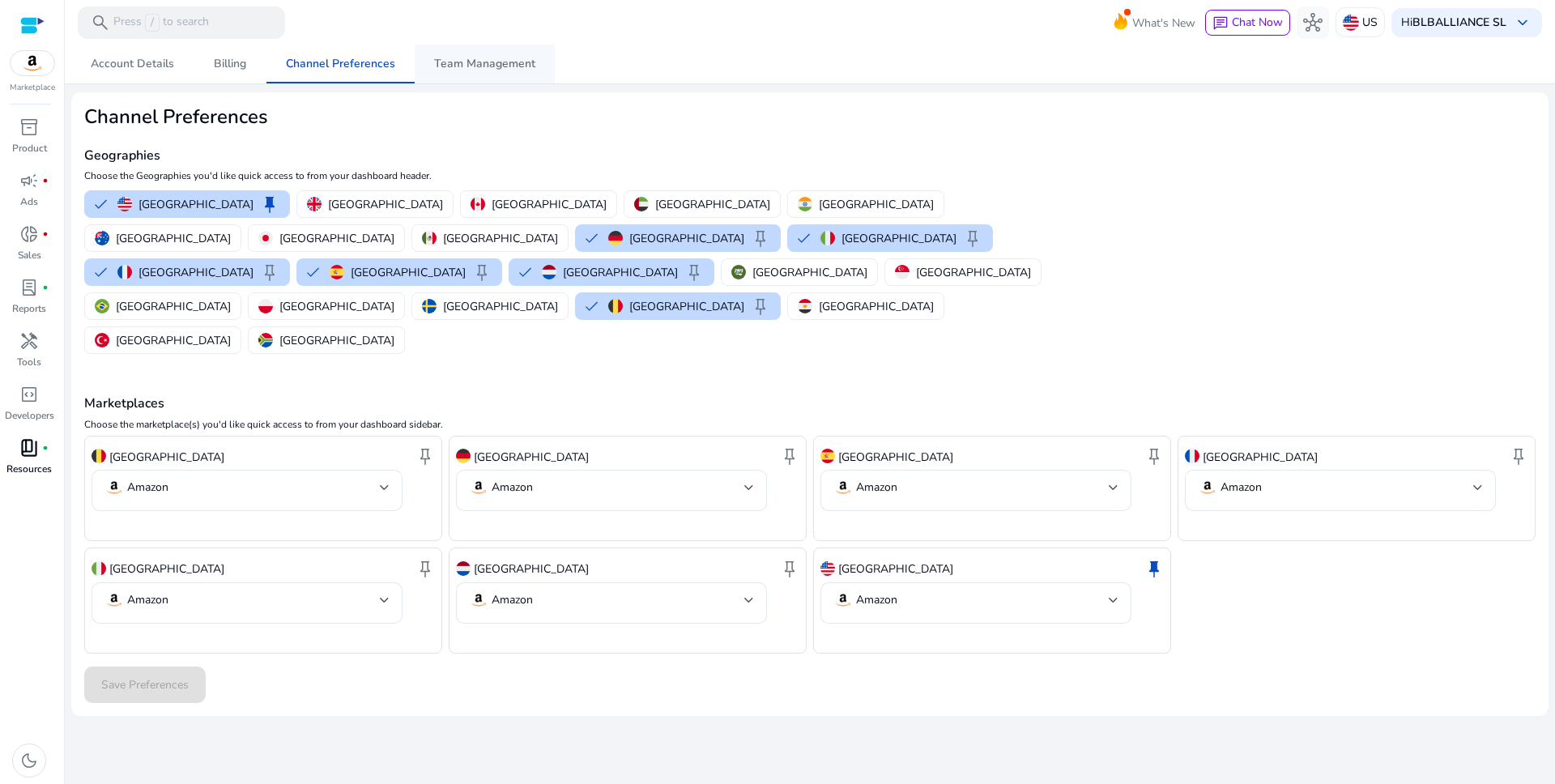
click at [504, 70] on span "Team Management" at bounding box center [484, 63] width 101 height 11
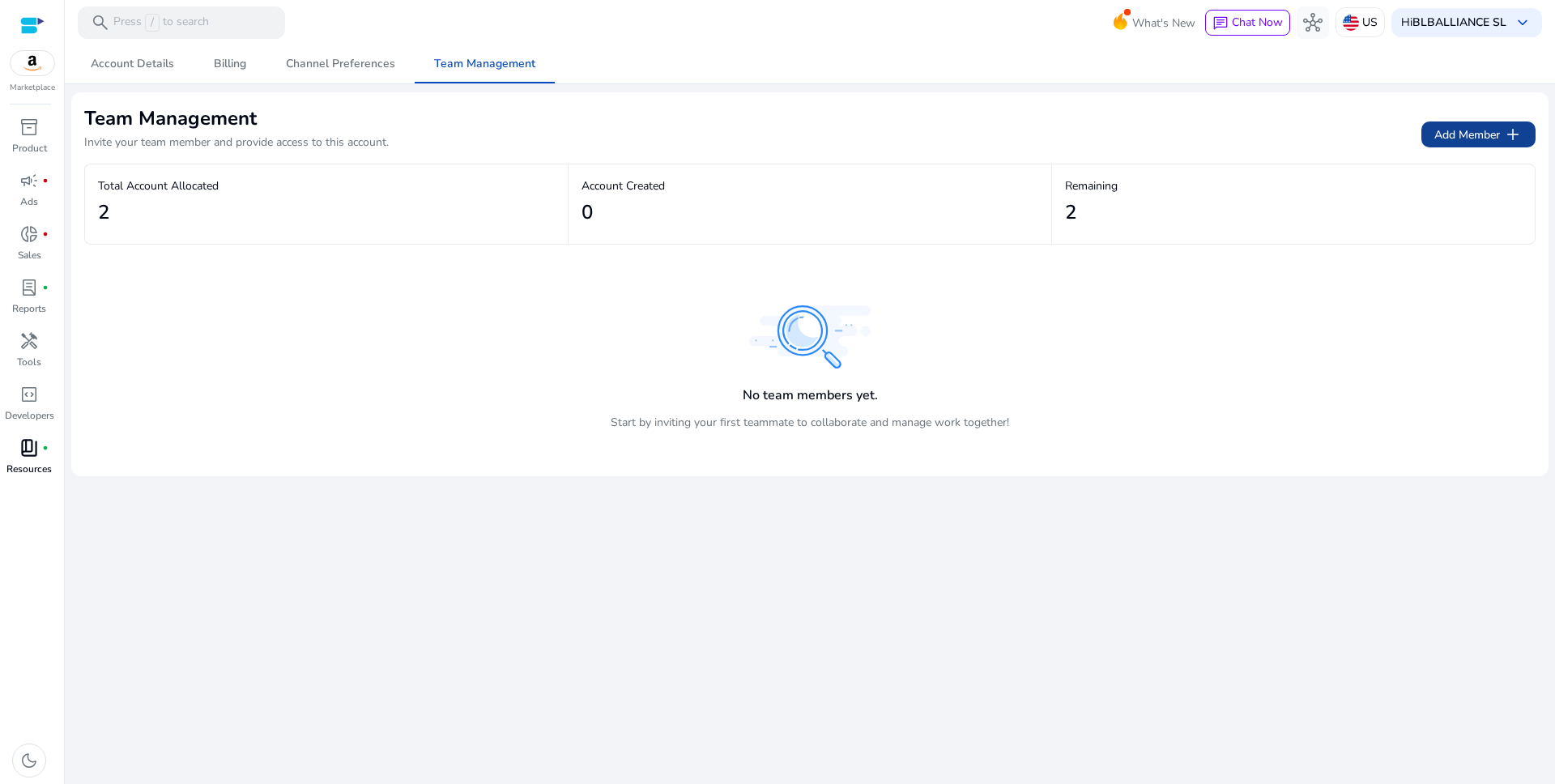
click at [1519, 137] on span "add" at bounding box center [1513, 134] width 19 height 19
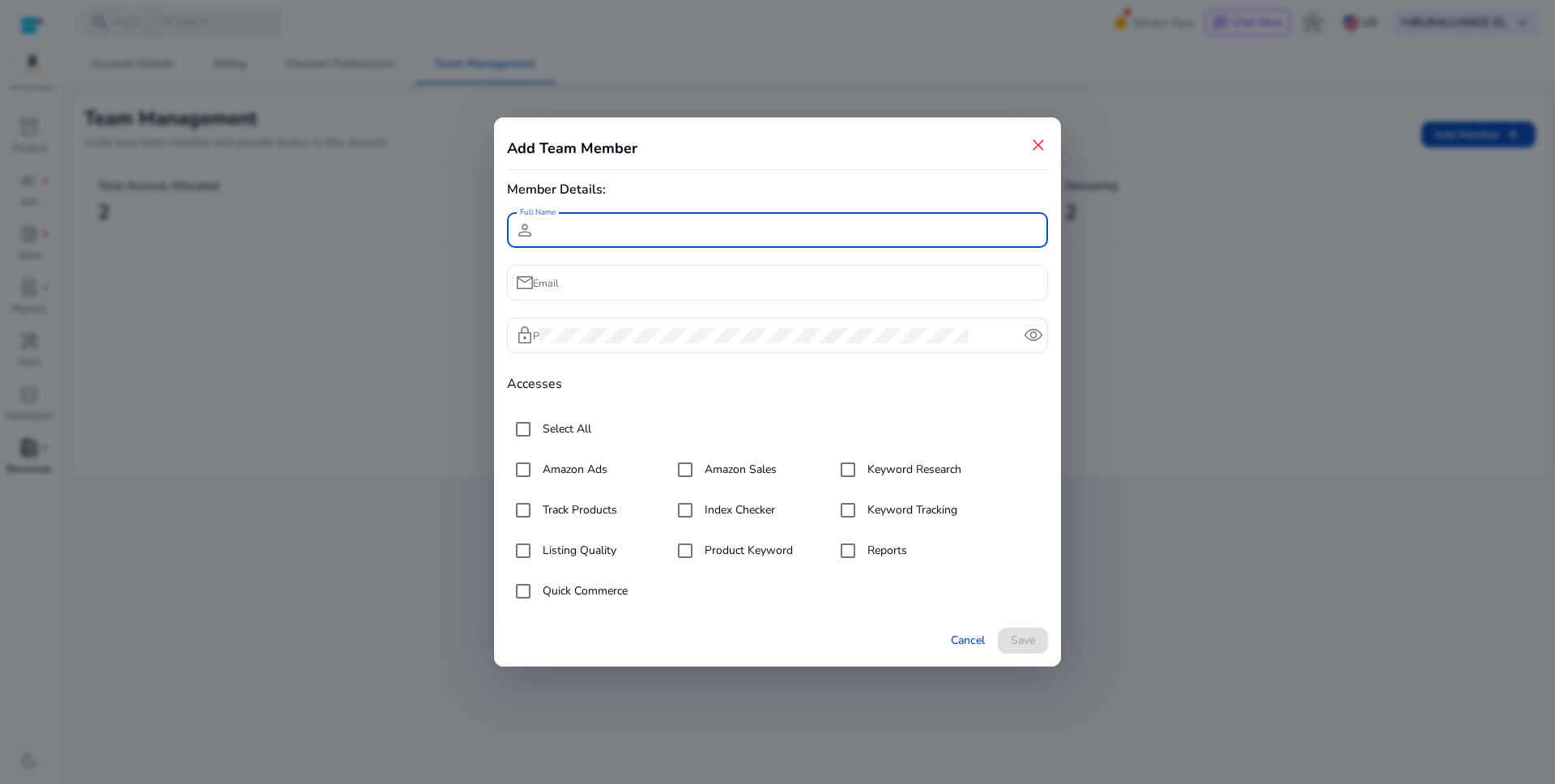
click at [773, 228] on input "Full Name" at bounding box center [788, 230] width 496 height 18
type input "**"
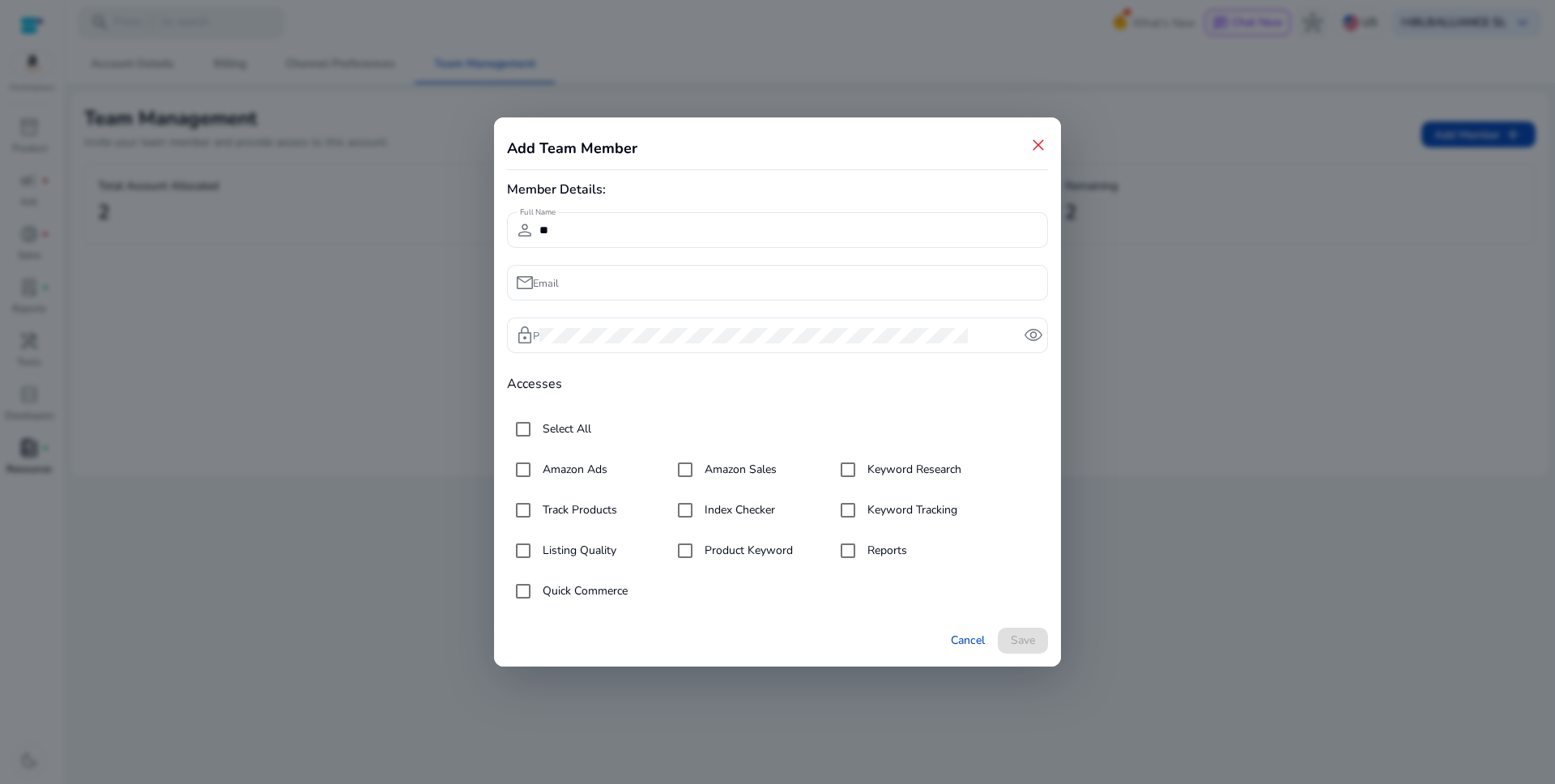
click at [720, 302] on div at bounding box center [777, 309] width 541 height 17
click at [719, 293] on div at bounding box center [788, 282] width 496 height 35
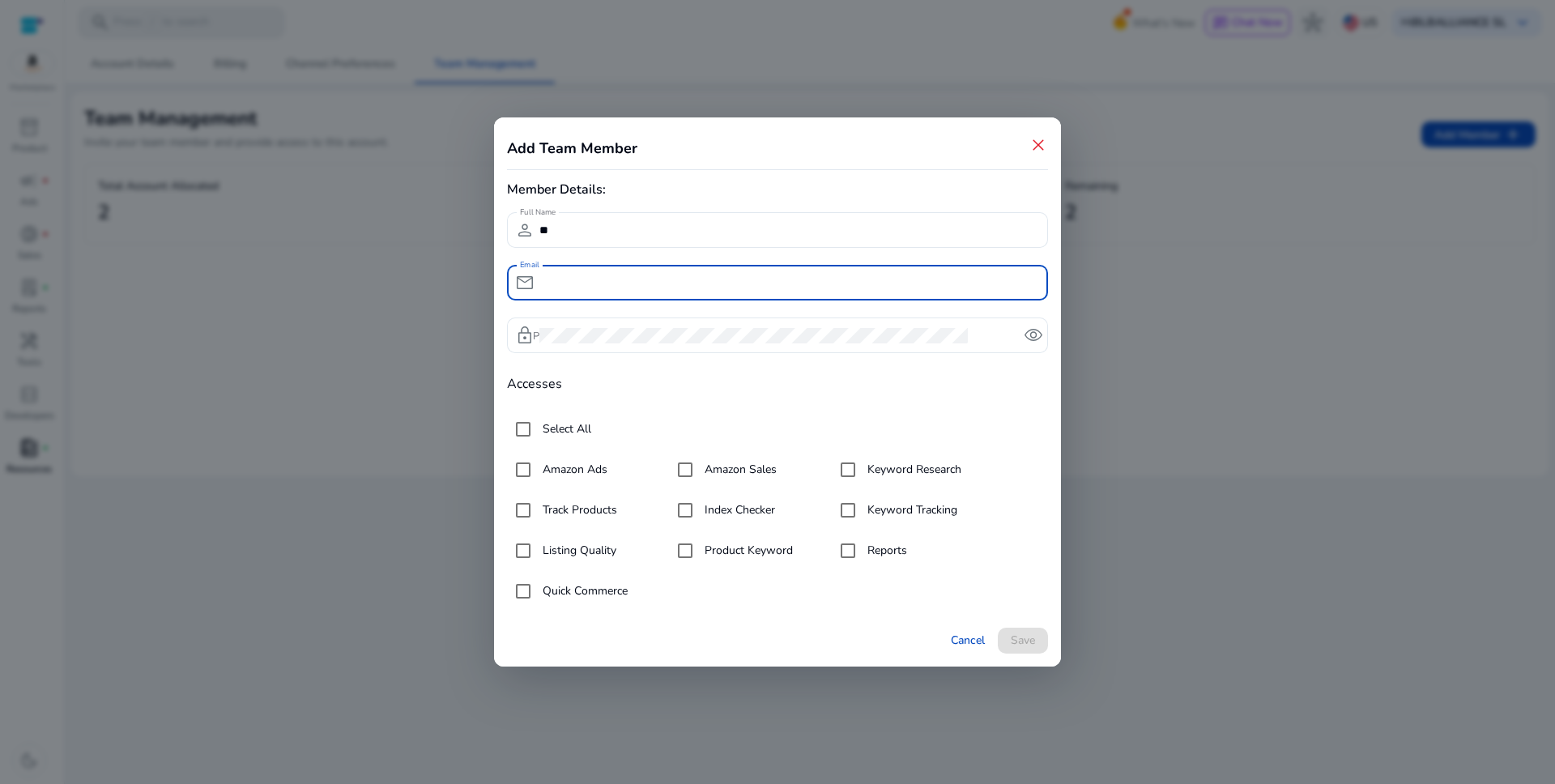
click at [719, 288] on input "Email" at bounding box center [788, 282] width 496 height 18
paste input "**********"
type input "**********"
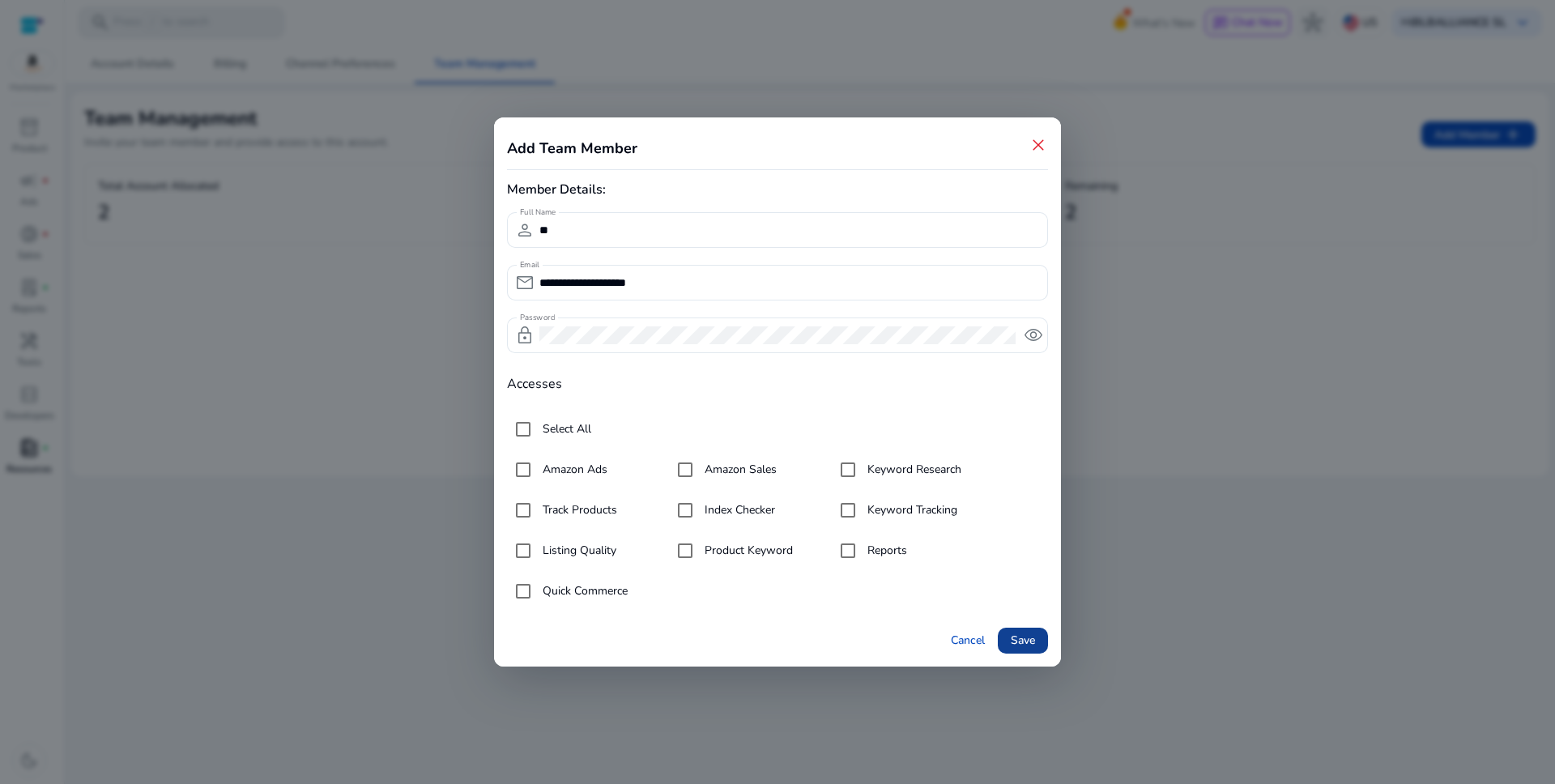
click at [1021, 640] on span "Save" at bounding box center [1023, 639] width 25 height 17
click at [1042, 138] on span "close" at bounding box center [1038, 145] width 19 height 19
